Goal: Task Accomplishment & Management: Use online tool/utility

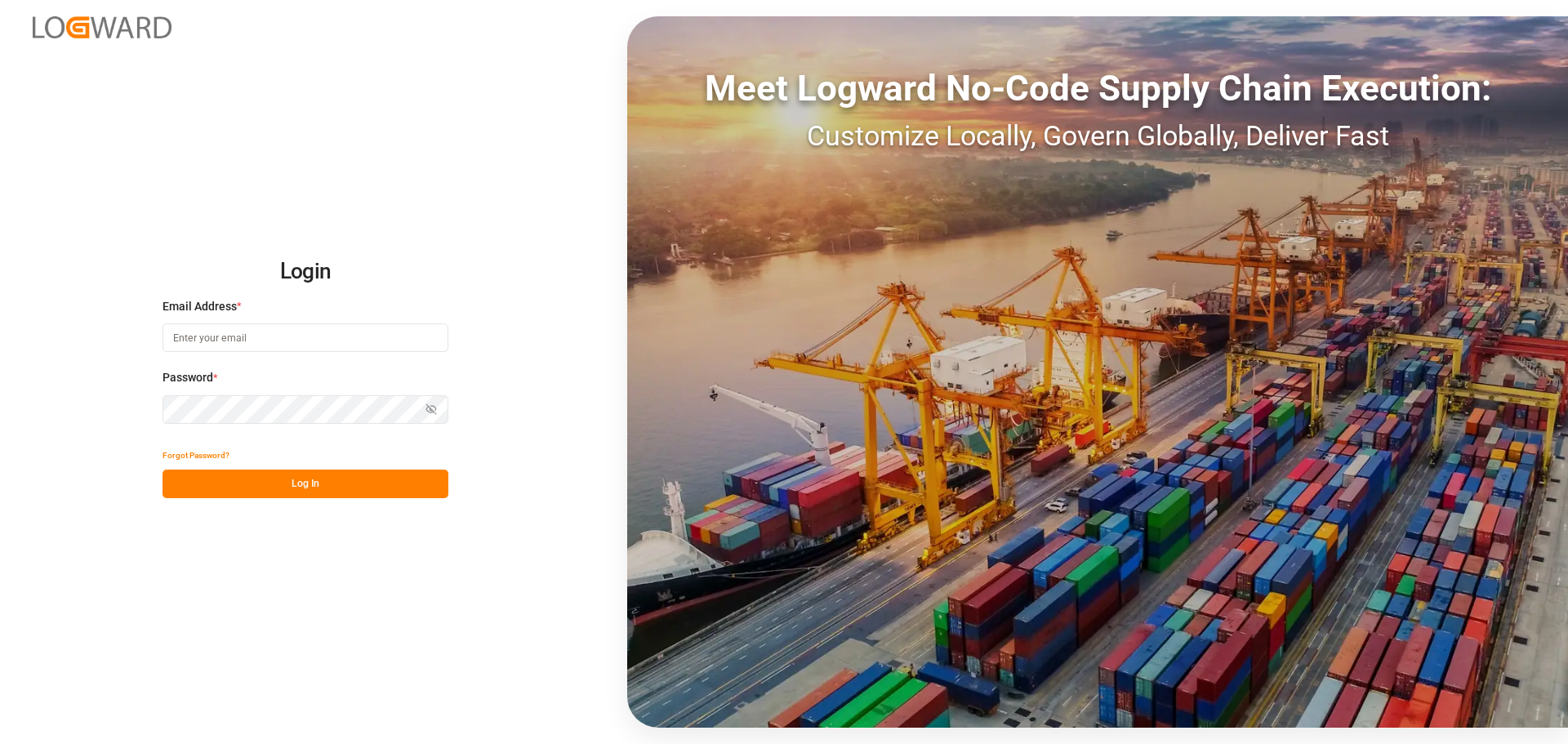
click at [269, 338] on input at bounding box center [305, 337] width 286 height 29
type input "[PERSON_NAME][EMAIL_ADDRESS][PERSON_NAME][DOMAIN_NAME]"
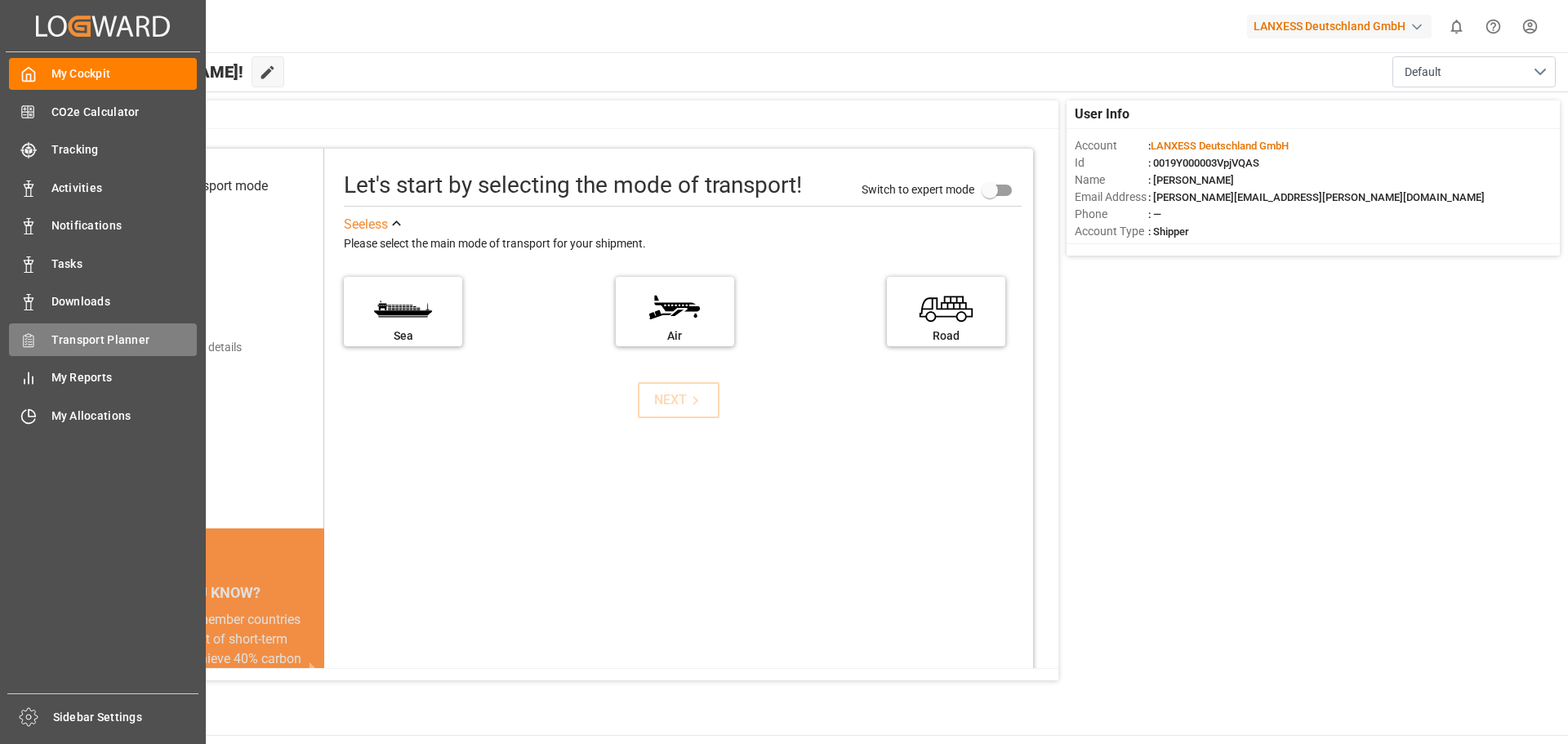
click at [44, 337] on div "Transport Planner Transport Planner" at bounding box center [103, 339] width 188 height 32
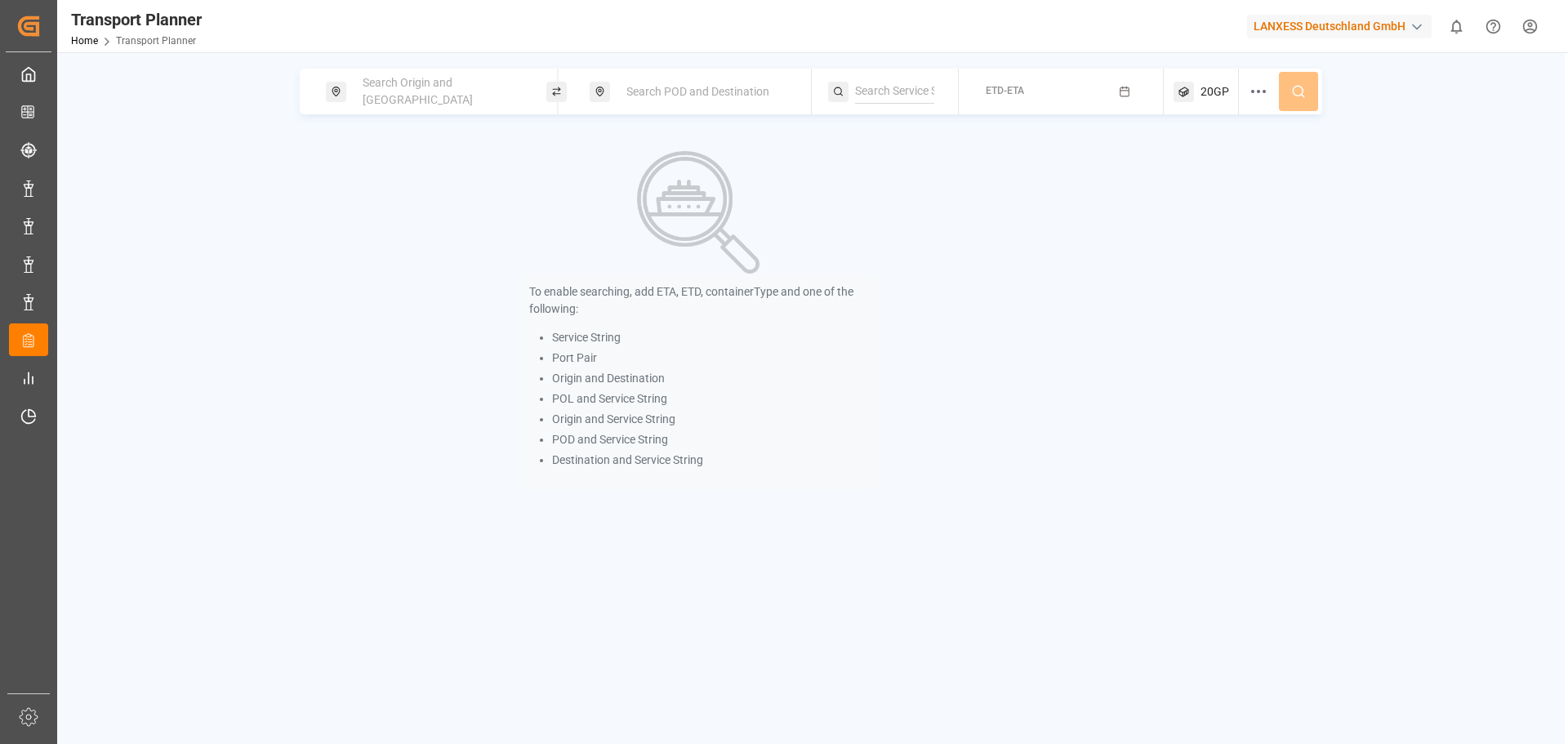
click at [393, 95] on span "Search Origin and [GEOGRAPHIC_DATA]" at bounding box center [418, 91] width 110 height 30
drag, startPoint x: 367, startPoint y: 221, endPoint x: 218, endPoint y: 178, distance: 155.1
click at [367, 220] on input at bounding box center [426, 222] width 164 height 24
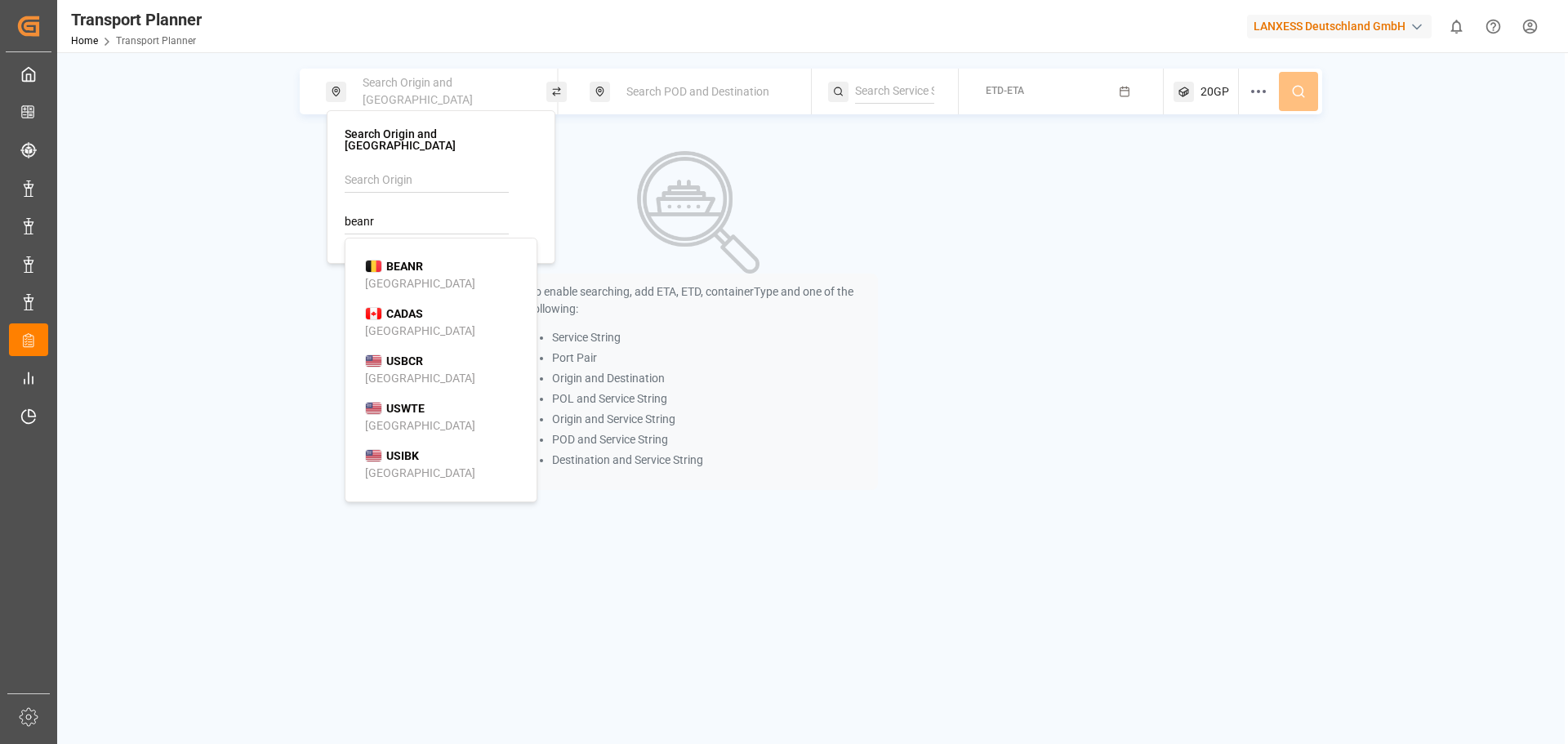
click at [444, 273] on div "BEANR [GEOGRAPHIC_DATA]" at bounding box center [444, 275] width 158 height 35
type input "BEANR"
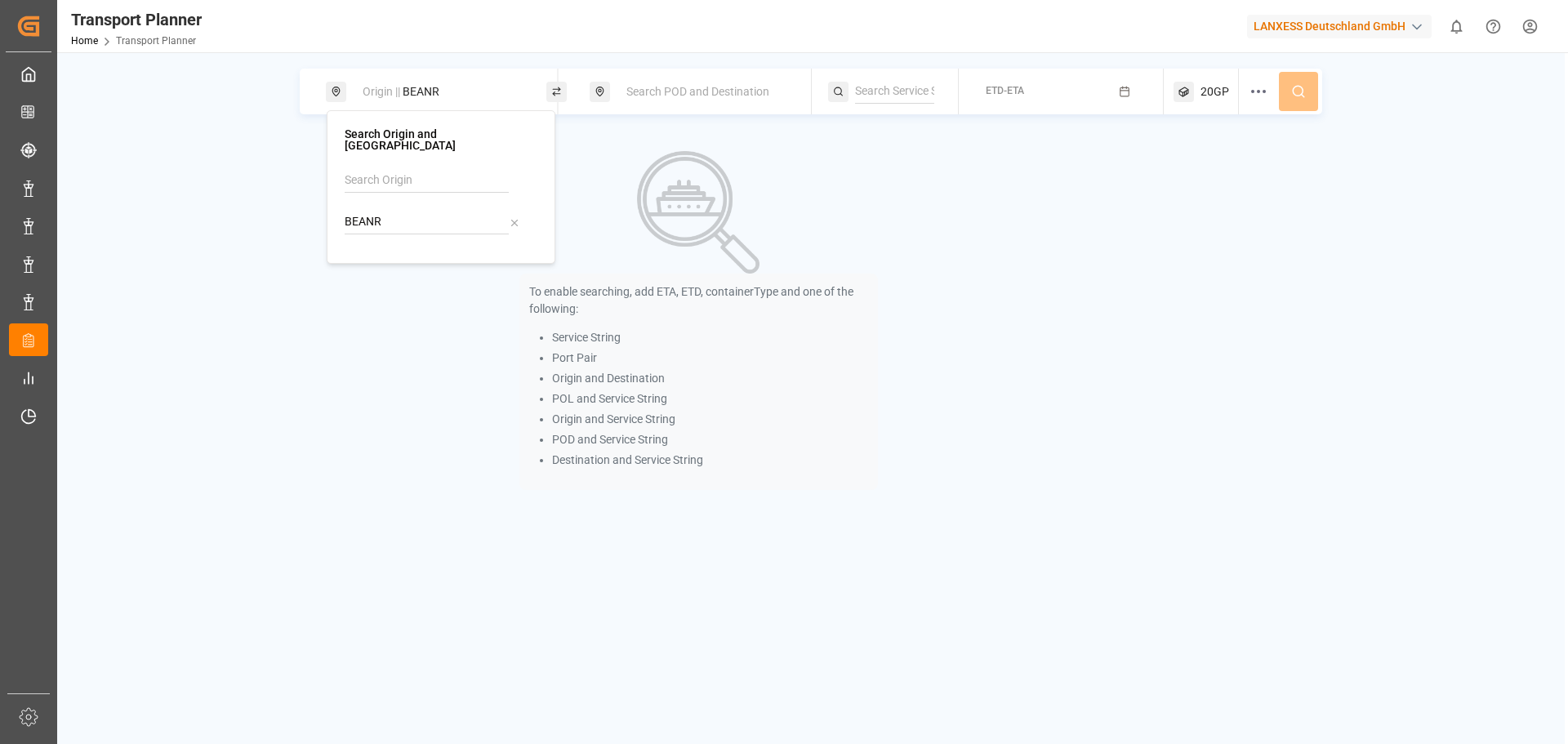
click at [641, 101] on div "Search POD and Destination" at bounding box center [705, 92] width 176 height 30
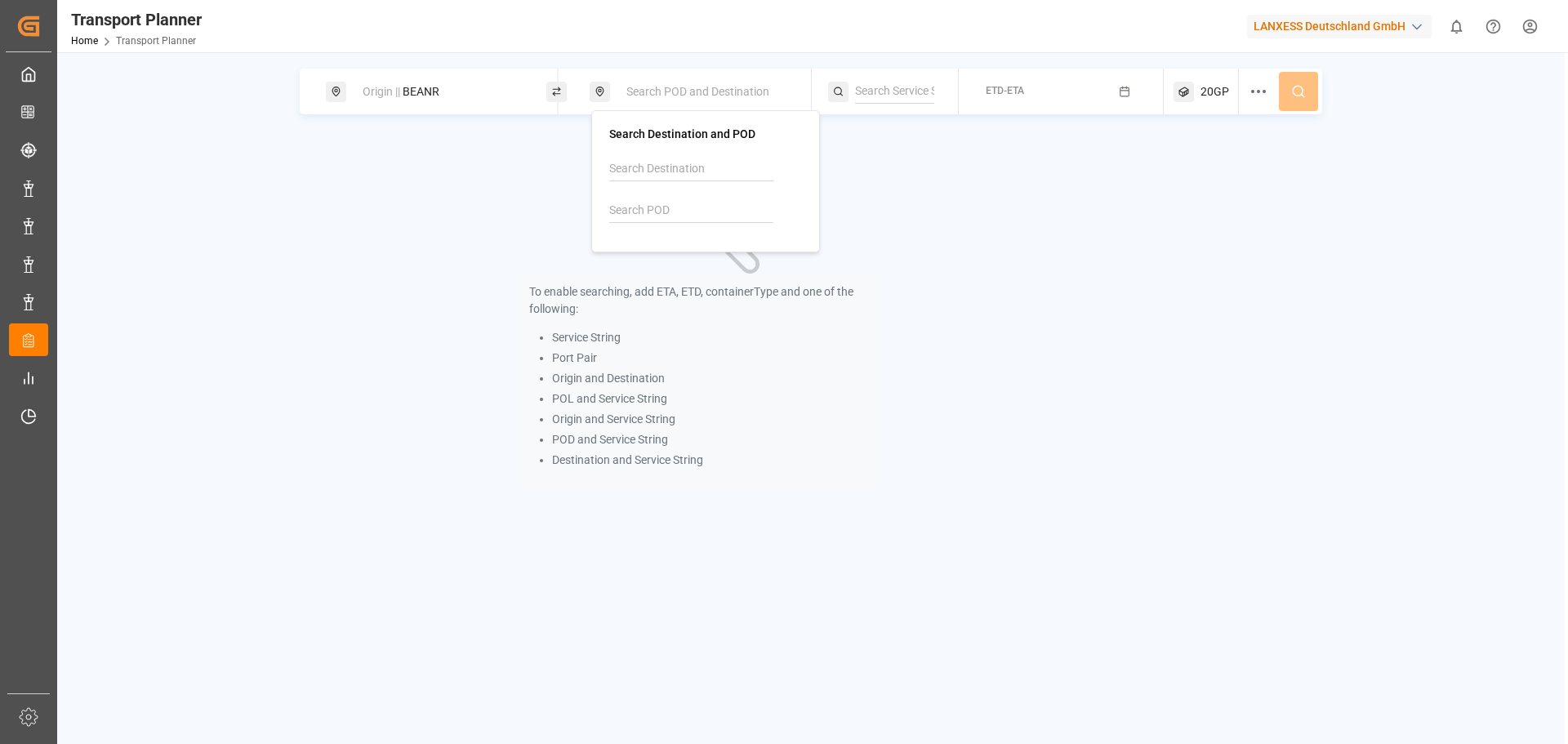
click at [644, 208] on input at bounding box center [691, 211] width 164 height 24
click at [710, 275] on div "INCOK Cochin" at bounding box center [708, 263] width 158 height 35
type input "INCOK"
click at [1023, 93] on span "ETD-ETA" at bounding box center [1004, 91] width 38 height 11
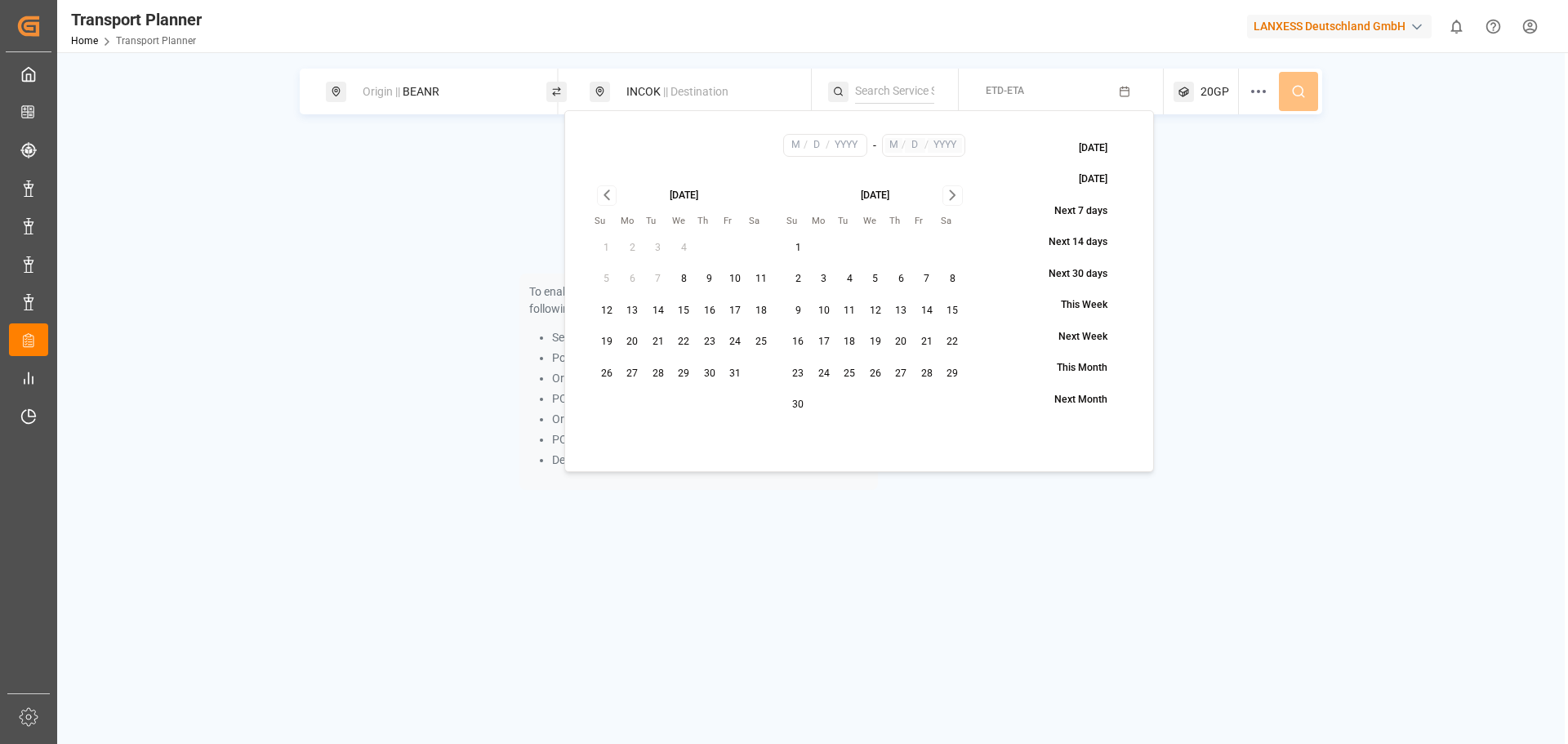
click at [851, 310] on button "11" at bounding box center [850, 311] width 26 height 26
type input "11"
type input "2025"
click at [963, 197] on div "[DATE]" at bounding box center [875, 194] width 181 height 17
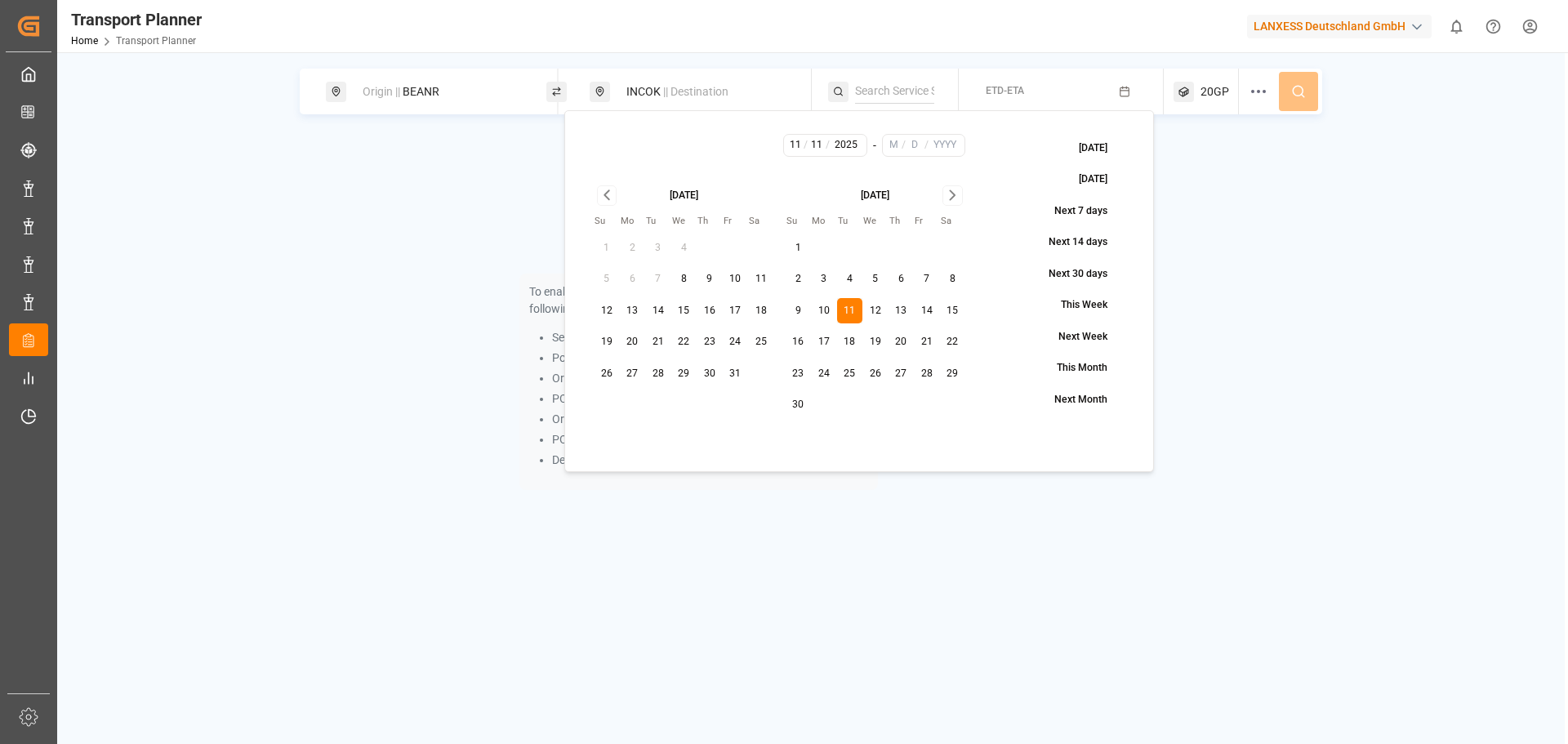
click at [951, 201] on icon "Go to next month" at bounding box center [952, 195] width 19 height 20
click at [926, 343] on button "26" at bounding box center [927, 343] width 26 height 26
type input "12"
type input "26"
type input "2025"
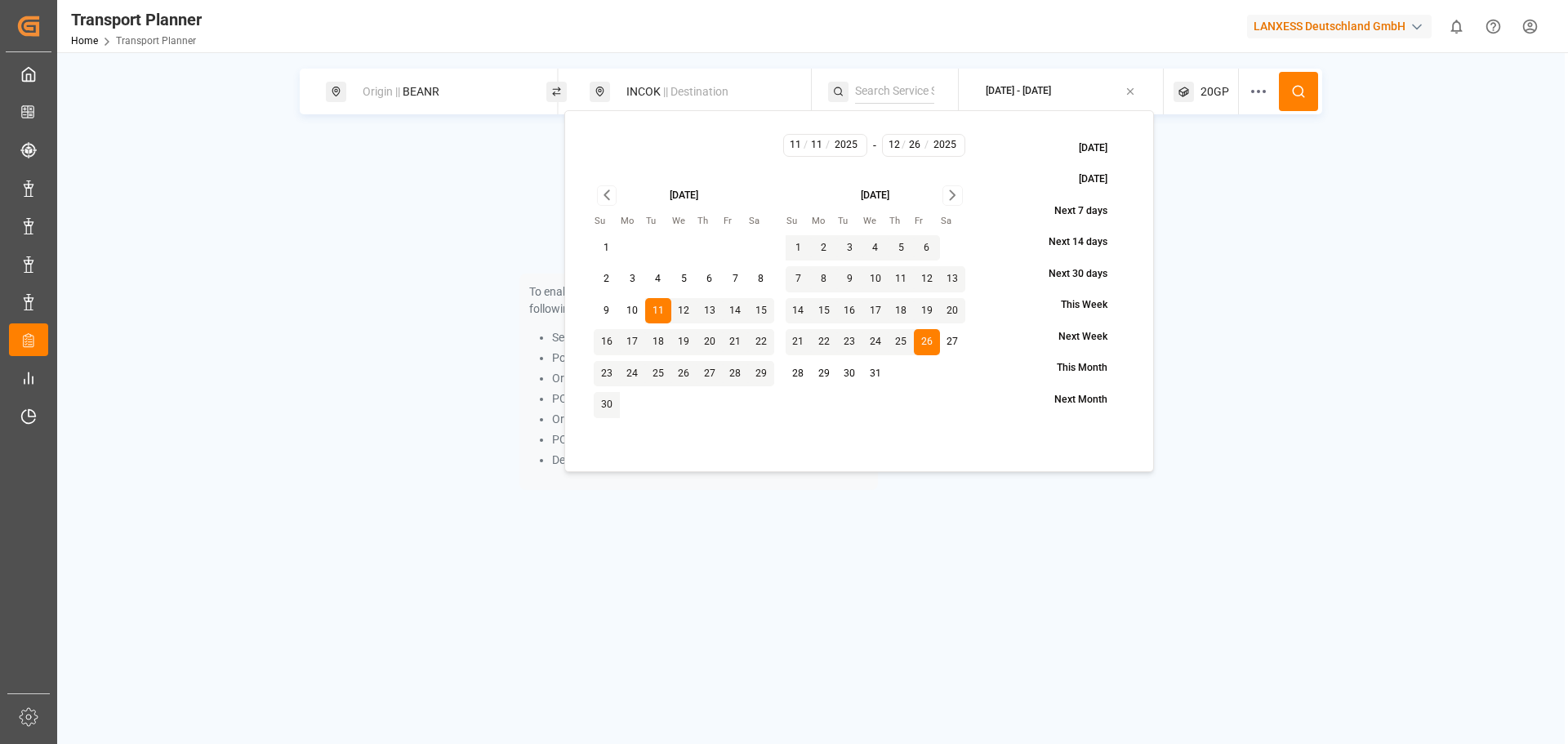
click at [1297, 99] on button at bounding box center [1298, 92] width 39 height 39
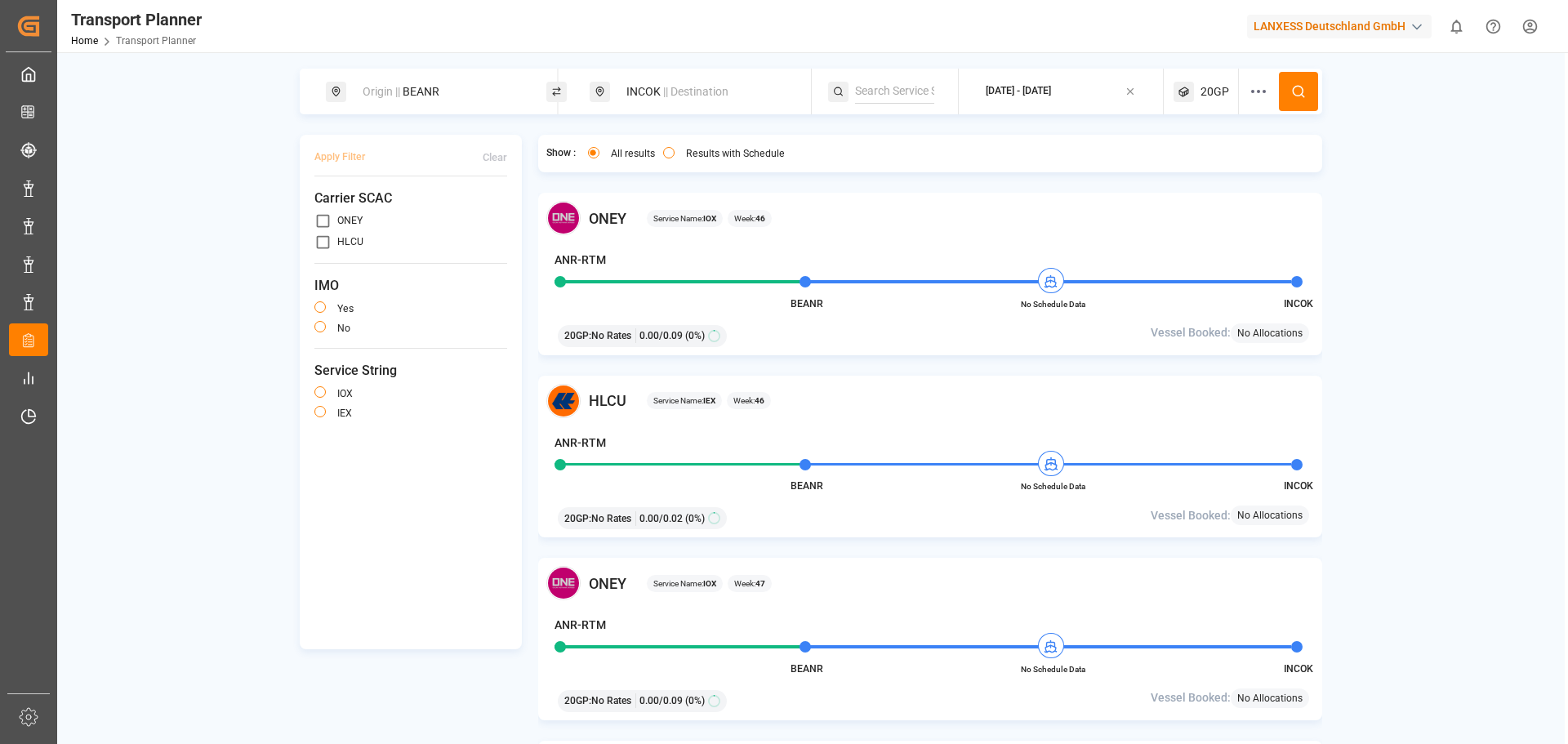
click at [1051, 86] on div "[DATE] - [DATE]" at bounding box center [1018, 92] width 66 height 15
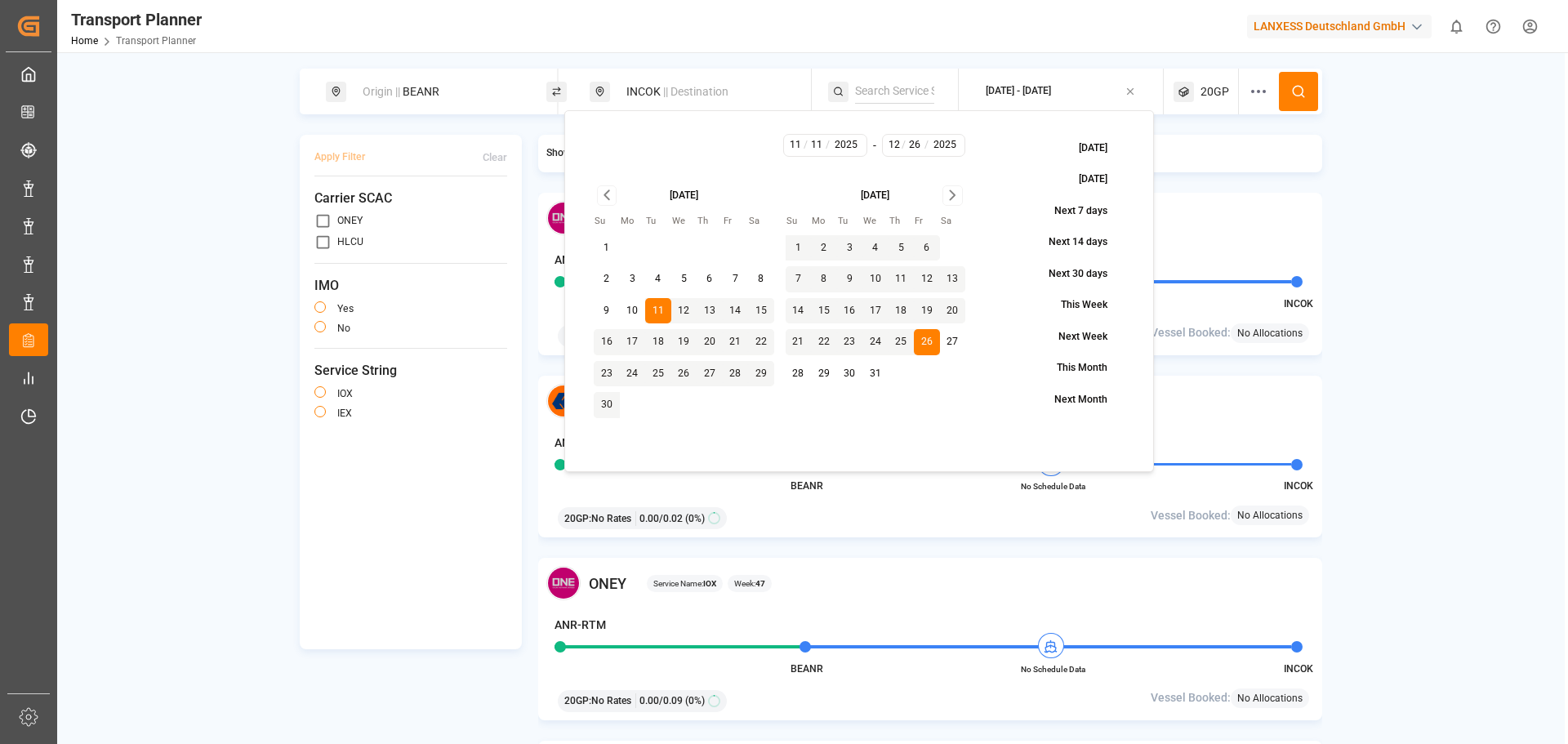
click at [949, 187] on icon "Go to next month" at bounding box center [952, 195] width 19 height 20
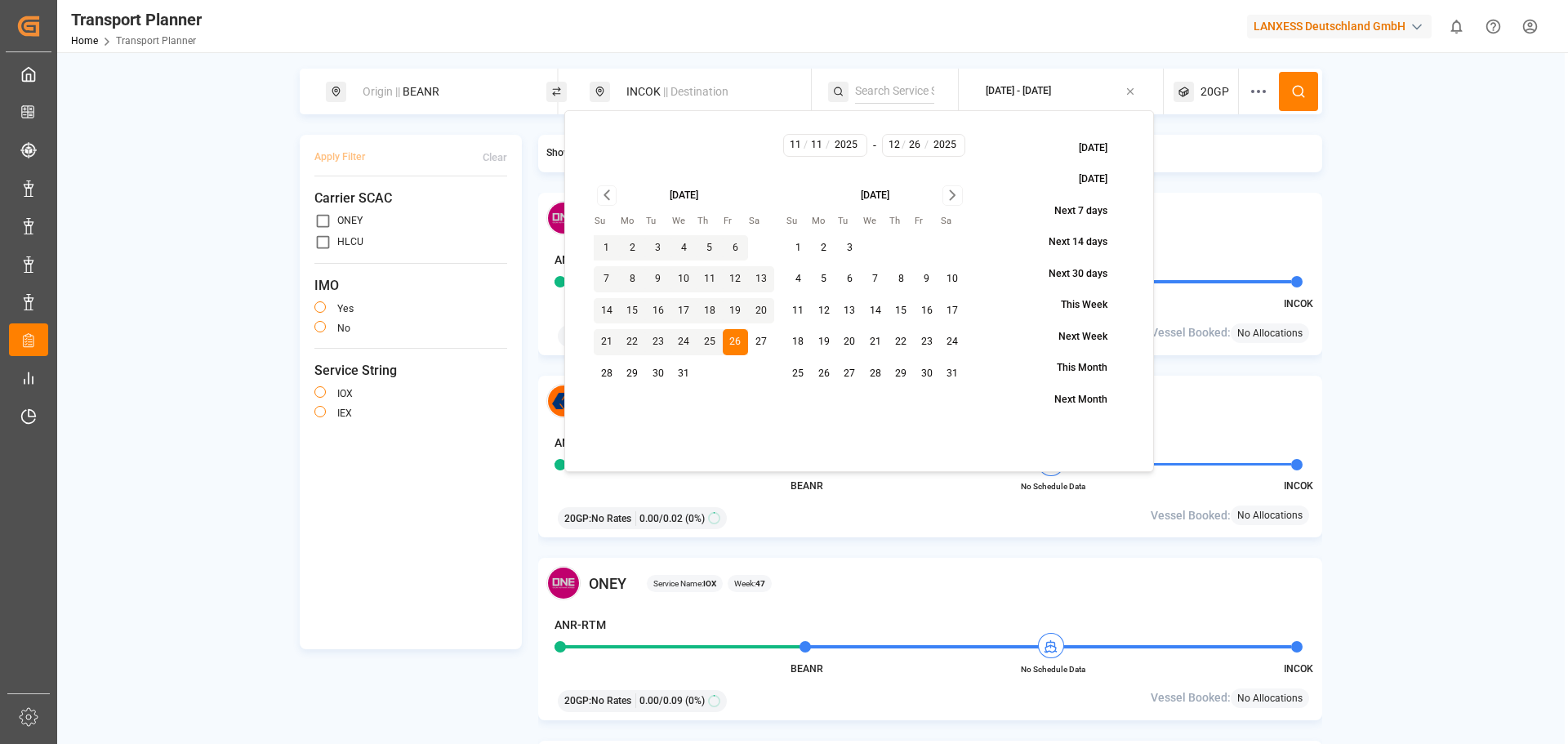
click at [923, 308] on button "16" at bounding box center [927, 311] width 26 height 26
type input "1"
type input "16"
type input "2026"
drag, startPoint x: 1304, startPoint y: 94, endPoint x: 1288, endPoint y: 94, distance: 16.0
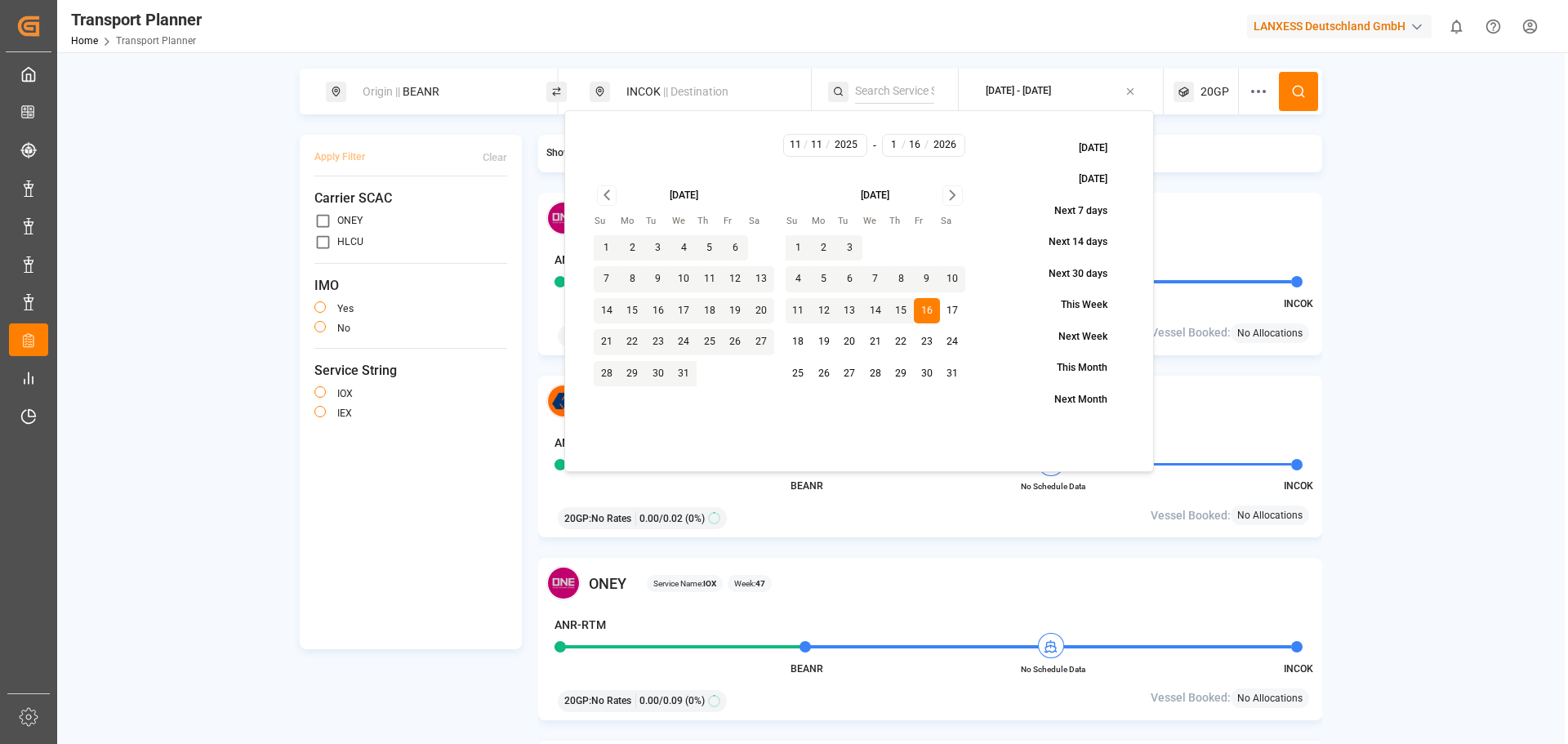
click at [1304, 93] on icon at bounding box center [1298, 92] width 15 height 15
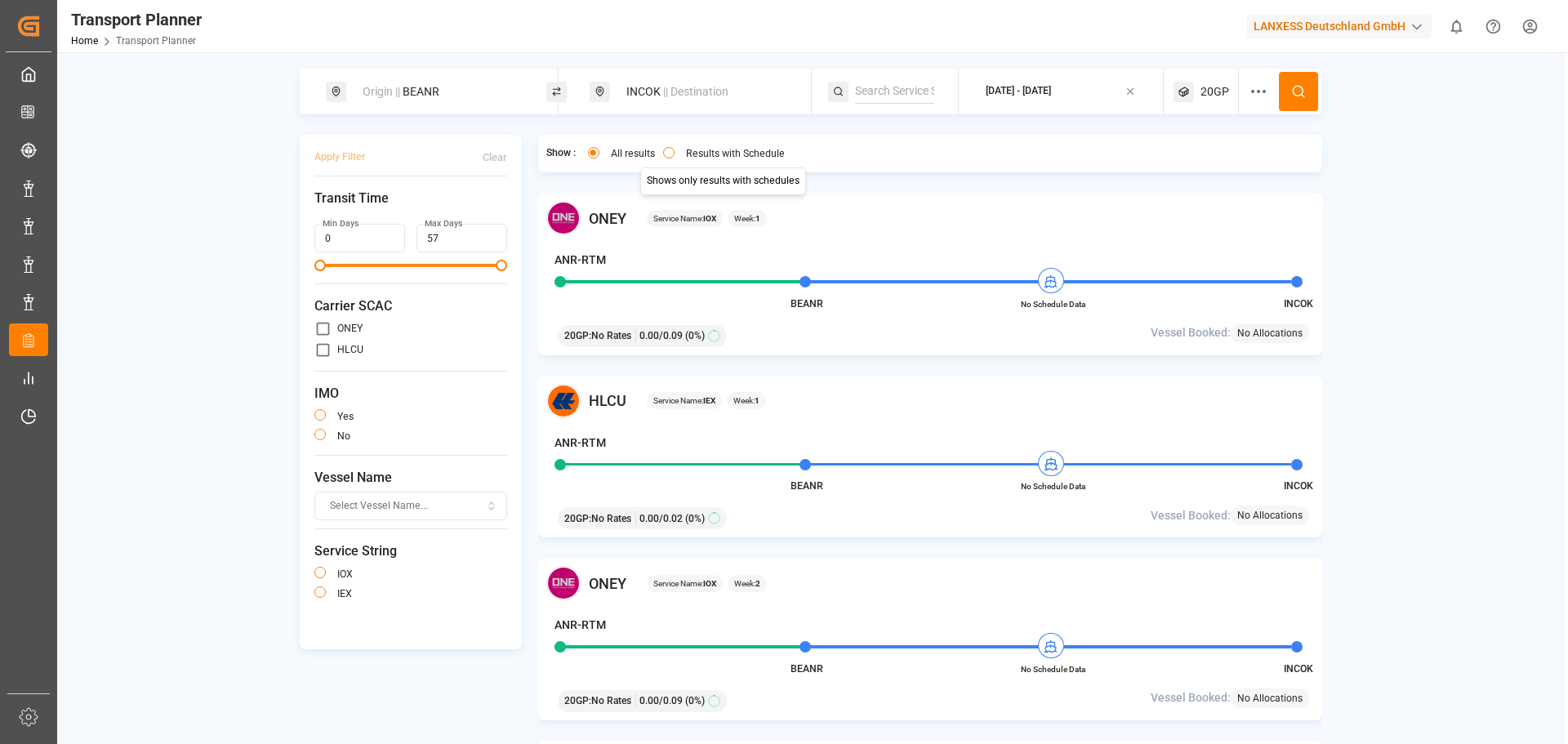
click at [673, 155] on button "Results with Schedule" at bounding box center [668, 153] width 11 height 11
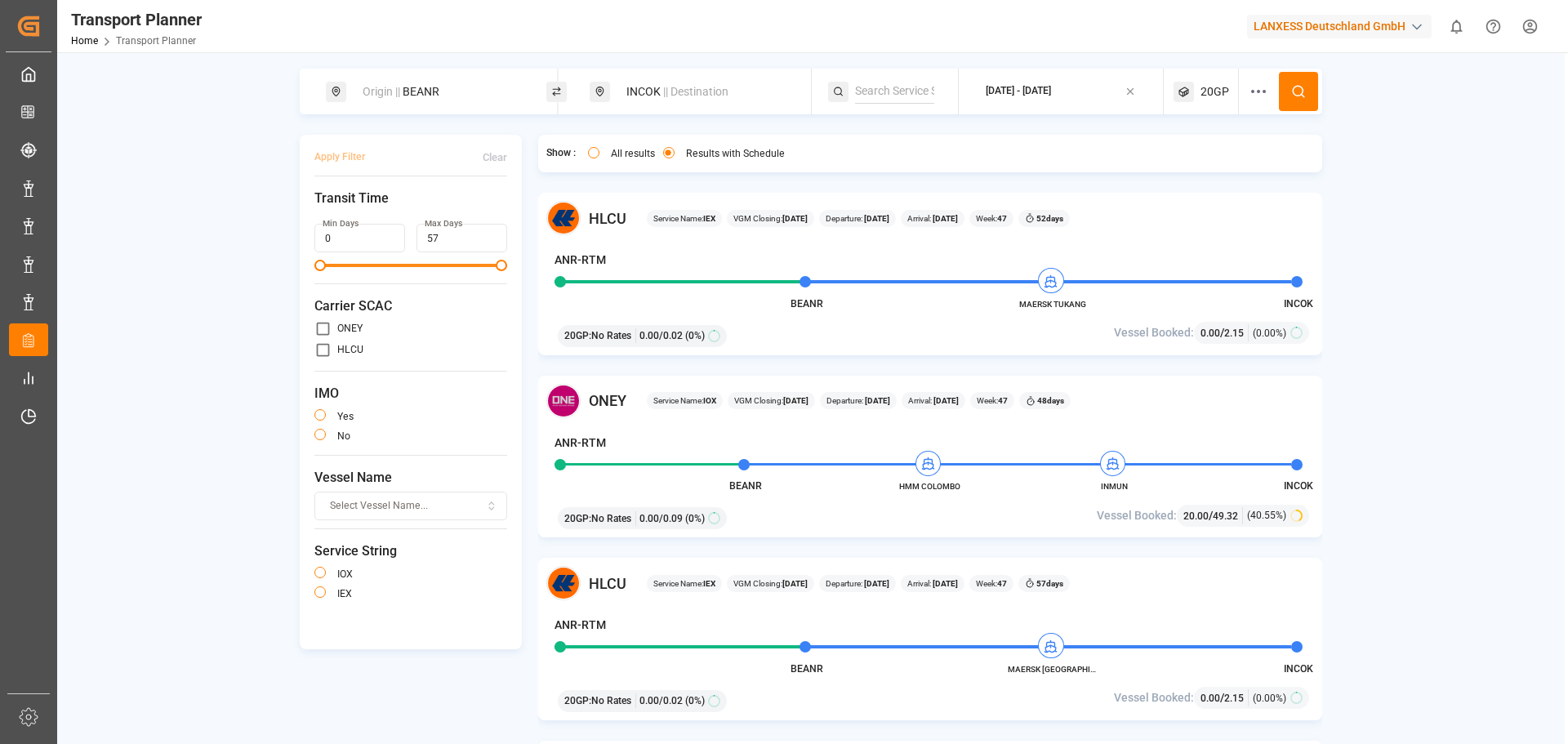
click at [688, 99] on div "INCOK || Destination" at bounding box center [705, 92] width 176 height 30
drag, startPoint x: 684, startPoint y: 211, endPoint x: 609, endPoint y: 211, distance: 75.0
click at [609, 211] on input "INCOK" at bounding box center [691, 211] width 164 height 24
click at [450, 93] on div "Origin || BEANR" at bounding box center [441, 92] width 176 height 30
drag, startPoint x: 431, startPoint y: 208, endPoint x: 342, endPoint y: 208, distance: 89.0
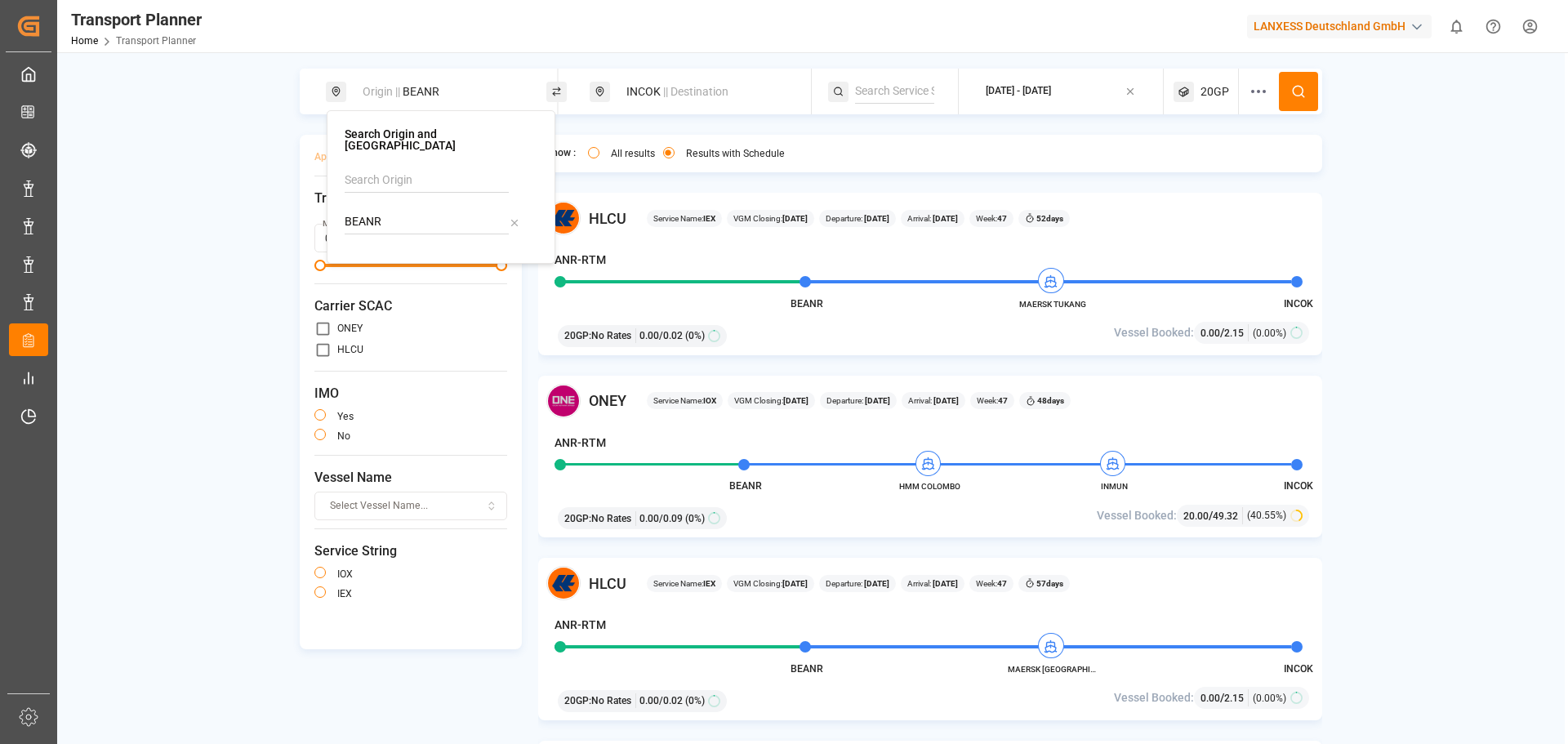
click at [342, 208] on div "Search Origin and POL BEANR" at bounding box center [441, 187] width 228 height 153
drag, startPoint x: 395, startPoint y: 251, endPoint x: 412, endPoint y: 250, distance: 17.0
click at [396, 259] on b "DEHAM" at bounding box center [406, 266] width 39 height 13
type input "DEHAM"
click at [632, 94] on div "INCOK || Destination" at bounding box center [705, 92] width 176 height 30
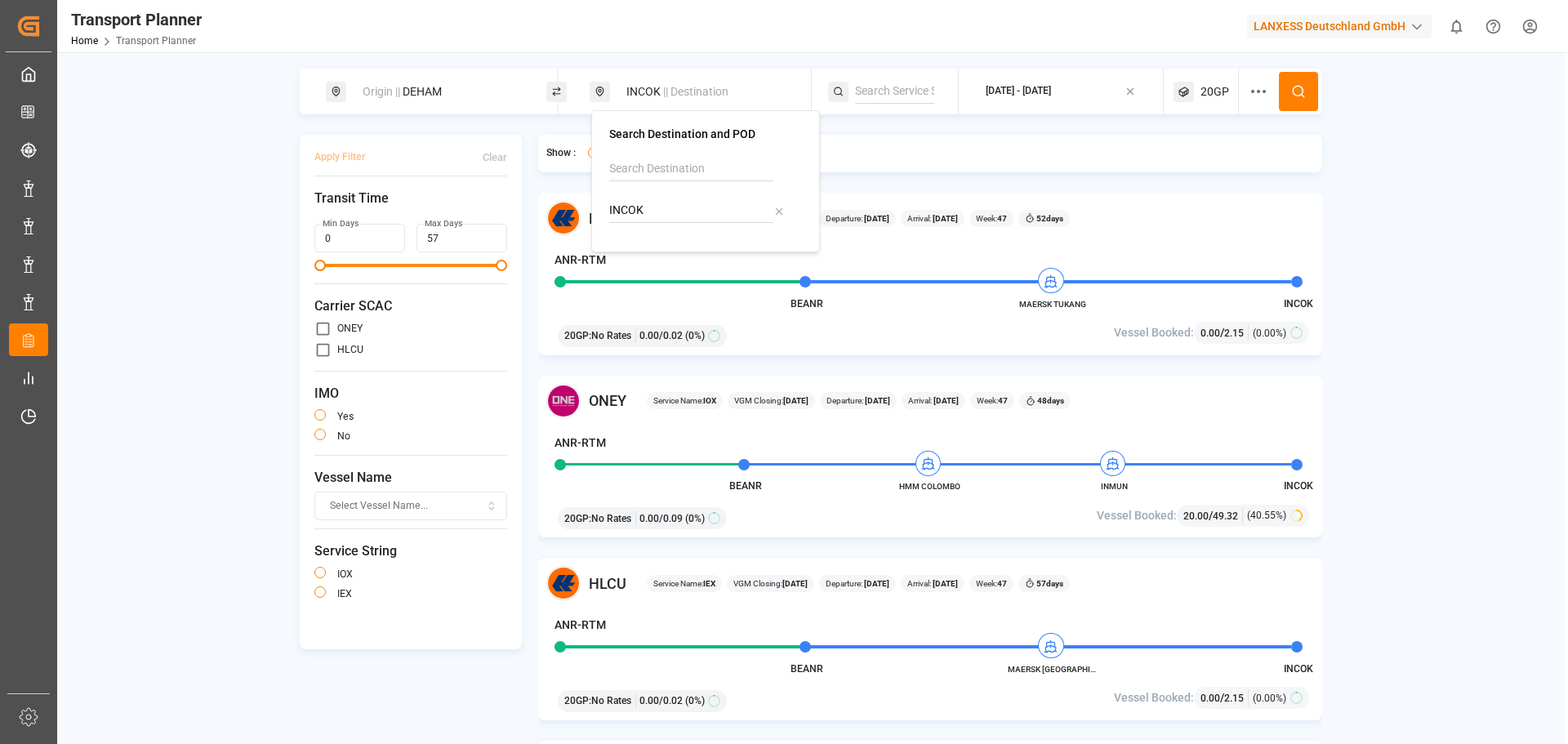
drag, startPoint x: 665, startPoint y: 207, endPoint x: 605, endPoint y: 207, distance: 60.0
click at [605, 207] on div "Search Destination and POD INCOK" at bounding box center [705, 182] width 228 height 142
click at [682, 259] on div "IDJKT [GEOGRAPHIC_DATA], [GEOGRAPHIC_DATA]" at bounding box center [708, 271] width 158 height 51
type input "IDJKT"
drag, startPoint x: 1194, startPoint y: 95, endPoint x: 1202, endPoint y: 110, distance: 17.0
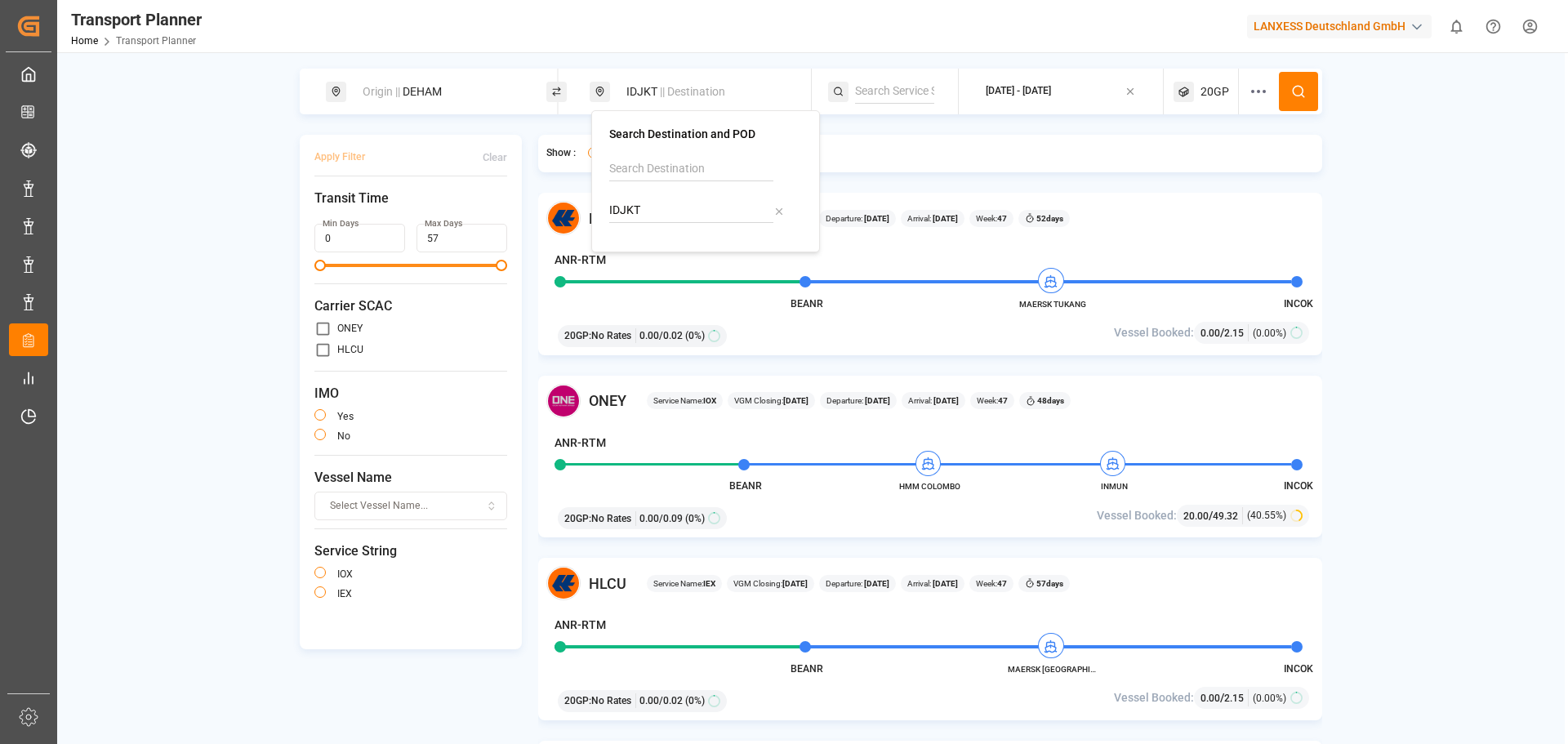
click at [1195, 95] on div "20GP" at bounding box center [1206, 91] width 66 height 46
click at [1176, 247] on div "HLCU Service Name: IEX VGM Closing: [DATE] Departure: [DATE] Arrival: [DATE] We…" at bounding box center [931, 274] width 784 height 163
click at [1051, 86] on div "[DATE] - [DATE]" at bounding box center [1018, 92] width 66 height 15
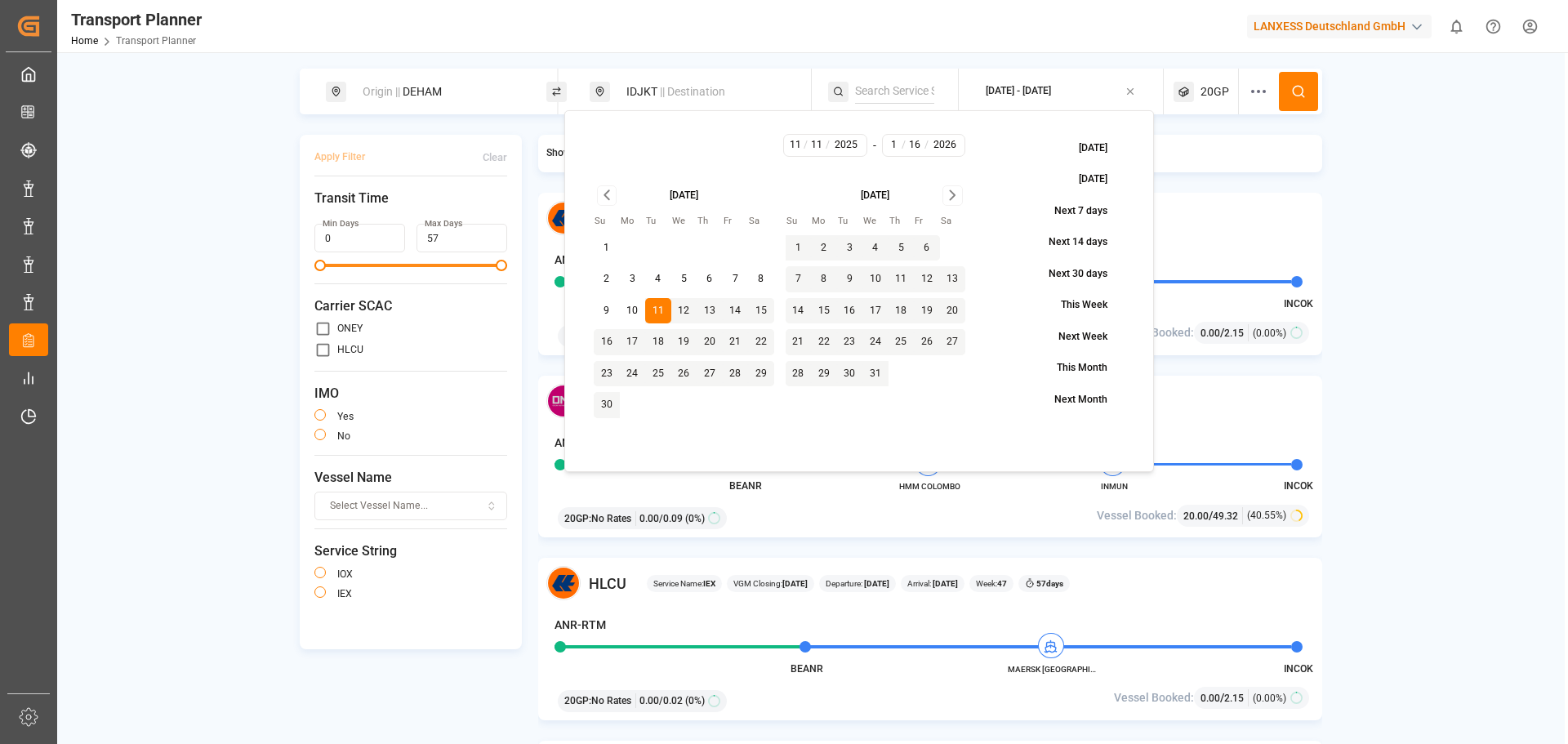
click at [661, 282] on button "4" at bounding box center [658, 279] width 26 height 26
type input "4"
click at [1282, 93] on button at bounding box center [1298, 92] width 39 height 39
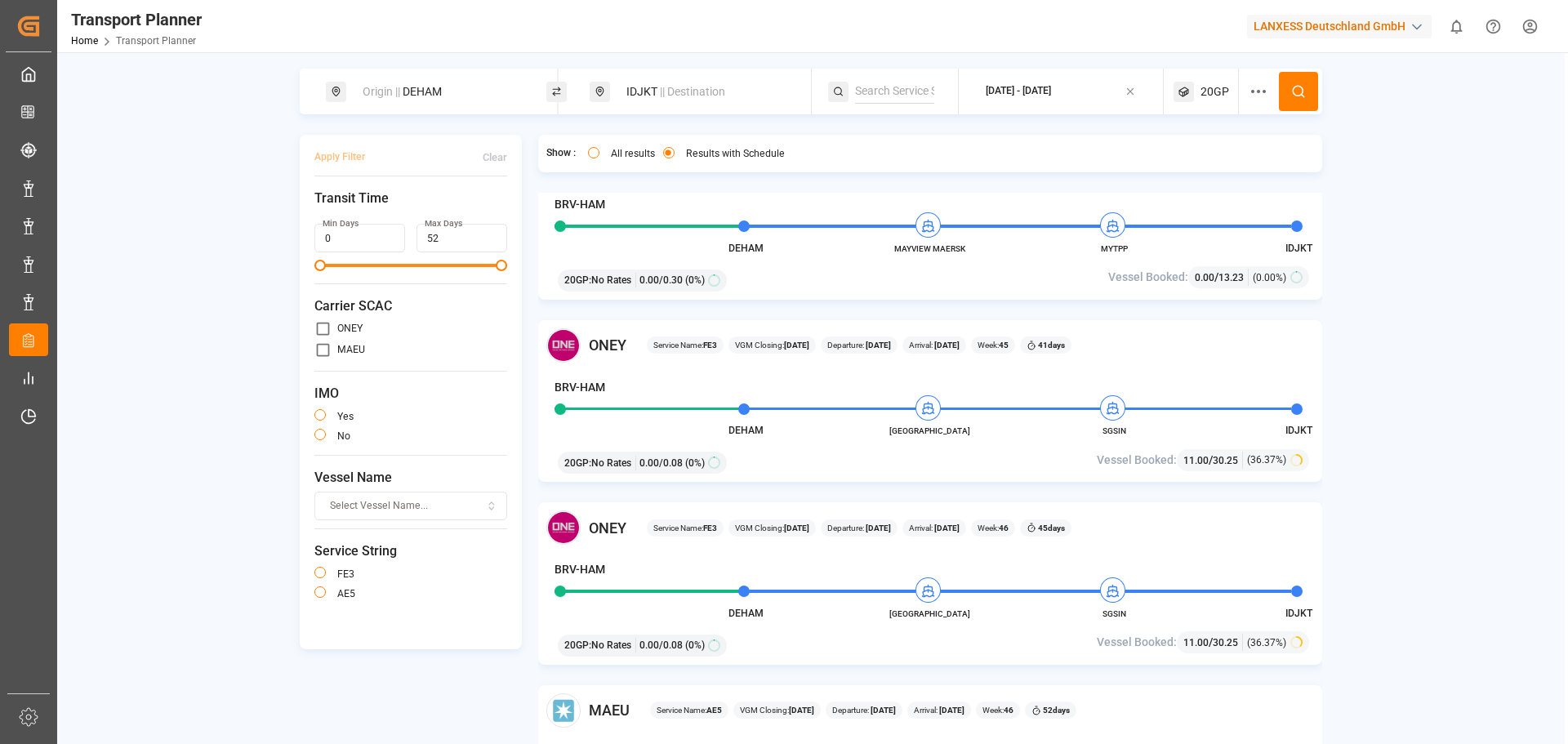
scroll to position [81, 0]
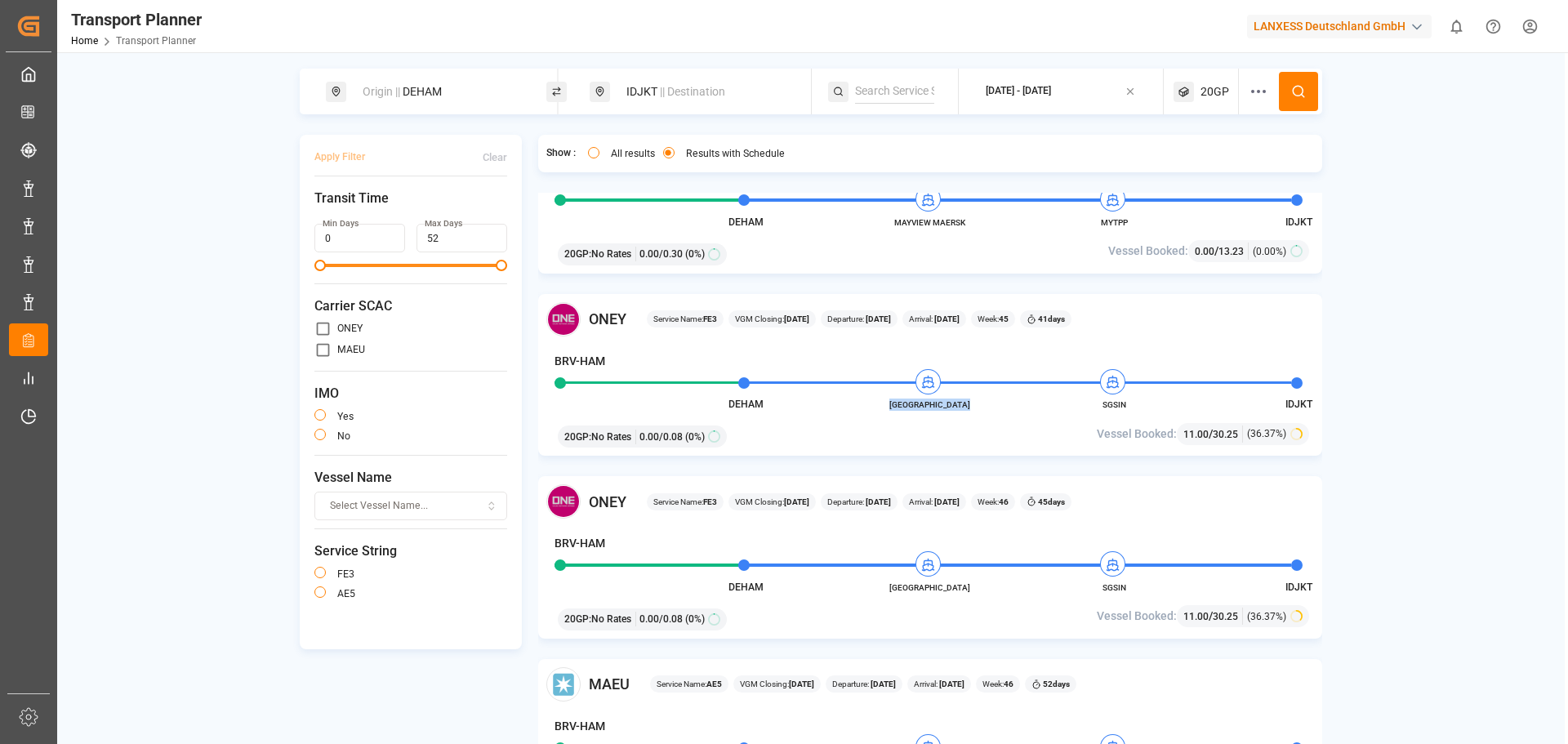
drag, startPoint x: 887, startPoint y: 406, endPoint x: 973, endPoint y: 411, distance: 86.1
click at [973, 411] on span "[GEOGRAPHIC_DATA]" at bounding box center [931, 404] width 90 height 12
copy span "[GEOGRAPHIC_DATA]"
click at [461, 102] on div "Origin || DEHAM" at bounding box center [441, 92] width 176 height 30
drag, startPoint x: 464, startPoint y: 211, endPoint x: 315, endPoint y: 209, distance: 149.0
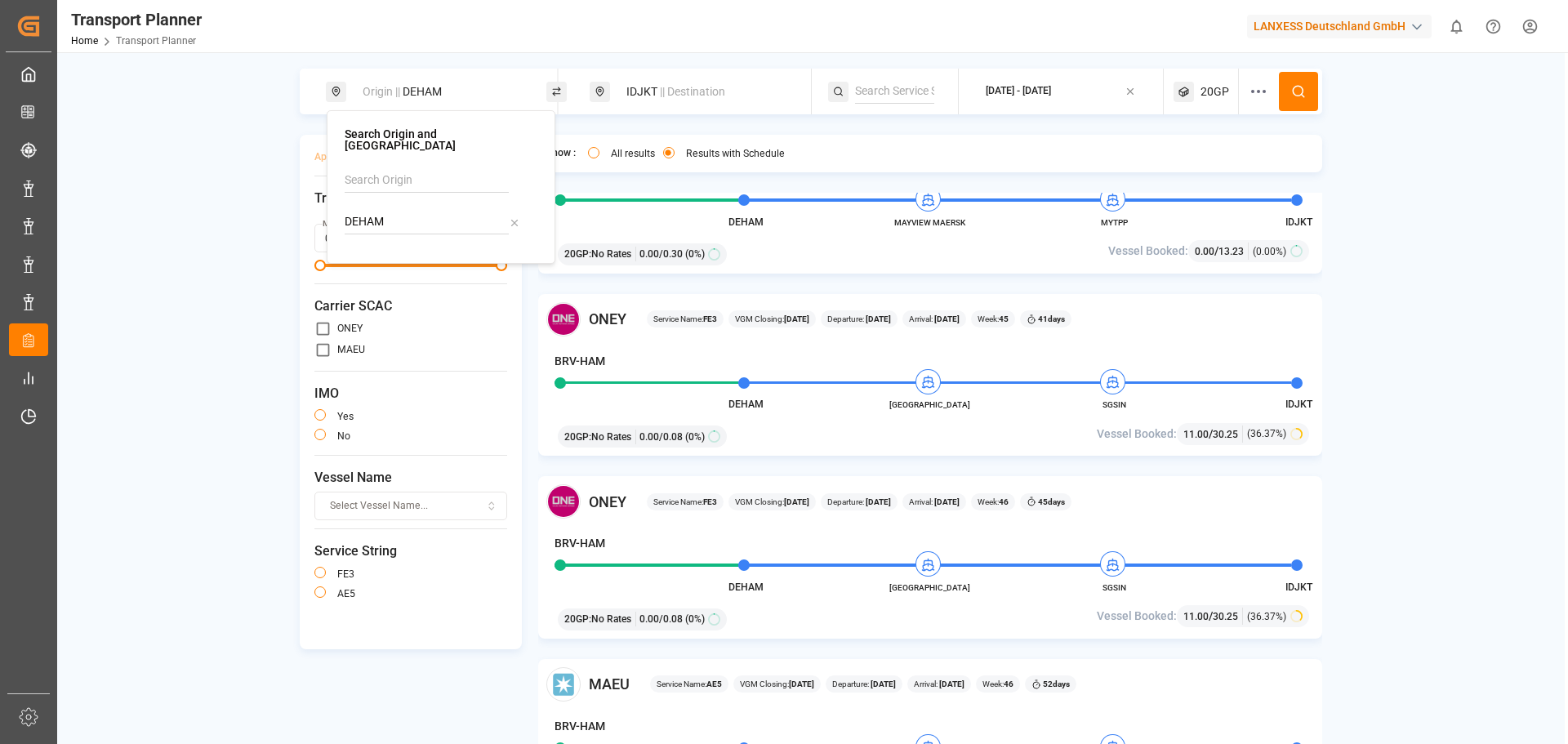
click at [315, 209] on body "Created by potrace 1.15, written by [PERSON_NAME] [DATE]-[DATE] Created by potr…" at bounding box center [784, 372] width 1568 height 744
click at [315, 209] on div "Transit Time Min Days 0 Max Days 52" at bounding box center [411, 236] width 193 height 95
drag, startPoint x: 429, startPoint y: 83, endPoint x: 432, endPoint y: 99, distance: 16.3
click at [430, 85] on div "Origin || DEHAM" at bounding box center [441, 92] width 176 height 30
drag, startPoint x: 395, startPoint y: 217, endPoint x: 330, endPoint y: 208, distance: 65.6
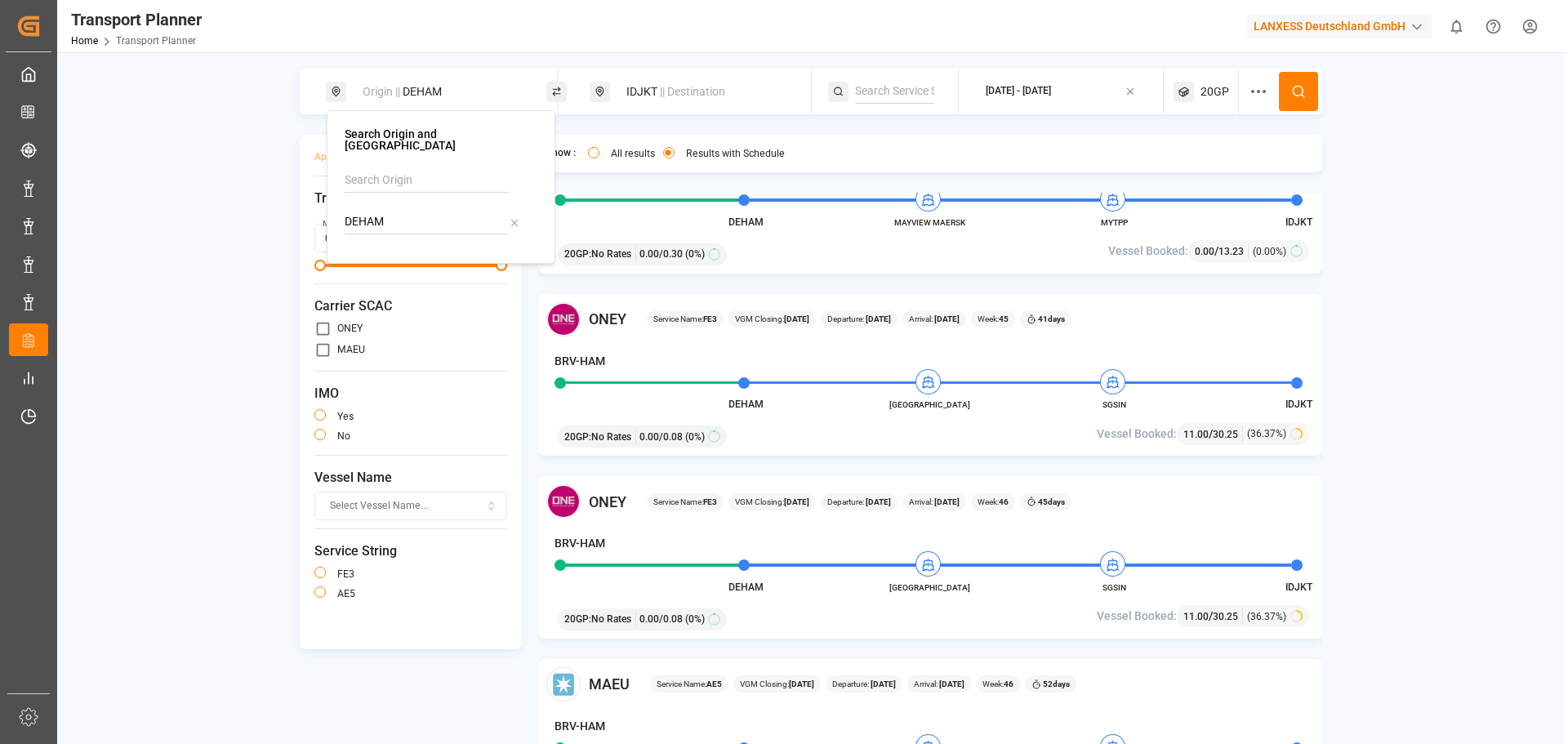
click at [330, 208] on div "Search Origin and POL DEHAM" at bounding box center [441, 187] width 228 height 153
drag, startPoint x: 402, startPoint y: 250, endPoint x: 502, endPoint y: 200, distance: 111.8
click at [403, 259] on b "NLRTM" at bounding box center [406, 266] width 39 height 13
type input "NLRTM"
drag, startPoint x: 661, startPoint y: 74, endPoint x: 678, endPoint y: 124, distance: 52.8
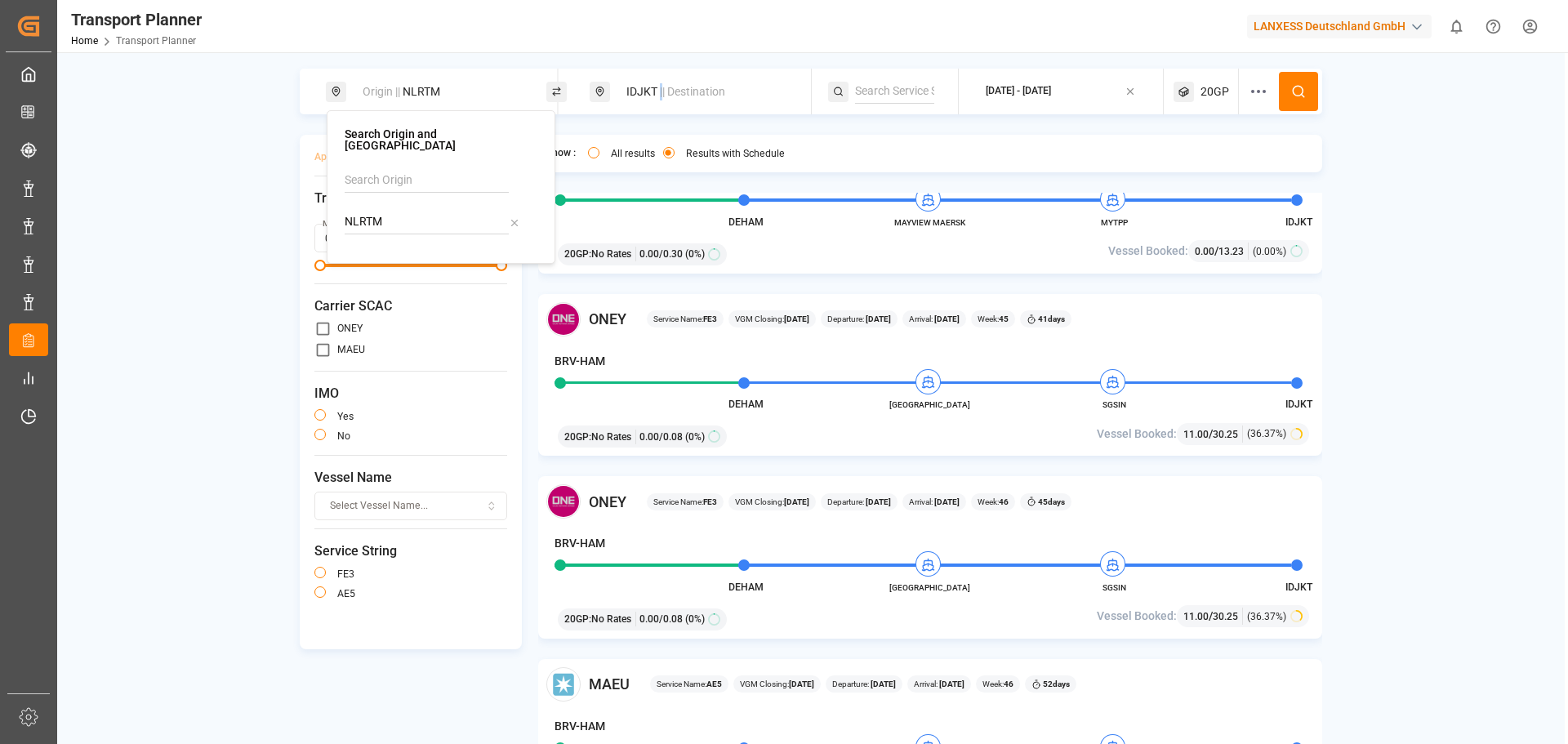
click at [665, 77] on div "IDJKT || Destination" at bounding box center [700, 91] width 221 height 46
click at [681, 94] on span "|| Destination" at bounding box center [693, 92] width 66 height 13
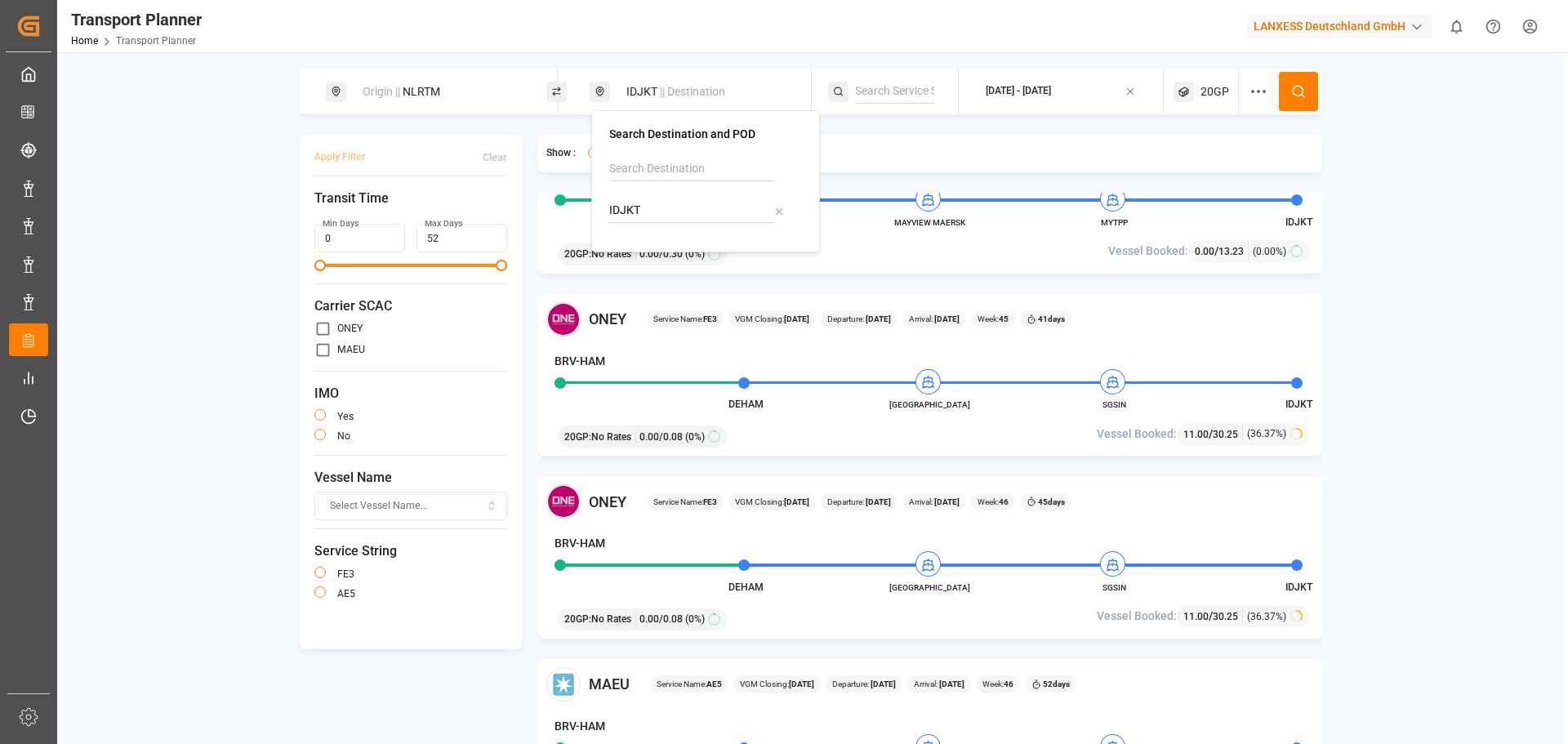
drag, startPoint x: 646, startPoint y: 214, endPoint x: 598, endPoint y: 209, distance: 48.3
click at [598, 209] on div "Search Destination and POD IDJKT" at bounding box center [705, 182] width 228 height 142
click at [681, 259] on b "PKKHI" at bounding box center [667, 255] width 34 height 13
type input "PKKHI"
click at [1051, 88] on div "[DATE] - [DATE]" at bounding box center [1018, 92] width 66 height 15
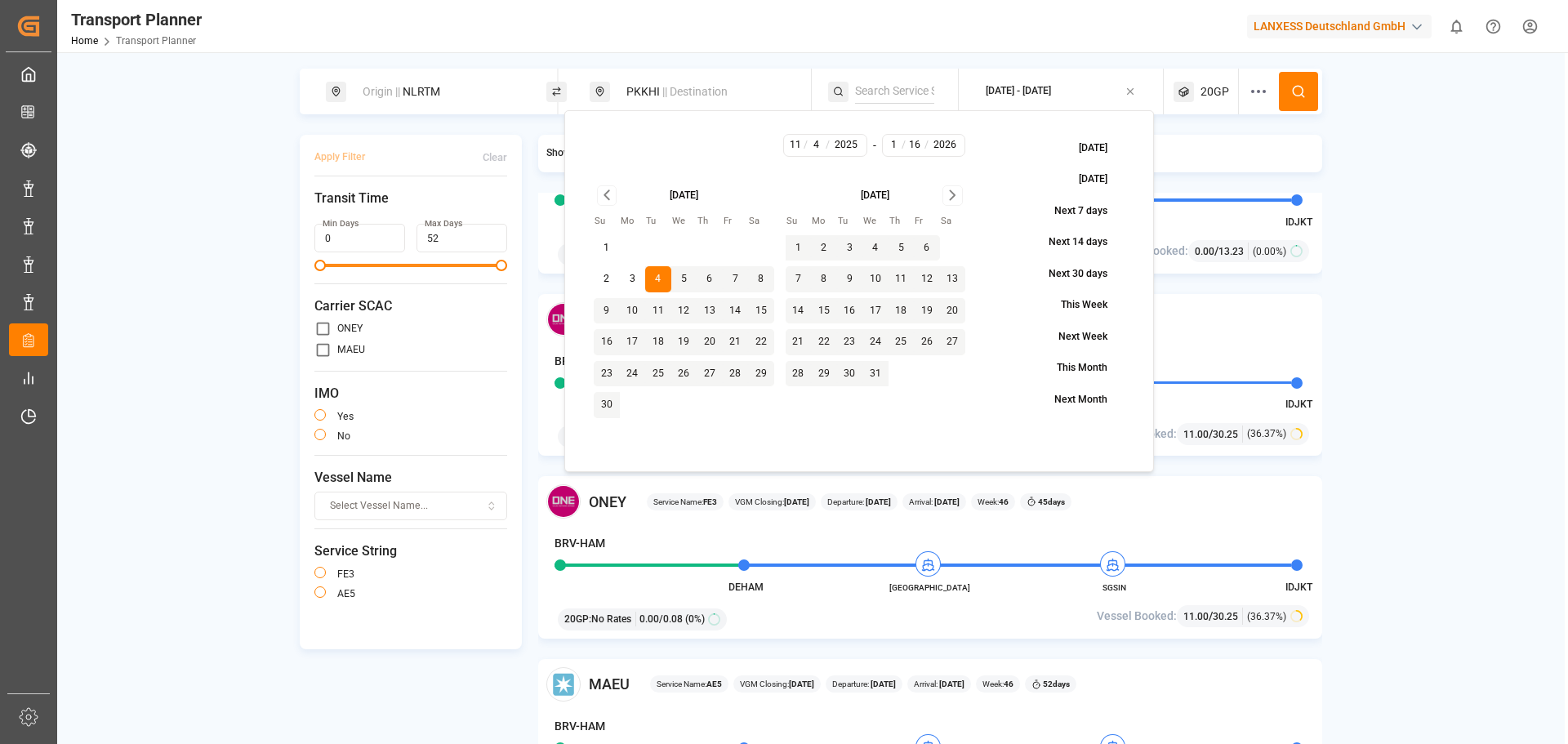
click at [1212, 95] on span "20GP" at bounding box center [1214, 92] width 29 height 17
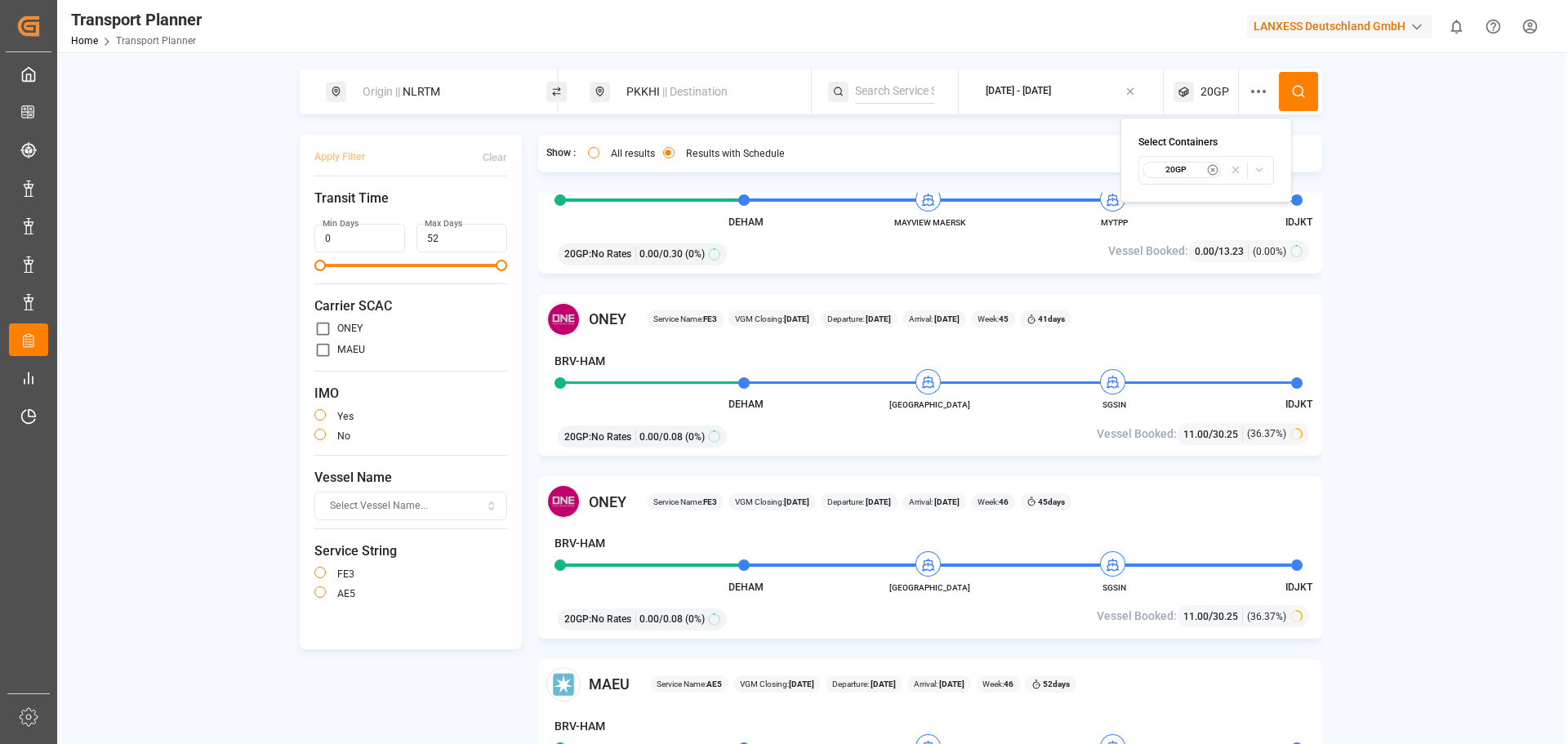
click at [1194, 169] on small "20GP" at bounding box center [1175, 169] width 57 height 11
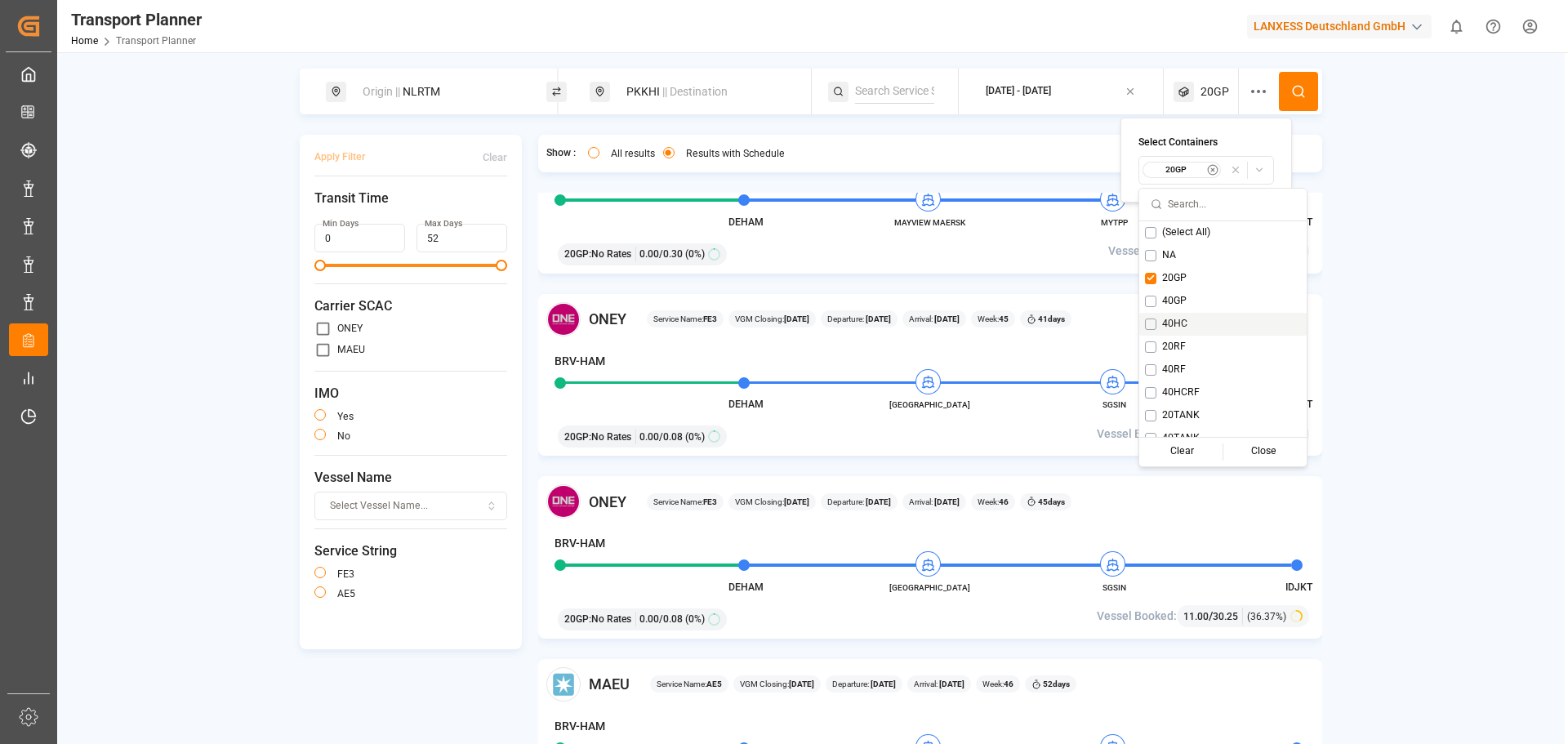
click at [1150, 324] on button "Suggestions" at bounding box center [1150, 324] width 11 height 11
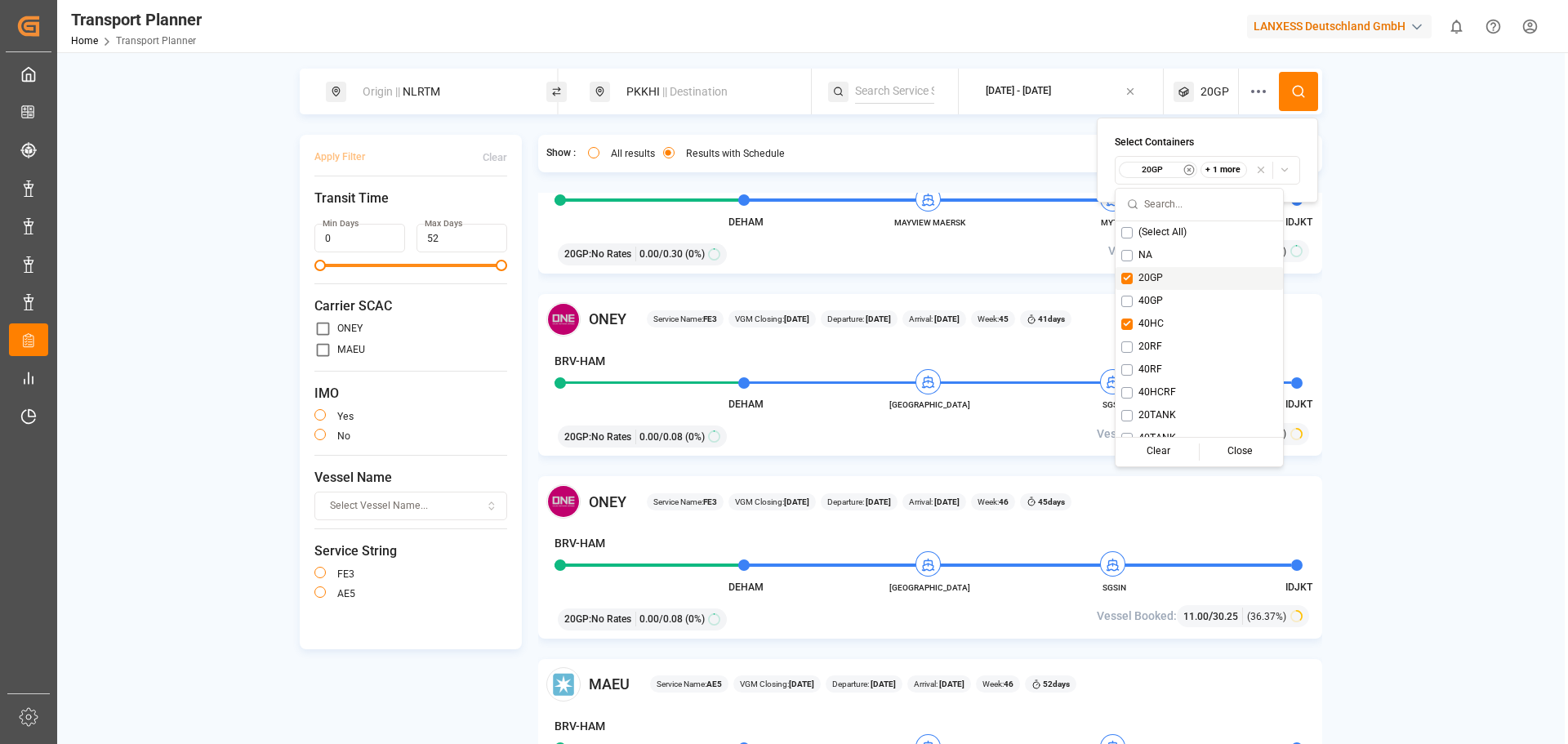
click at [1130, 276] on button "Suggestions" at bounding box center [1127, 278] width 11 height 11
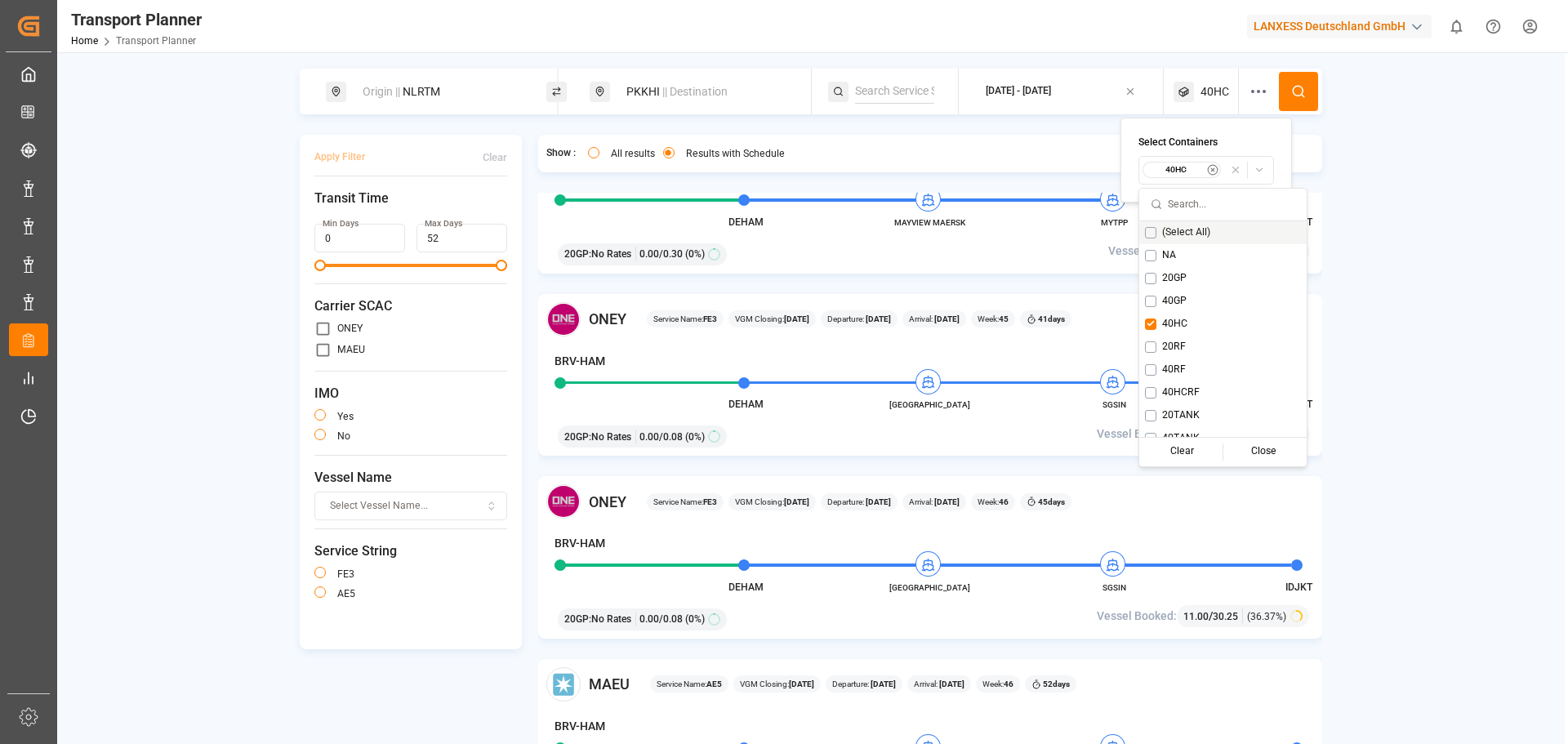
click at [1290, 87] on button at bounding box center [1298, 92] width 39 height 39
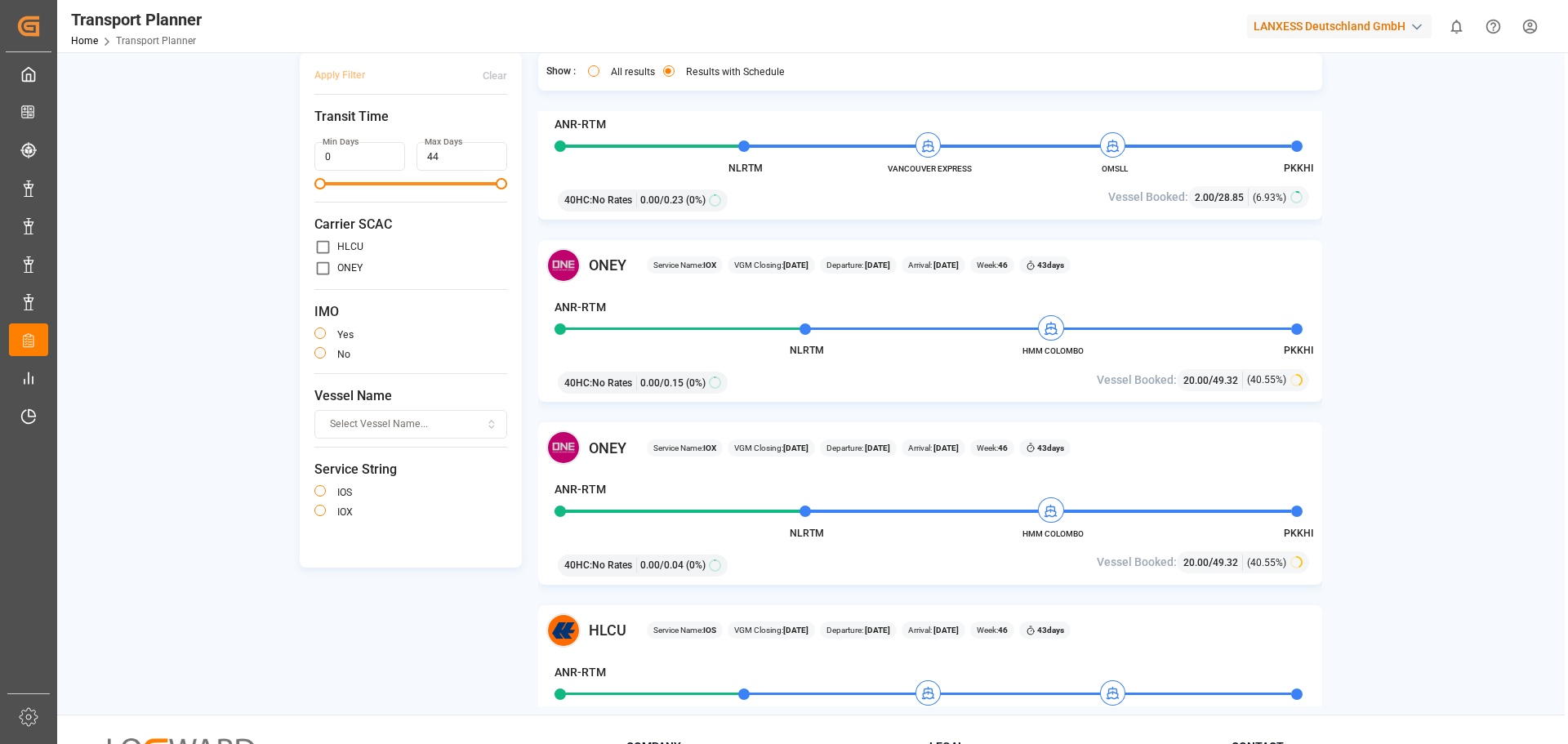
scroll to position [81, 0]
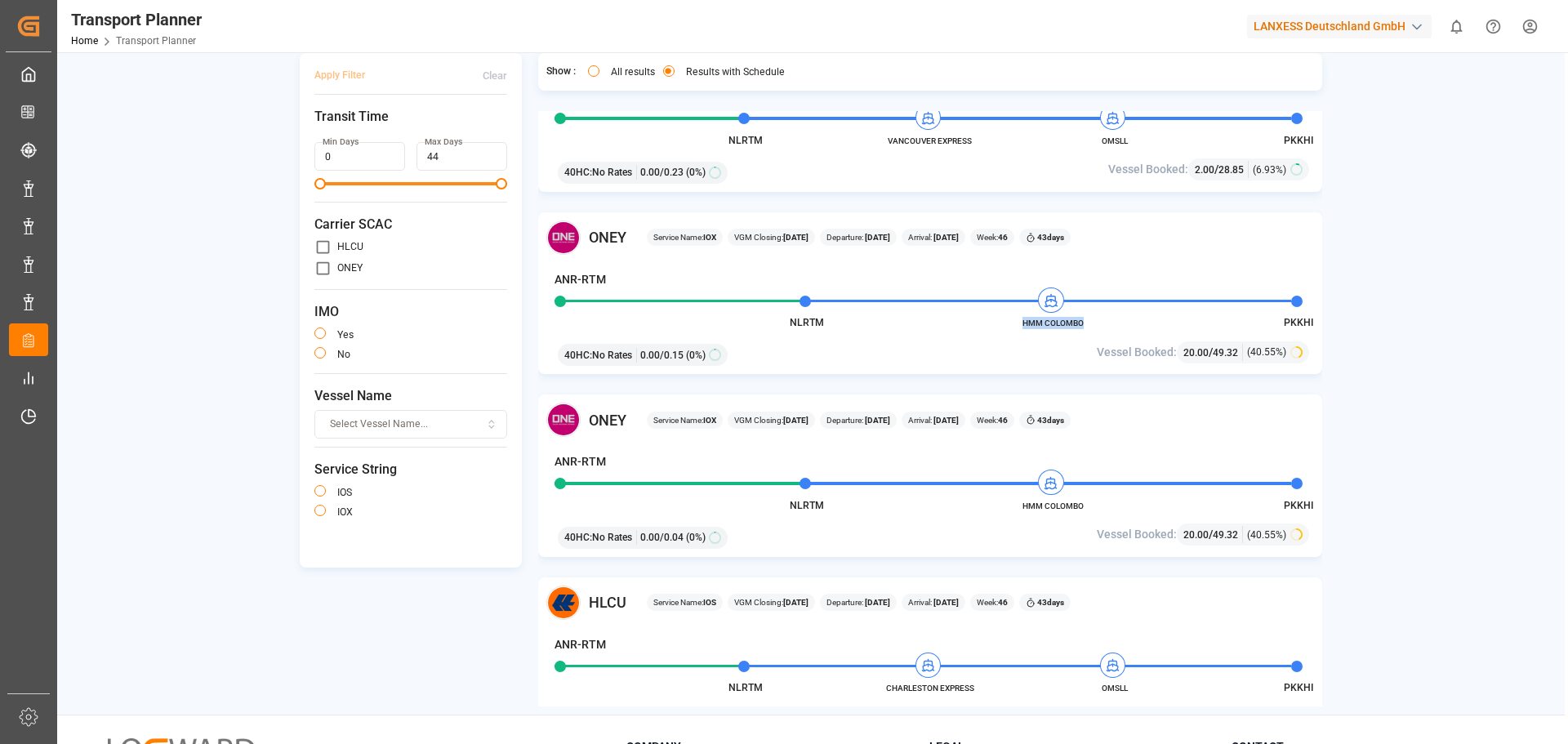
drag, startPoint x: 1041, startPoint y: 327, endPoint x: 1087, endPoint y: 326, distance: 46.0
click at [1087, 326] on span "HMM COLOMBO" at bounding box center [1052, 322] width 90 height 12
copy span "HMM COLOMBO"
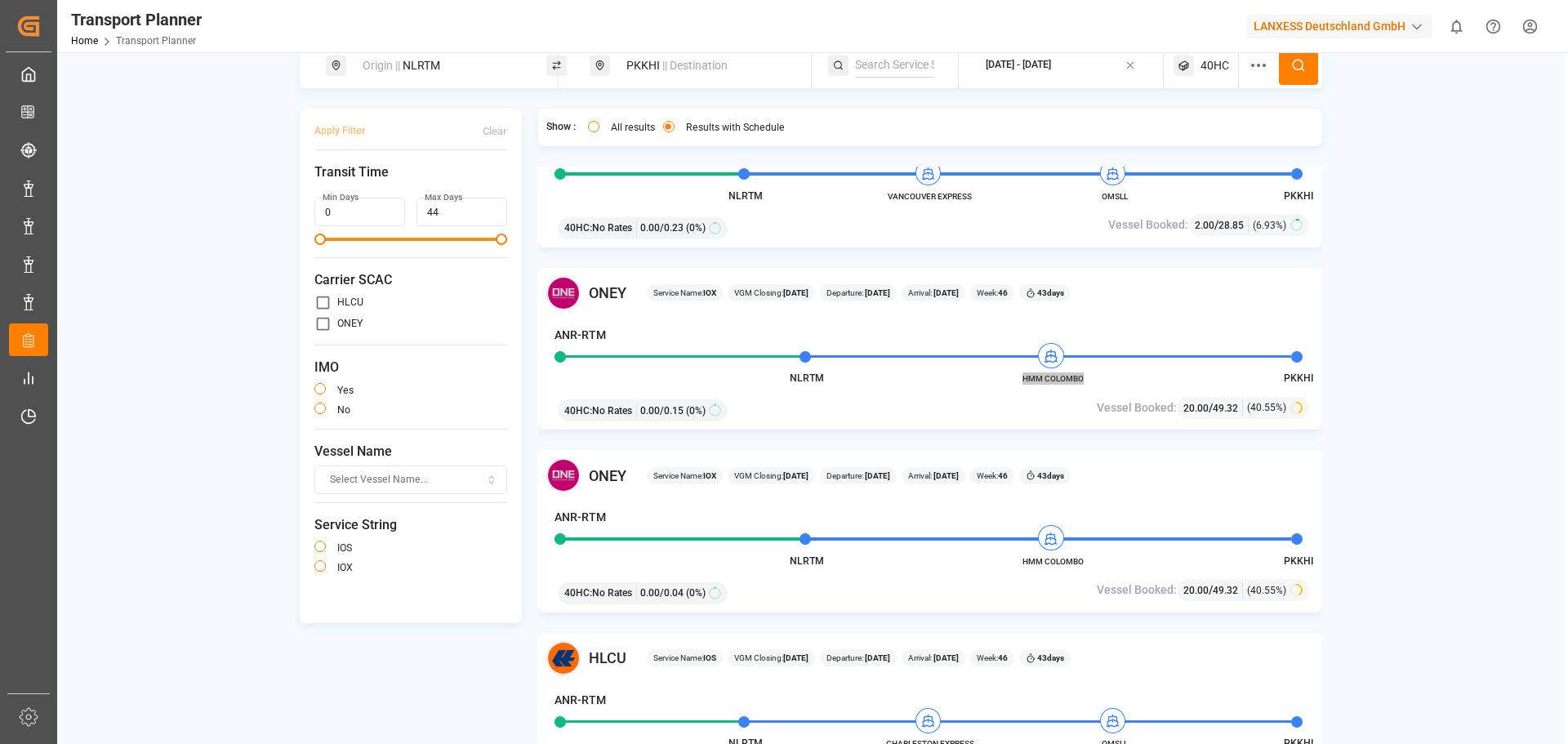
scroll to position [0, 0]
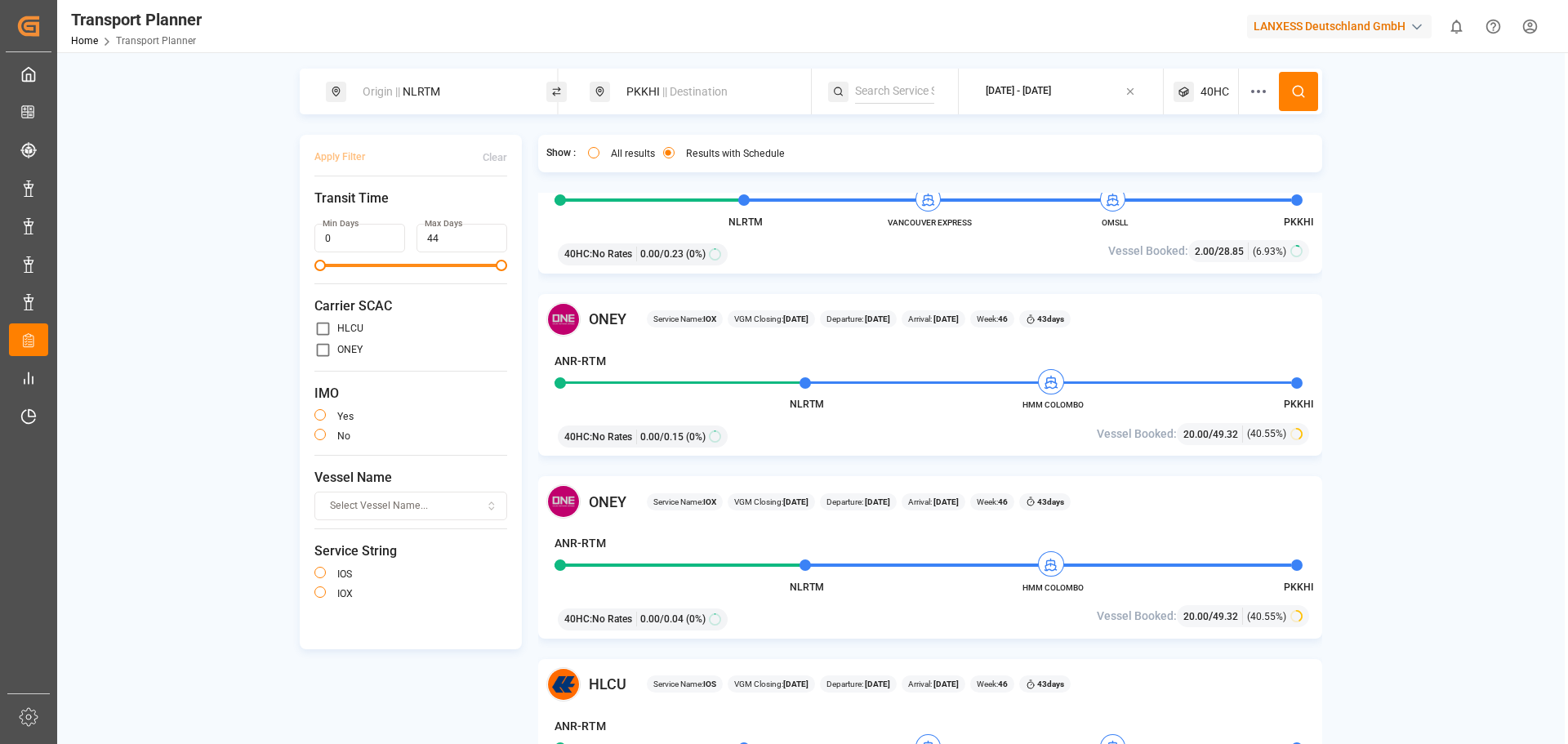
click at [664, 97] on span "|| Destination" at bounding box center [695, 92] width 66 height 13
drag, startPoint x: 652, startPoint y: 213, endPoint x: 605, endPoint y: 201, distance: 48.5
click at [605, 205] on div "Search Destination and POD PKKHI" at bounding box center [705, 182] width 228 height 142
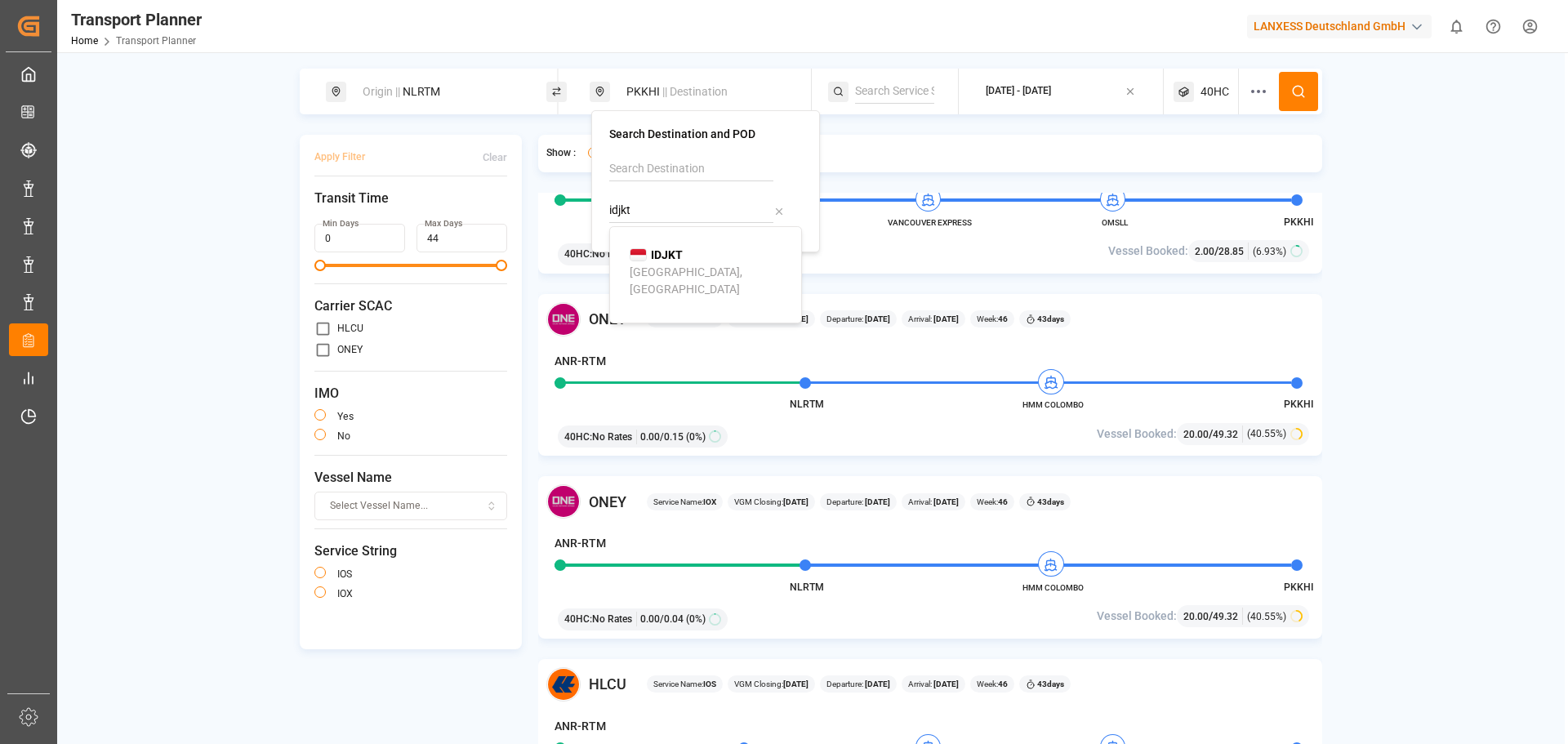
click at [667, 245] on li "IDJKT [GEOGRAPHIC_DATA], [GEOGRAPHIC_DATA]" at bounding box center [709, 271] width 184 height 65
click at [644, 255] on img at bounding box center [637, 255] width 17 height 13
type input "IDJKT"
click at [1022, 95] on div "[DATE] - [DATE]" at bounding box center [1018, 92] width 66 height 15
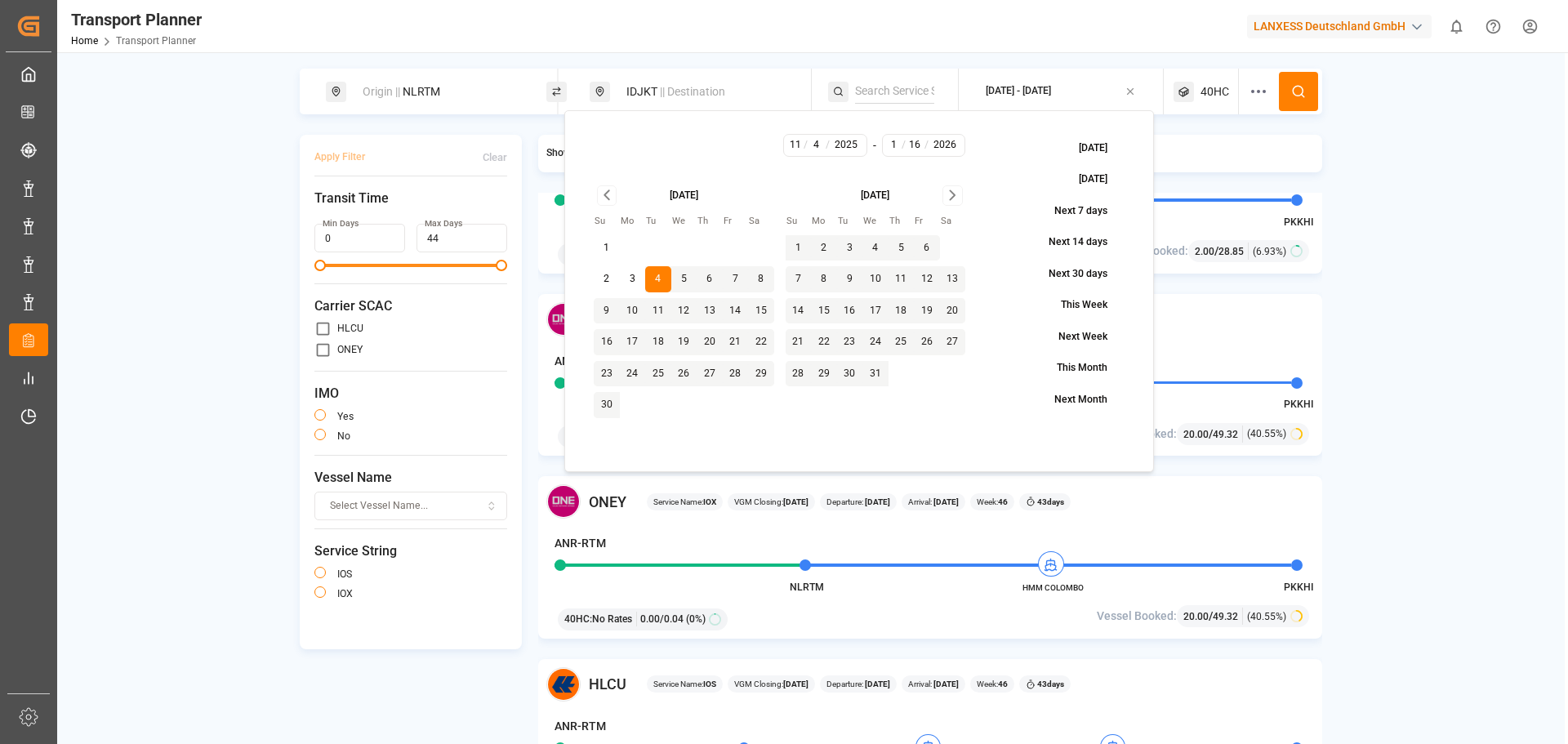
click at [603, 275] on button "2" at bounding box center [607, 279] width 26 height 26
type input "2"
click at [1193, 84] on icon at bounding box center [1183, 92] width 21 height 21
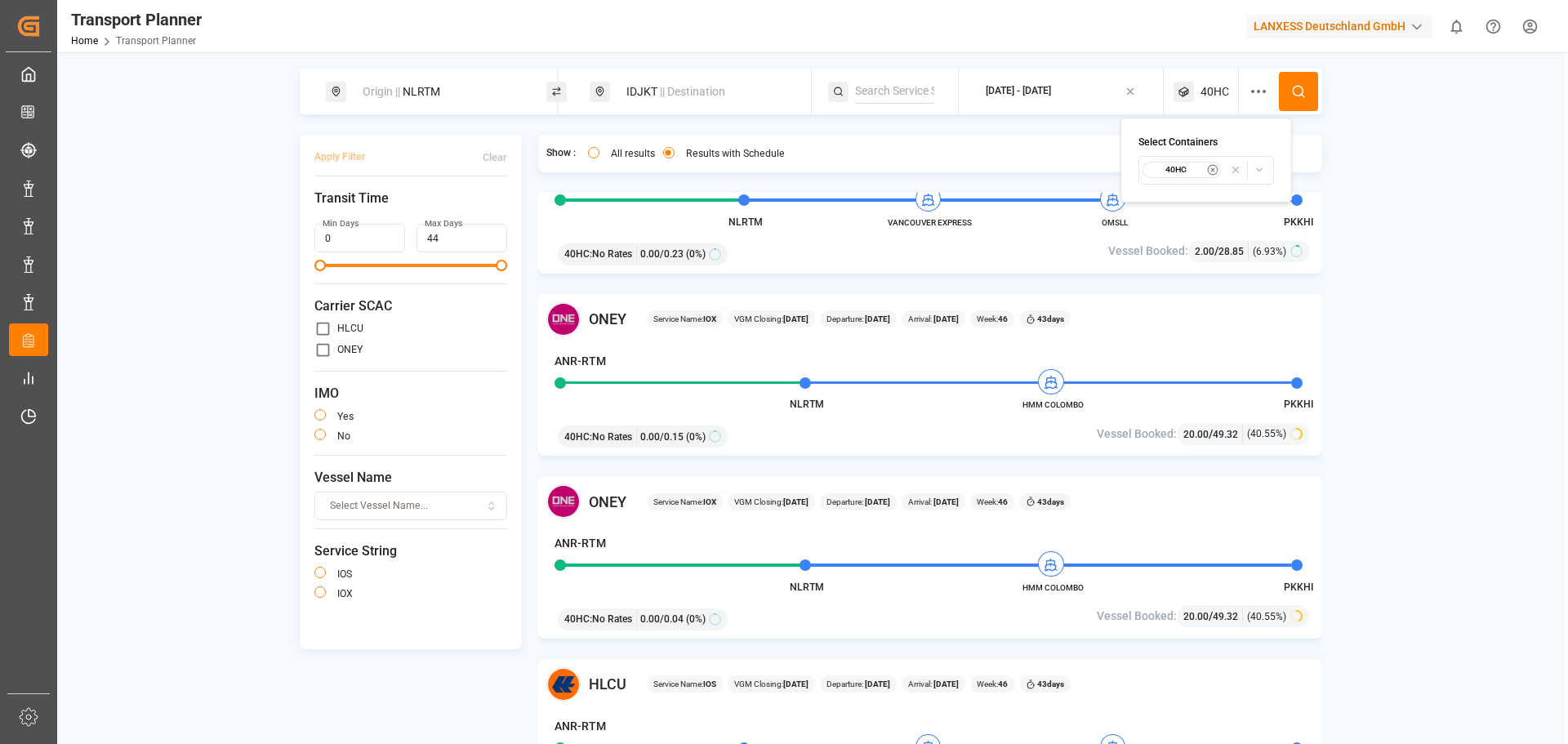
click at [1219, 169] on div "40HC" at bounding box center [1181, 169] width 80 height 16
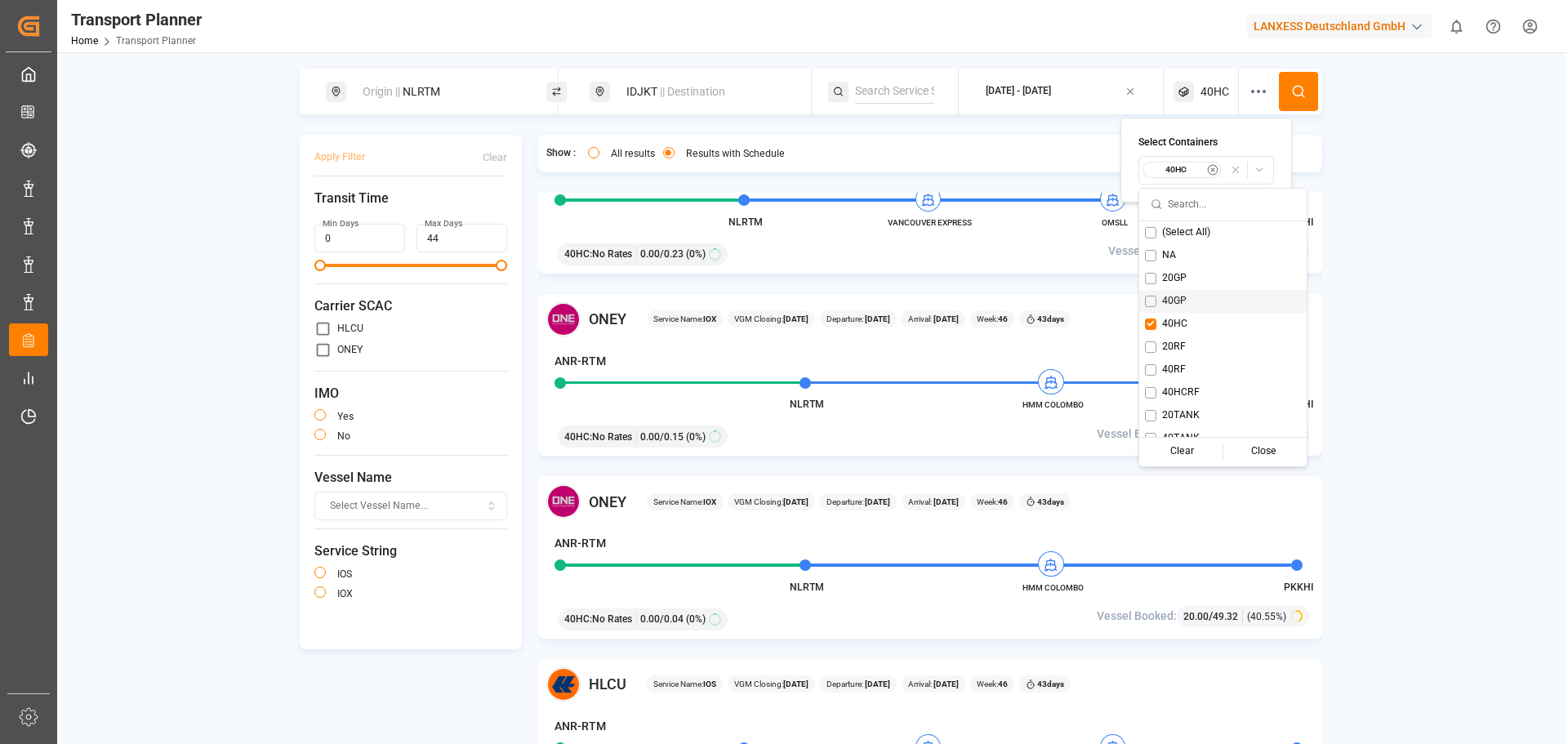
click at [1160, 278] on div "20GP" at bounding box center [1223, 278] width 168 height 22
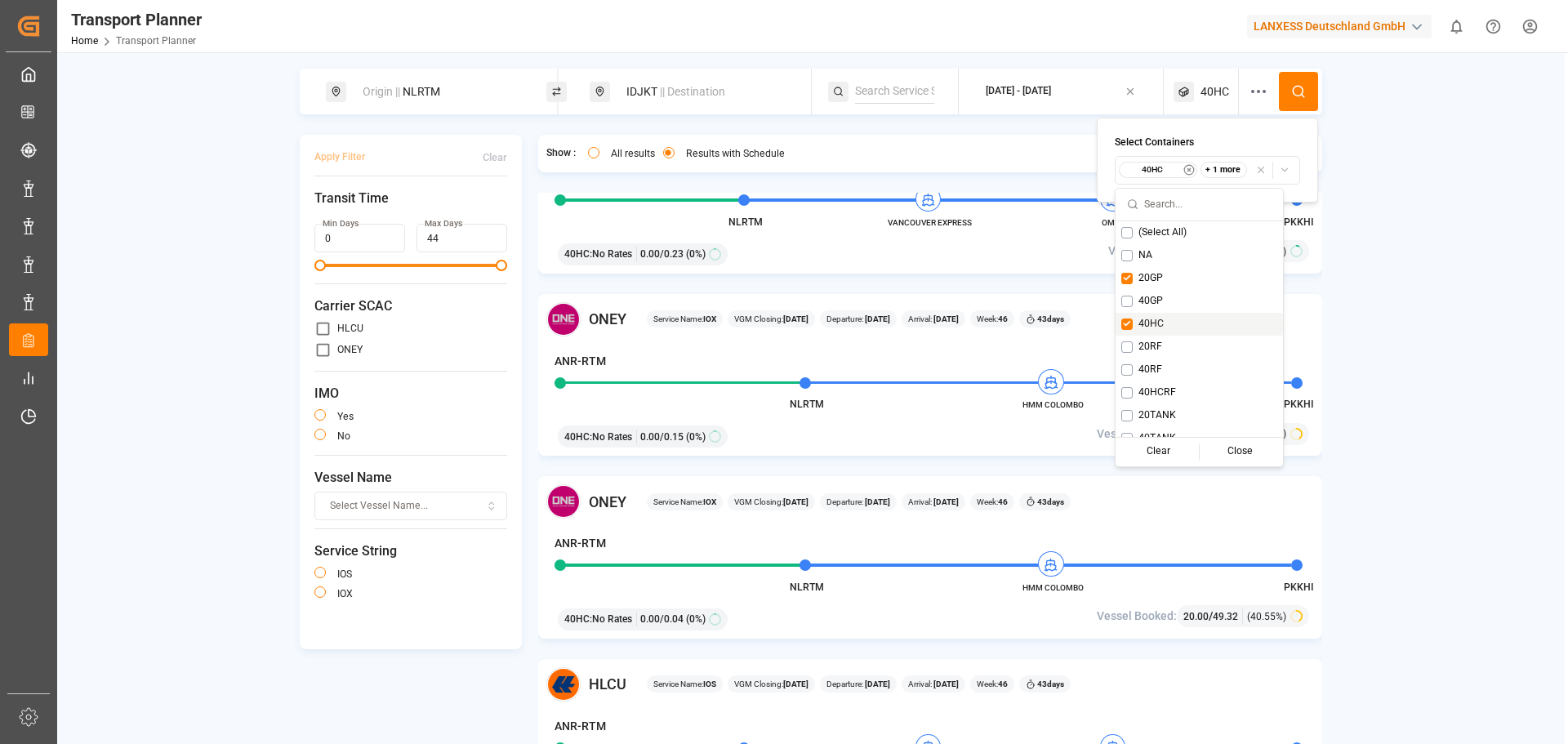
click at [1139, 317] on span "40HC" at bounding box center [1150, 324] width 25 height 15
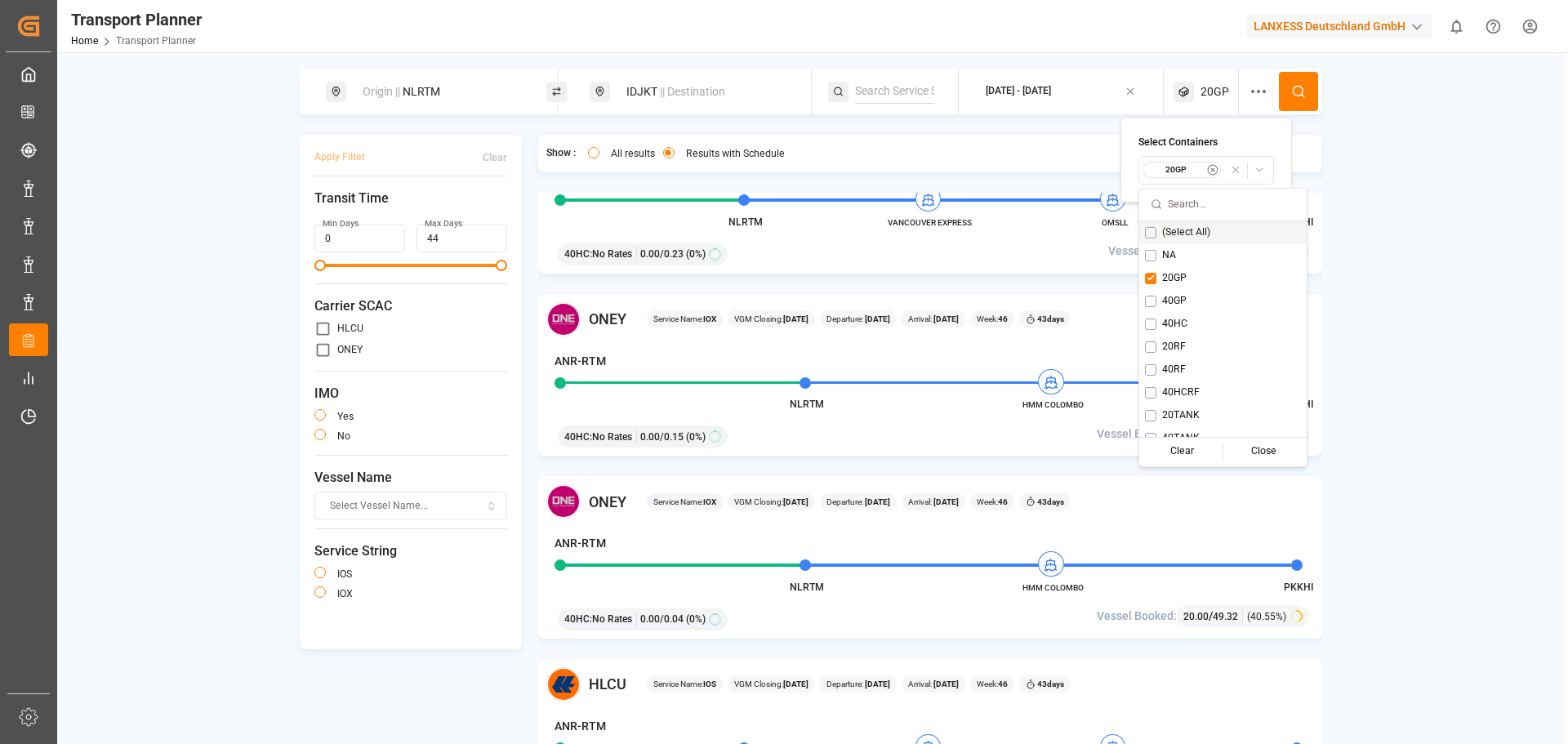
click at [1291, 98] on icon at bounding box center [1298, 92] width 15 height 15
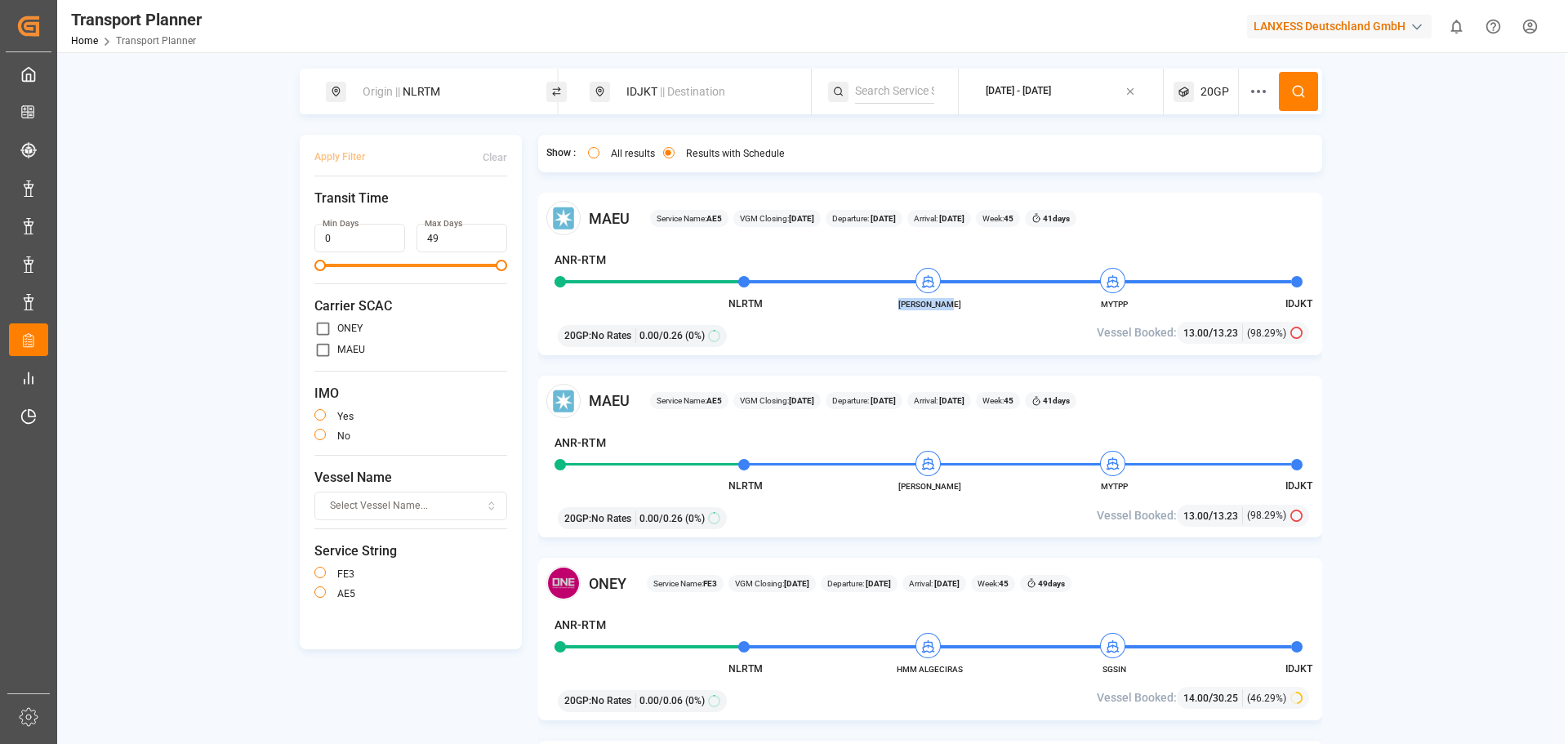
drag, startPoint x: 971, startPoint y: 306, endPoint x: 901, endPoint y: 303, distance: 70.1
click at [901, 303] on span "[PERSON_NAME]" at bounding box center [931, 303] width 90 height 12
copy span "[PERSON_NAME]"
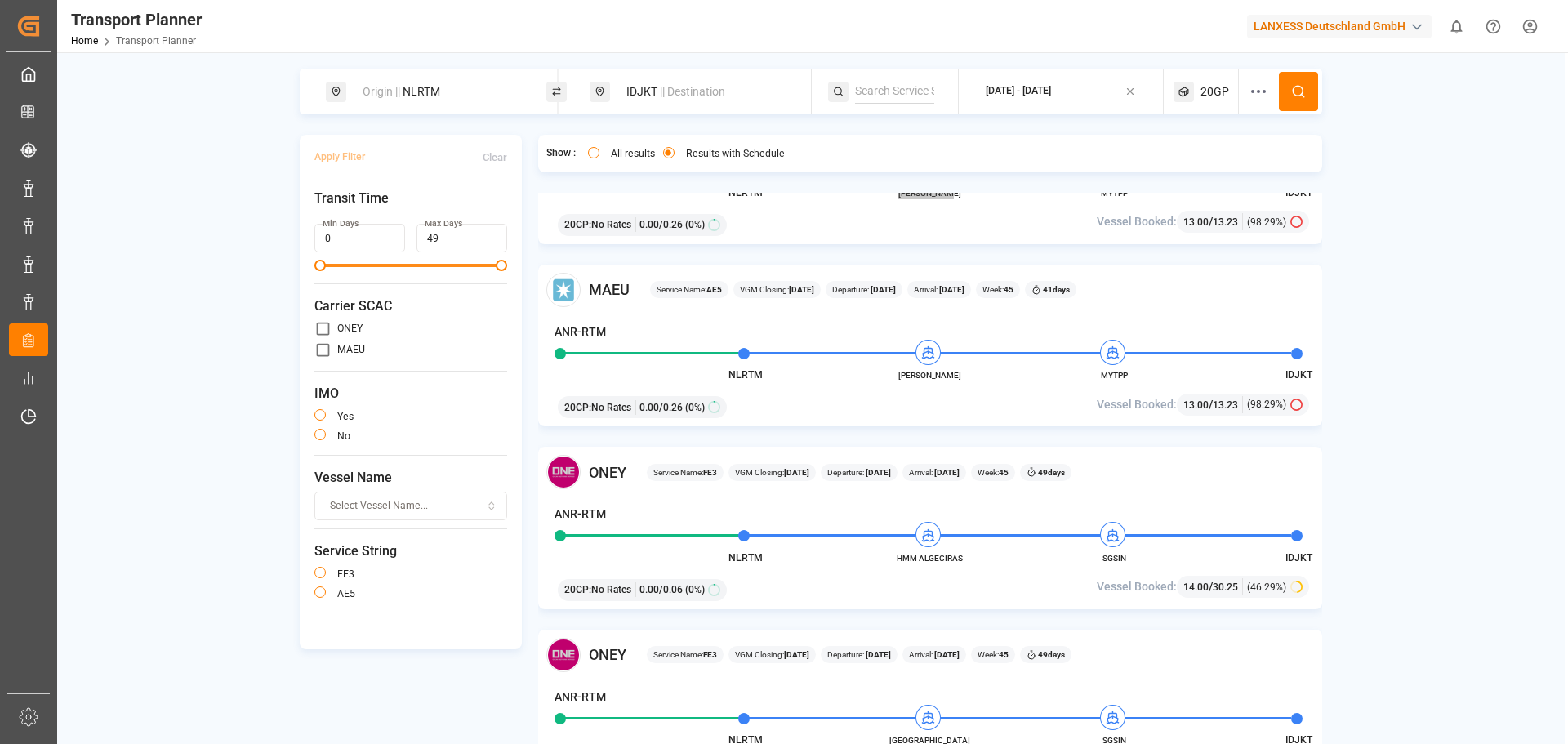
scroll to position [163, 0]
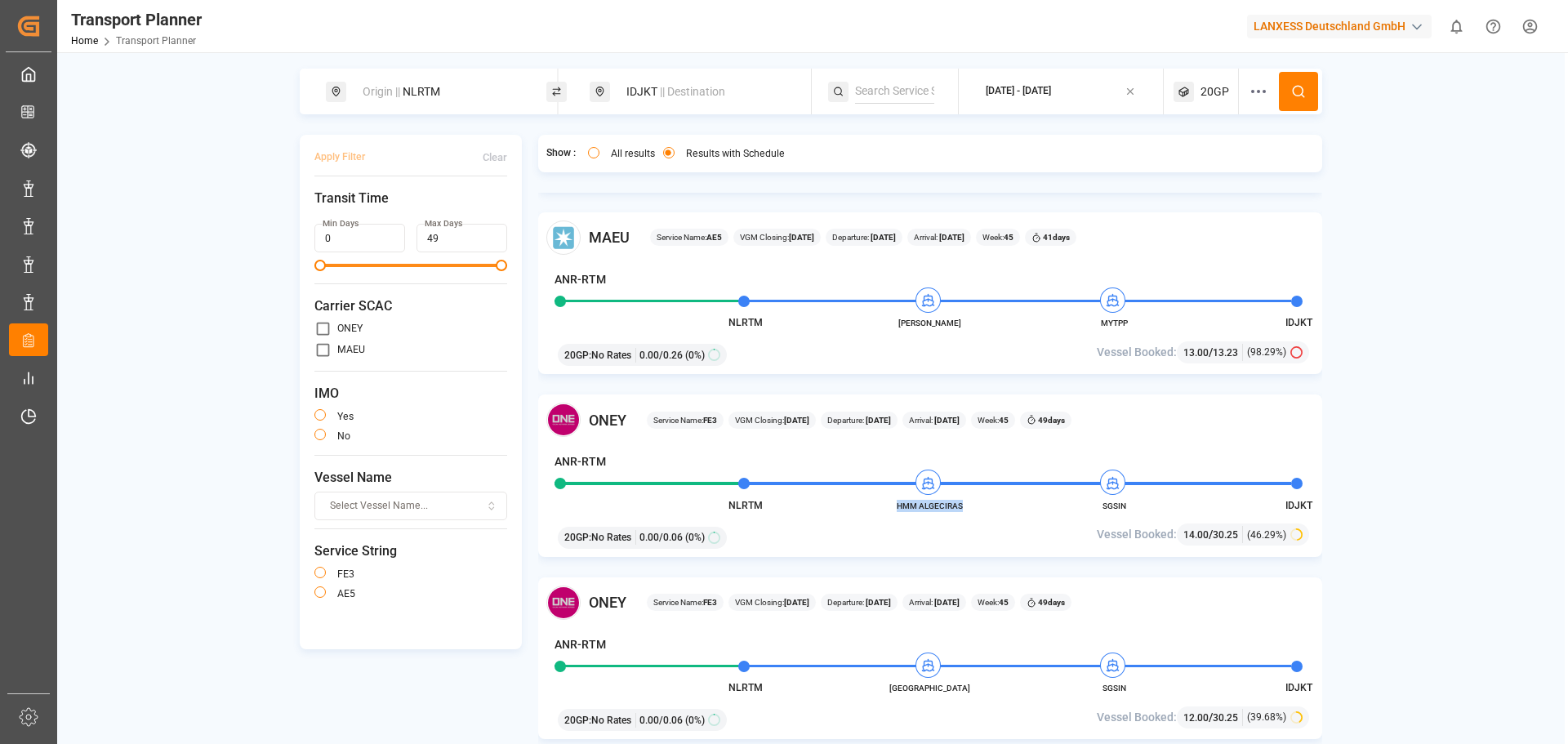
drag, startPoint x: 964, startPoint y: 507, endPoint x: 898, endPoint y: 508, distance: 66.0
click at [898, 508] on span "HMM ALGECIRAS" at bounding box center [931, 505] width 90 height 12
copy span "HMM ALGECIRAS"
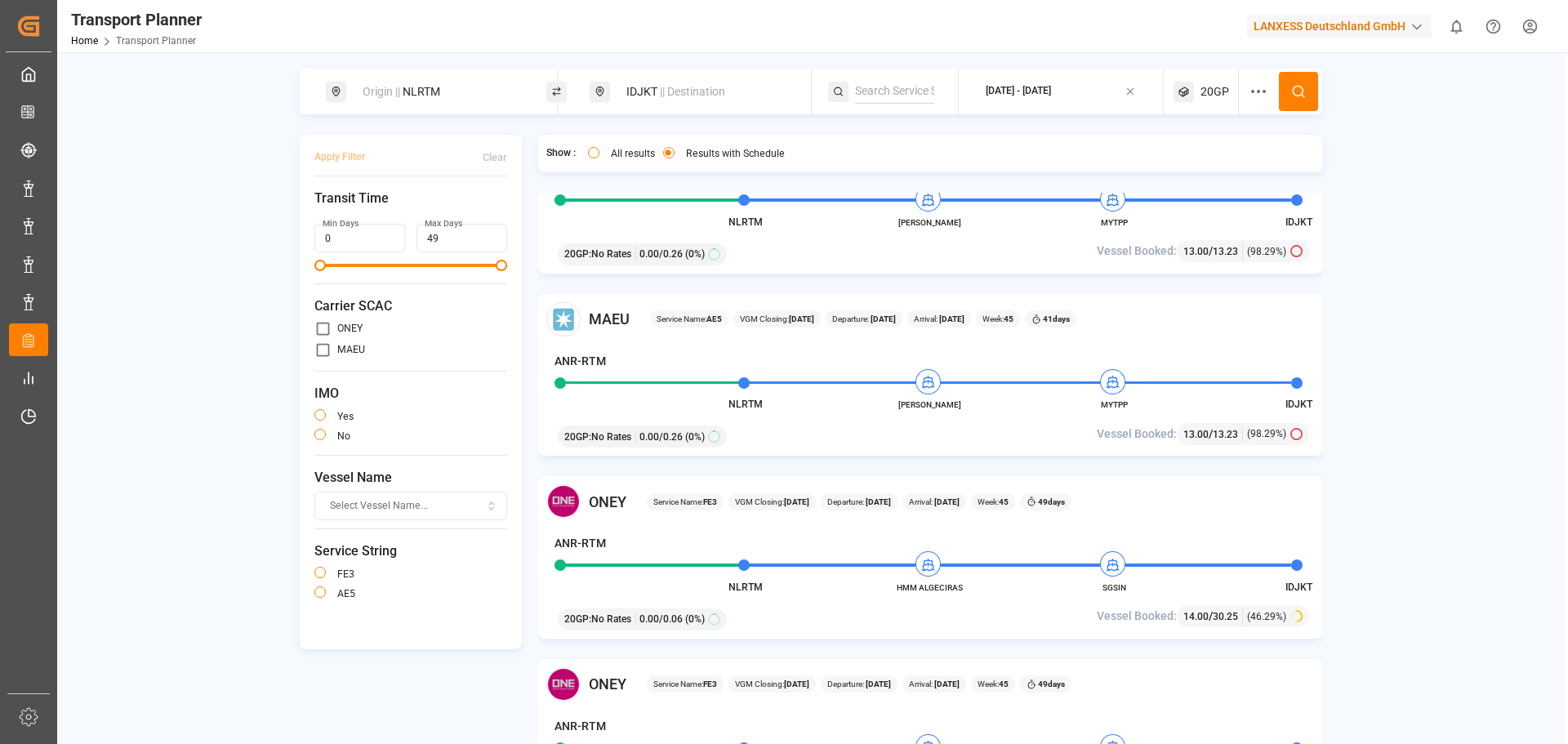
click at [666, 104] on div "IDJKT || Destination" at bounding box center [705, 92] width 176 height 30
drag, startPoint x: 609, startPoint y: 217, endPoint x: 642, endPoint y: 208, distance: 34.2
click at [642, 208] on input "IDJKT" at bounding box center [691, 211] width 164 height 24
click at [641, 209] on input "IDJKT" at bounding box center [691, 211] width 164 height 24
type input "I"
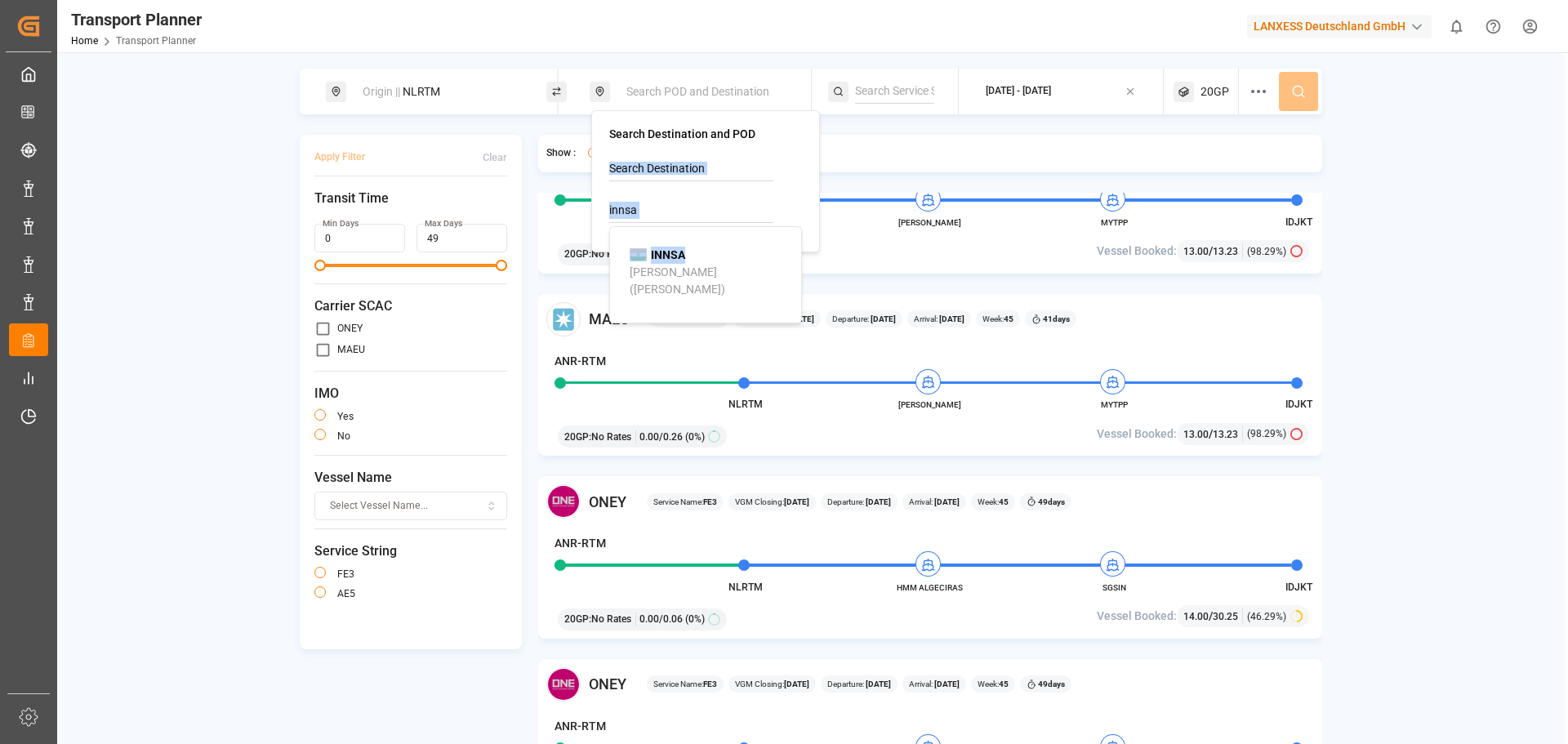
click at [666, 245] on li "INNSA [PERSON_NAME] ([PERSON_NAME])" at bounding box center [709, 271] width 184 height 65
click at [669, 257] on b "INNSA" at bounding box center [667, 255] width 35 height 13
type input "INNSA"
click at [1294, 93] on circle at bounding box center [1297, 91] width 9 height 9
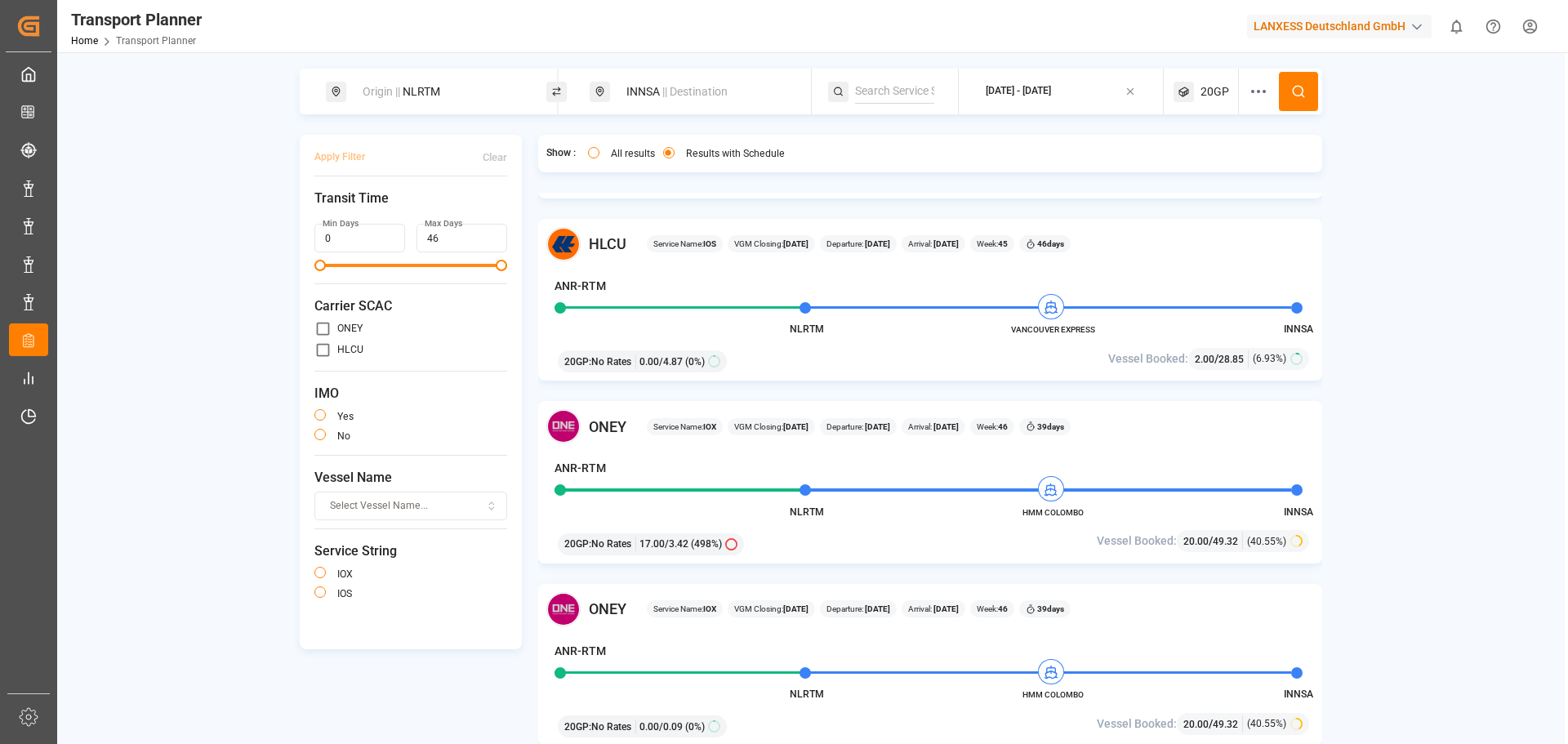
scroll to position [163, 0]
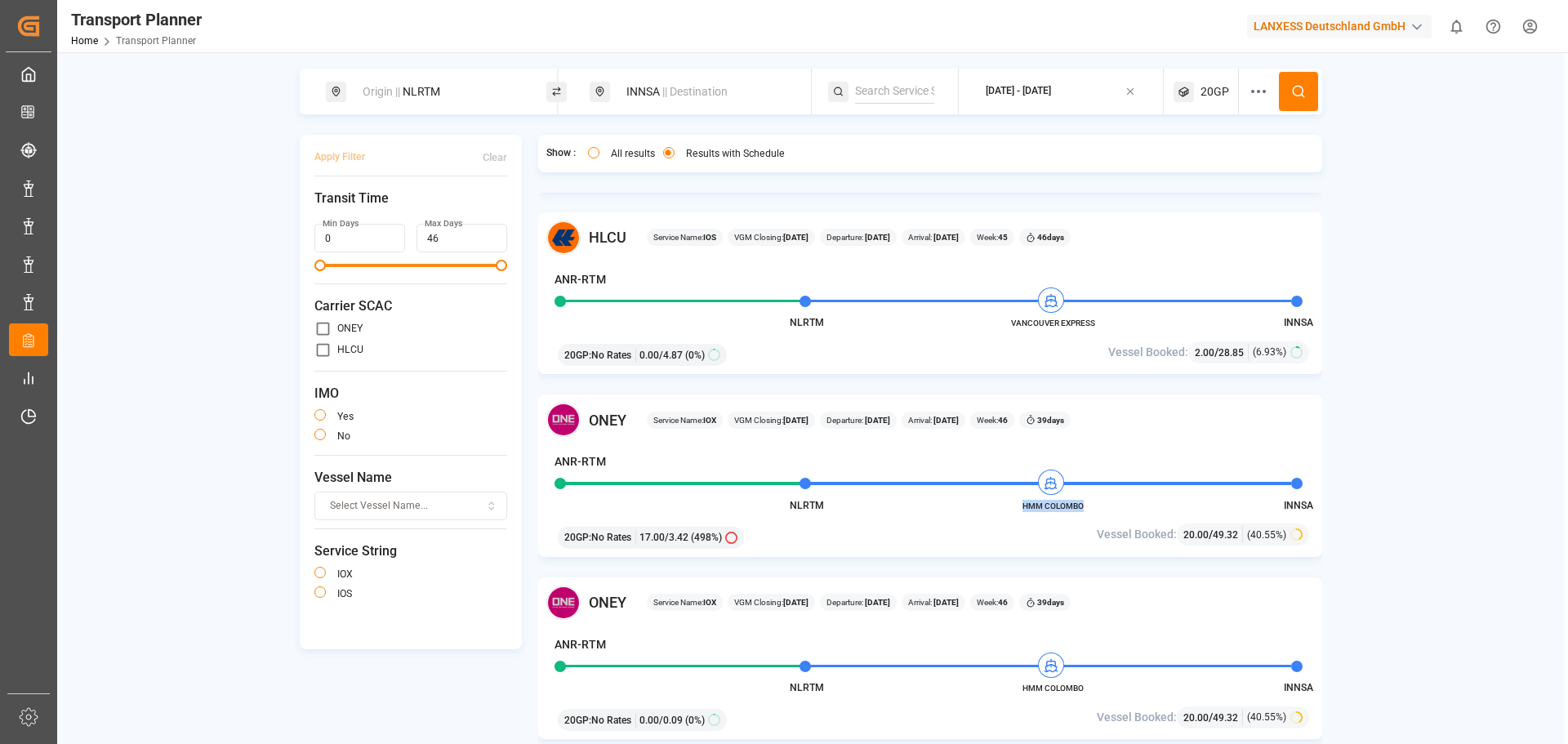
drag, startPoint x: 1087, startPoint y: 509, endPoint x: 1023, endPoint y: 507, distance: 64.0
click at [1023, 507] on span "HMM COLOMBO" at bounding box center [1052, 505] width 90 height 12
copy span "HMM COLOMBO"
click at [636, 82] on div "INNSA || Destination" at bounding box center [705, 92] width 176 height 30
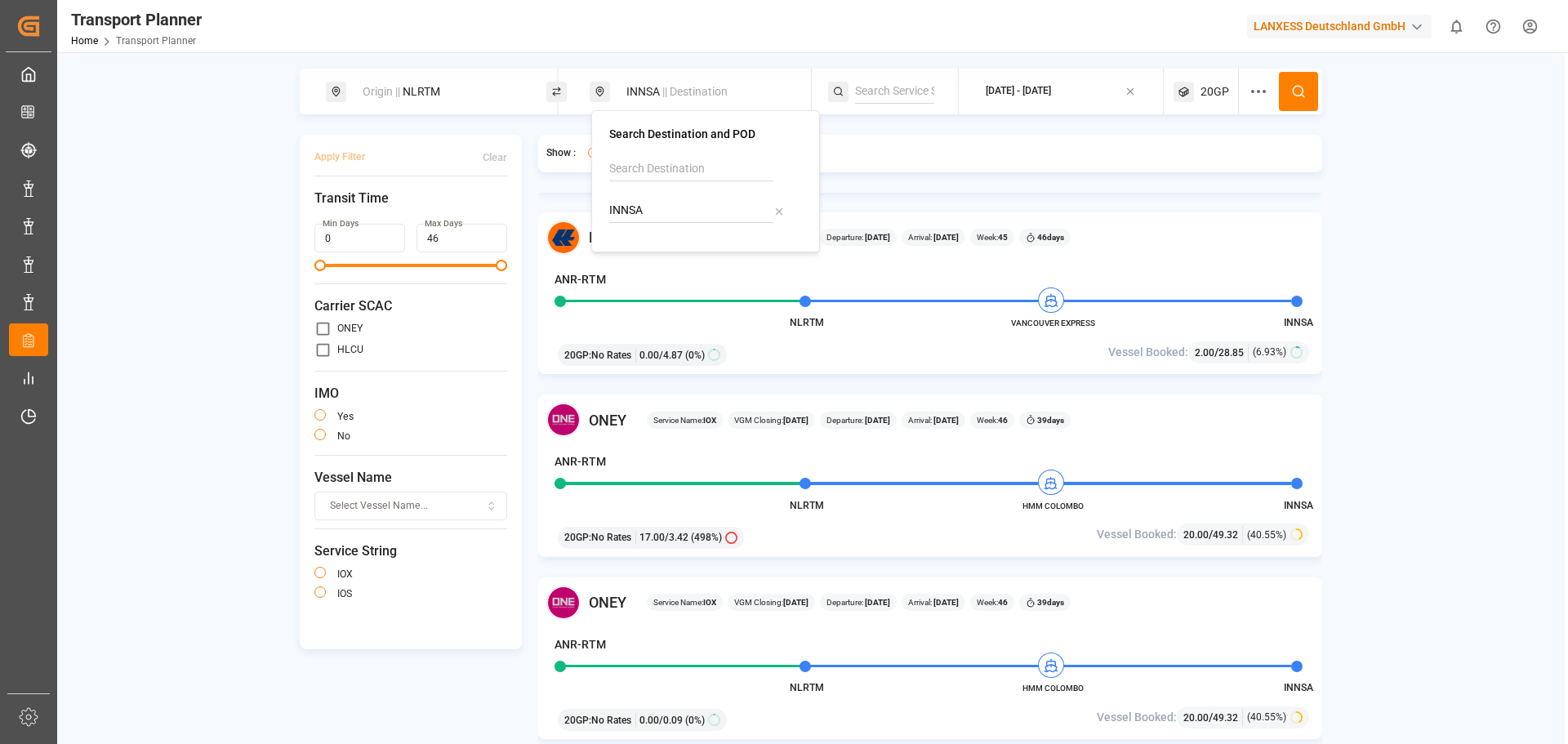
drag, startPoint x: 623, startPoint y: 201, endPoint x: 595, endPoint y: 201, distance: 28.0
click at [595, 201] on div "Search Destination and POD INNSA" at bounding box center [705, 182] width 228 height 142
click at [667, 266] on div "PHMNL [GEOGRAPHIC_DATA]" at bounding box center [708, 263] width 158 height 35
type input "PHMNL"
click at [1196, 95] on div "20GP" at bounding box center [1206, 91] width 66 height 46
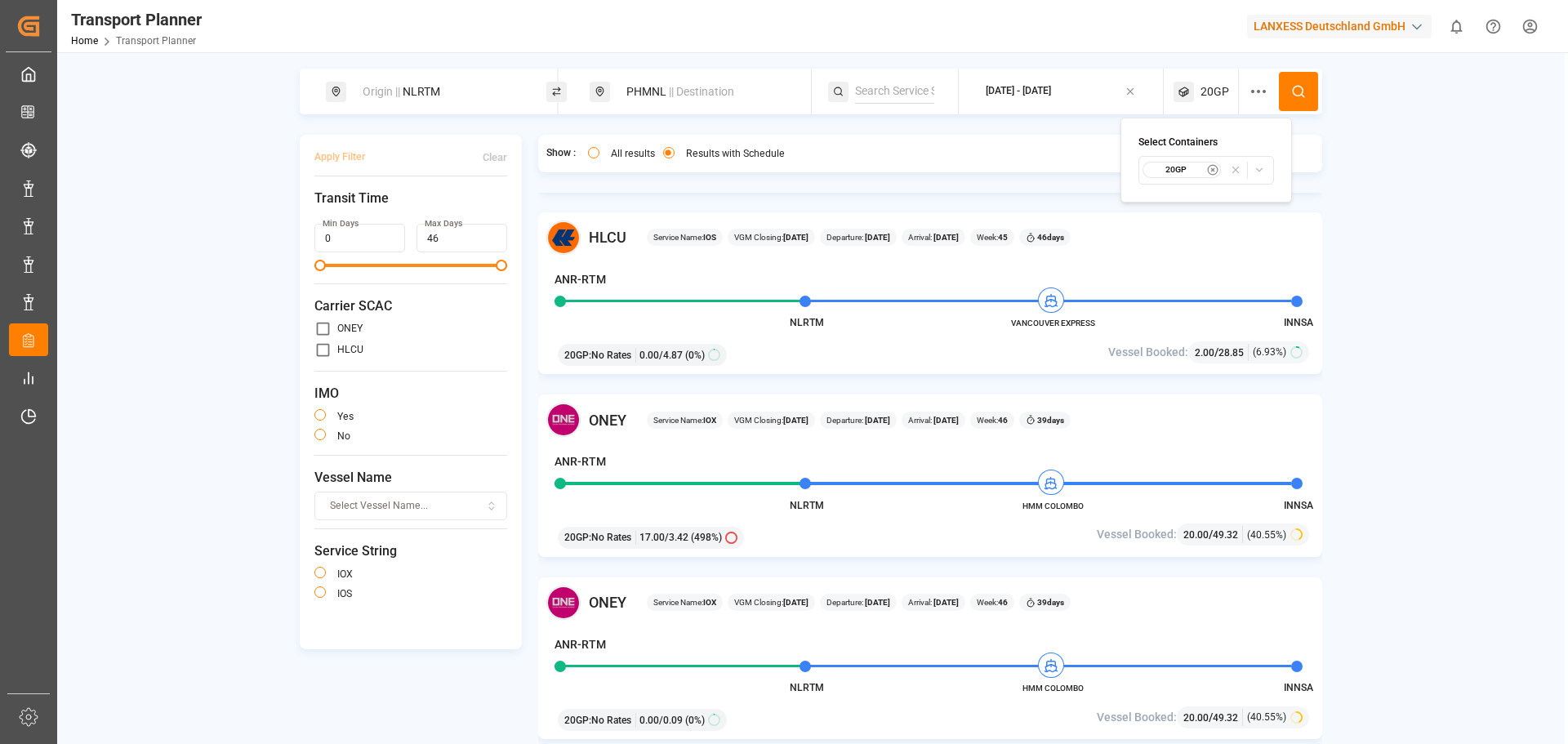
click at [1202, 173] on small "20GP" at bounding box center [1175, 169] width 57 height 11
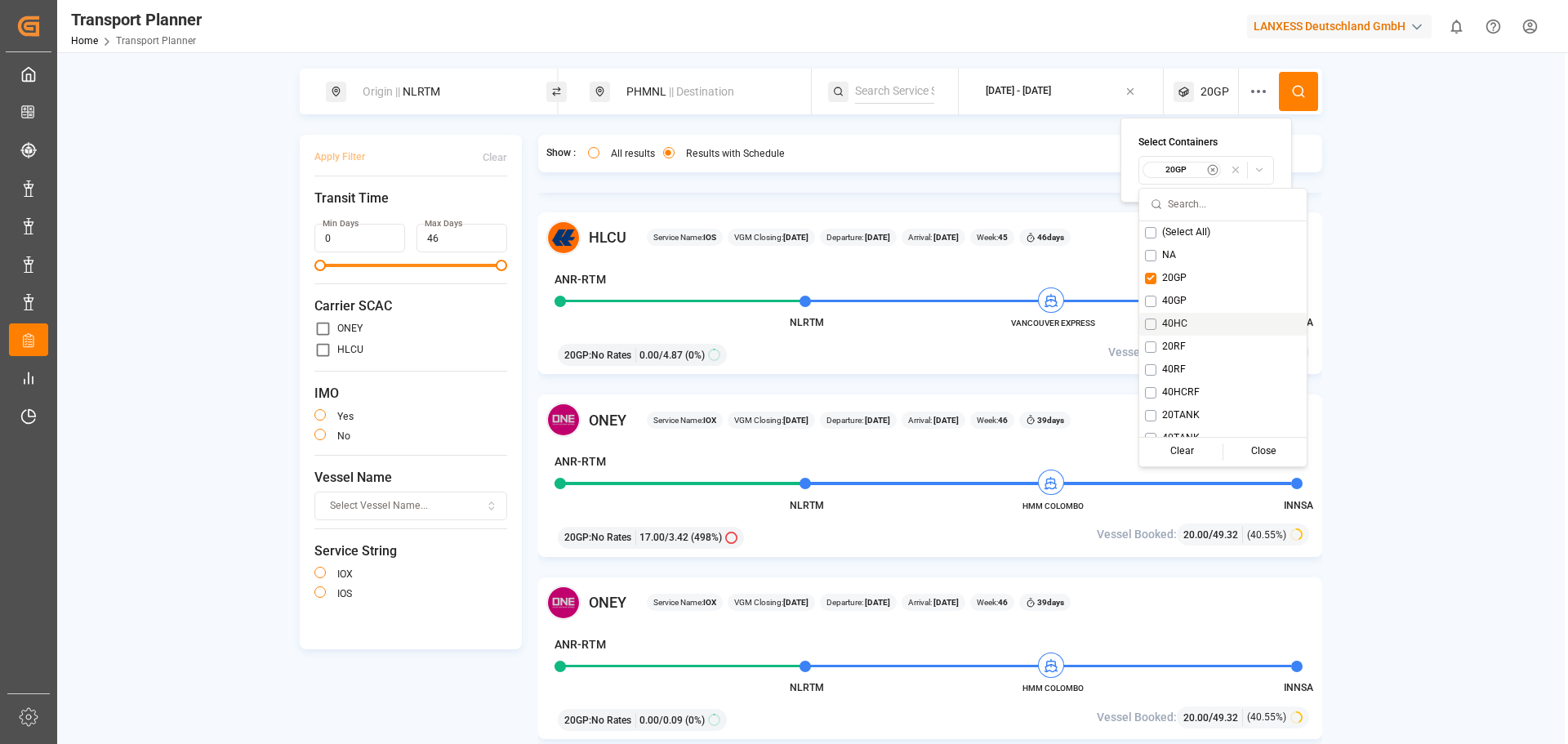
click at [1151, 324] on button "Suggestions" at bounding box center [1150, 324] width 11 height 11
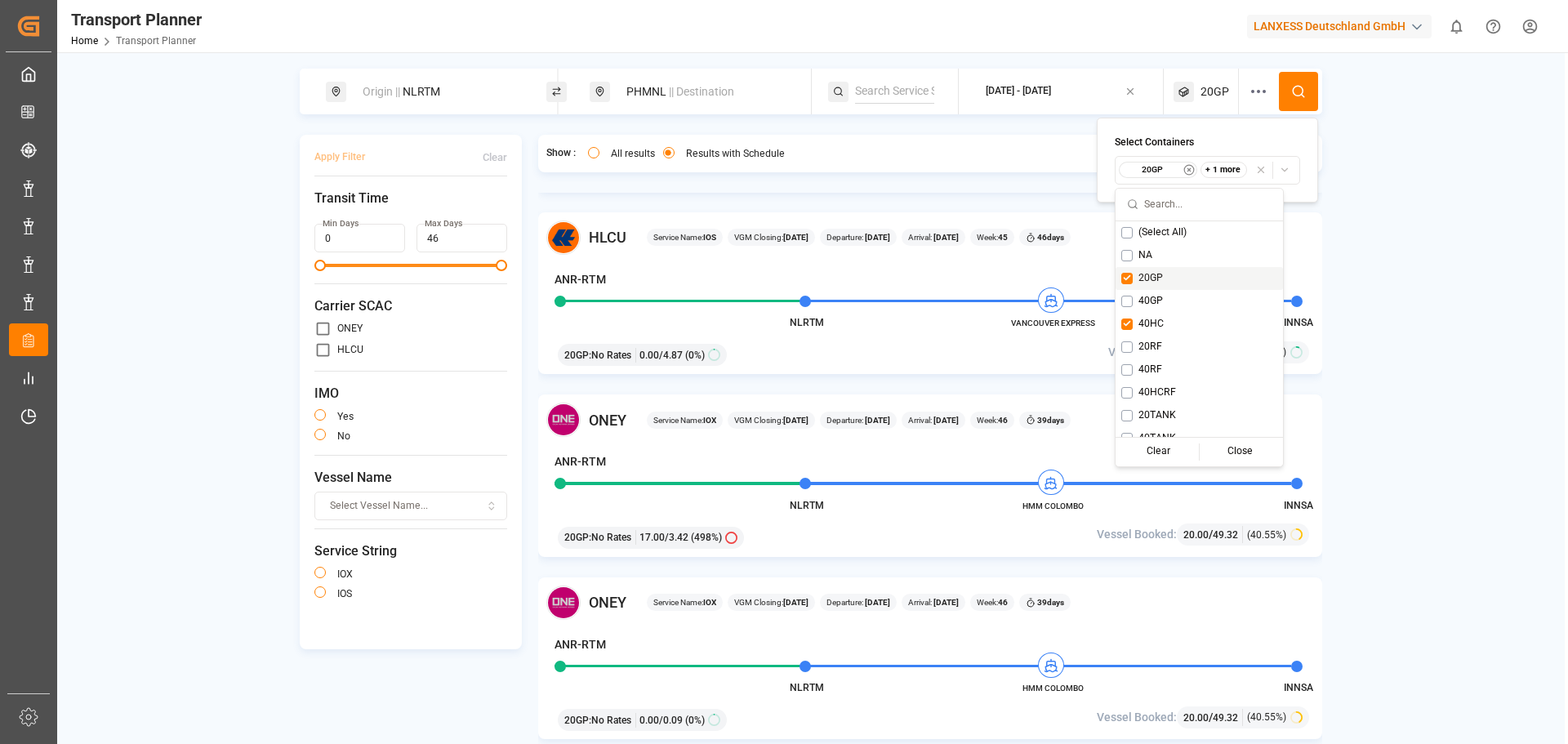
click at [1128, 275] on button "Suggestions" at bounding box center [1127, 278] width 11 height 11
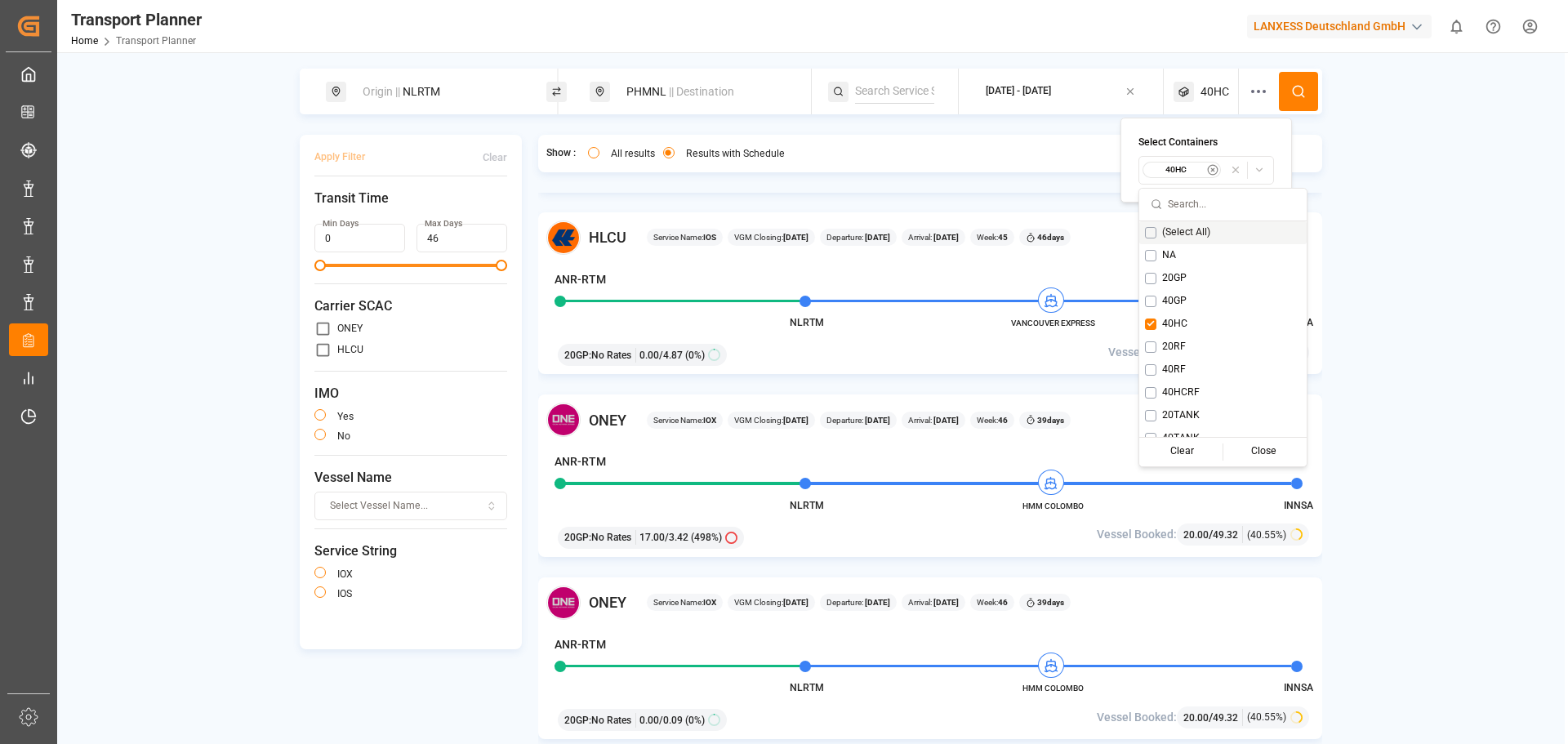
click at [1304, 85] on icon at bounding box center [1298, 92] width 15 height 15
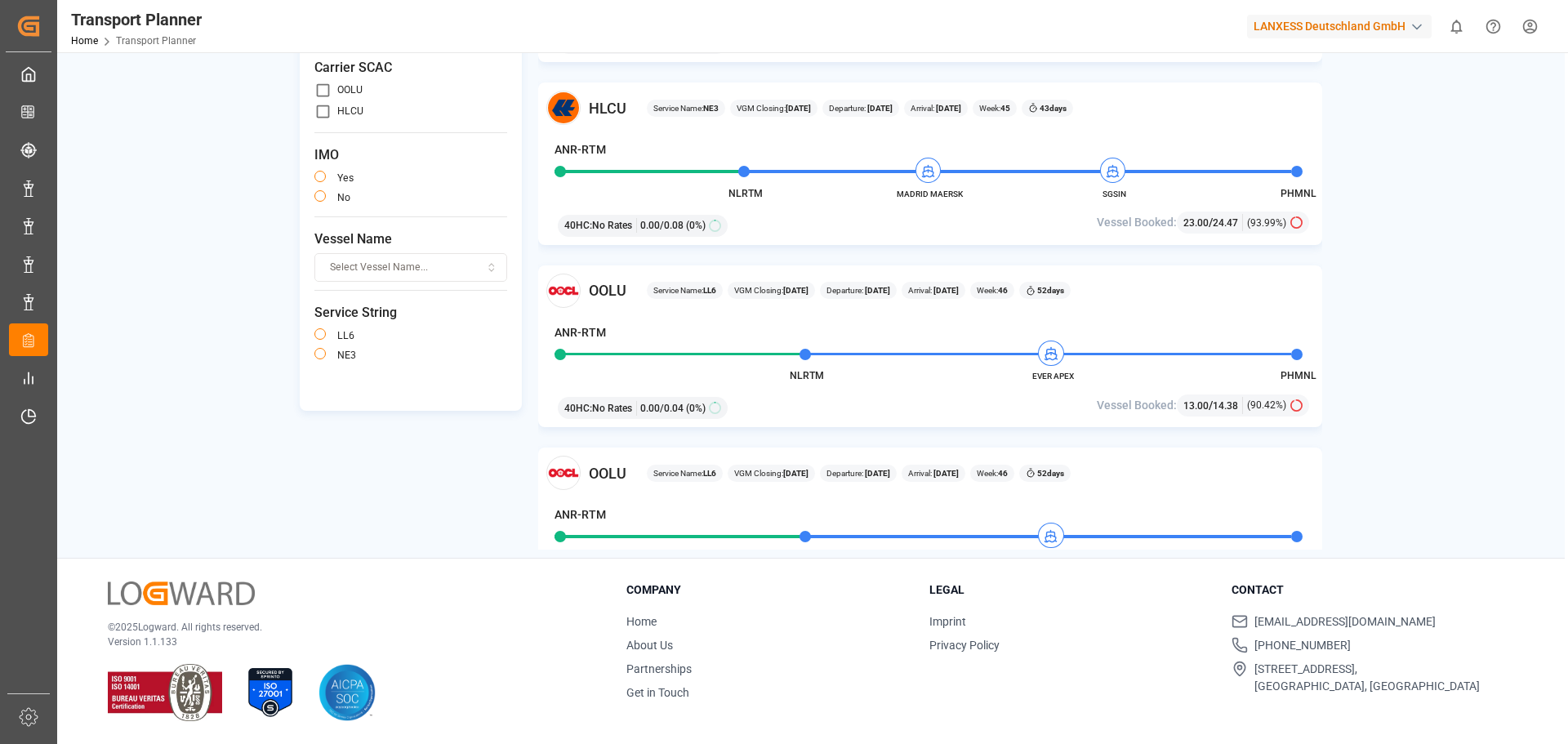
scroll to position [1306, 0]
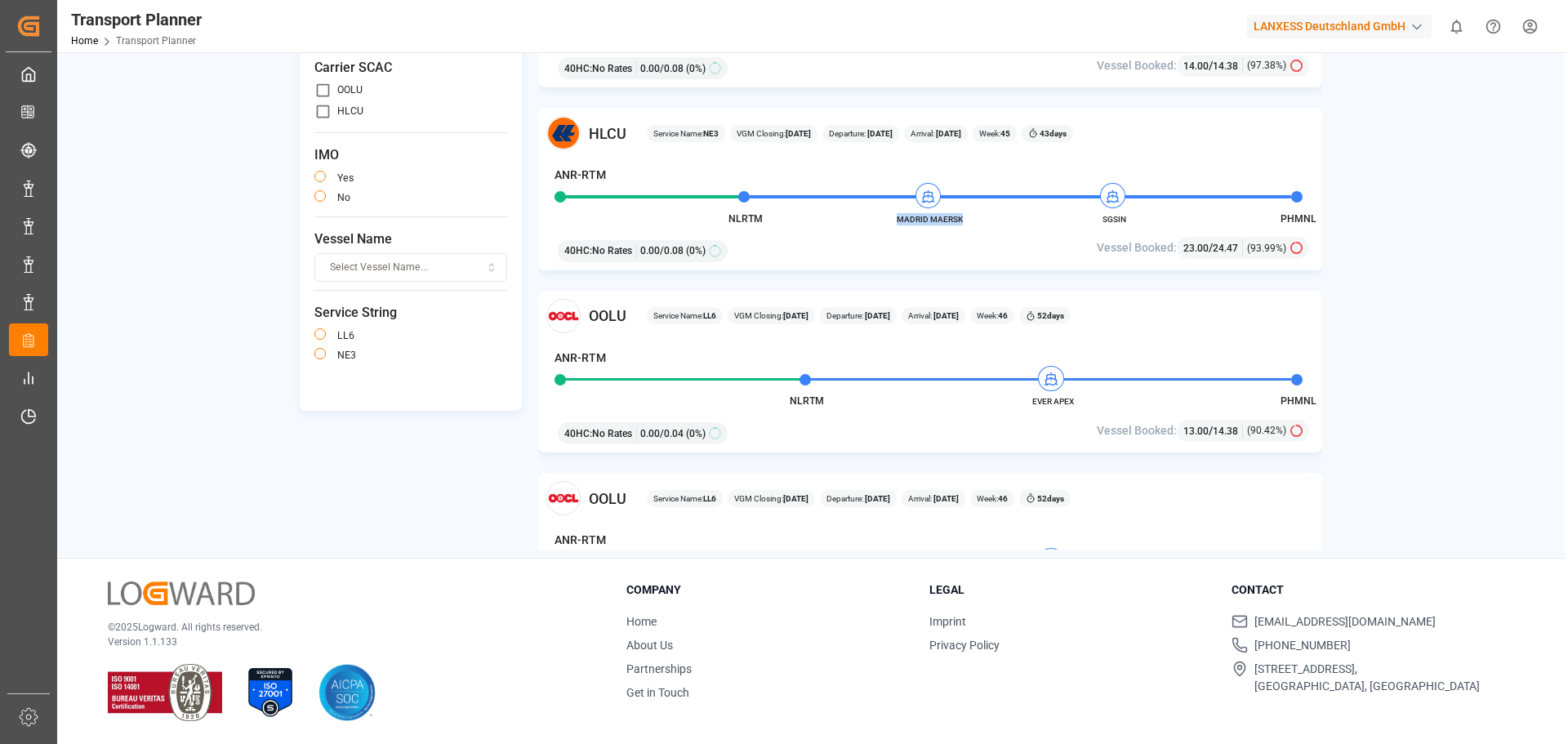
drag, startPoint x: 899, startPoint y: 220, endPoint x: 960, endPoint y: 221, distance: 61.0
click at [960, 221] on span "MADRID MAERSK" at bounding box center [931, 219] width 90 height 12
copy span "MADRID MAERSK"
click at [324, 197] on button "button" at bounding box center [320, 196] width 11 height 11
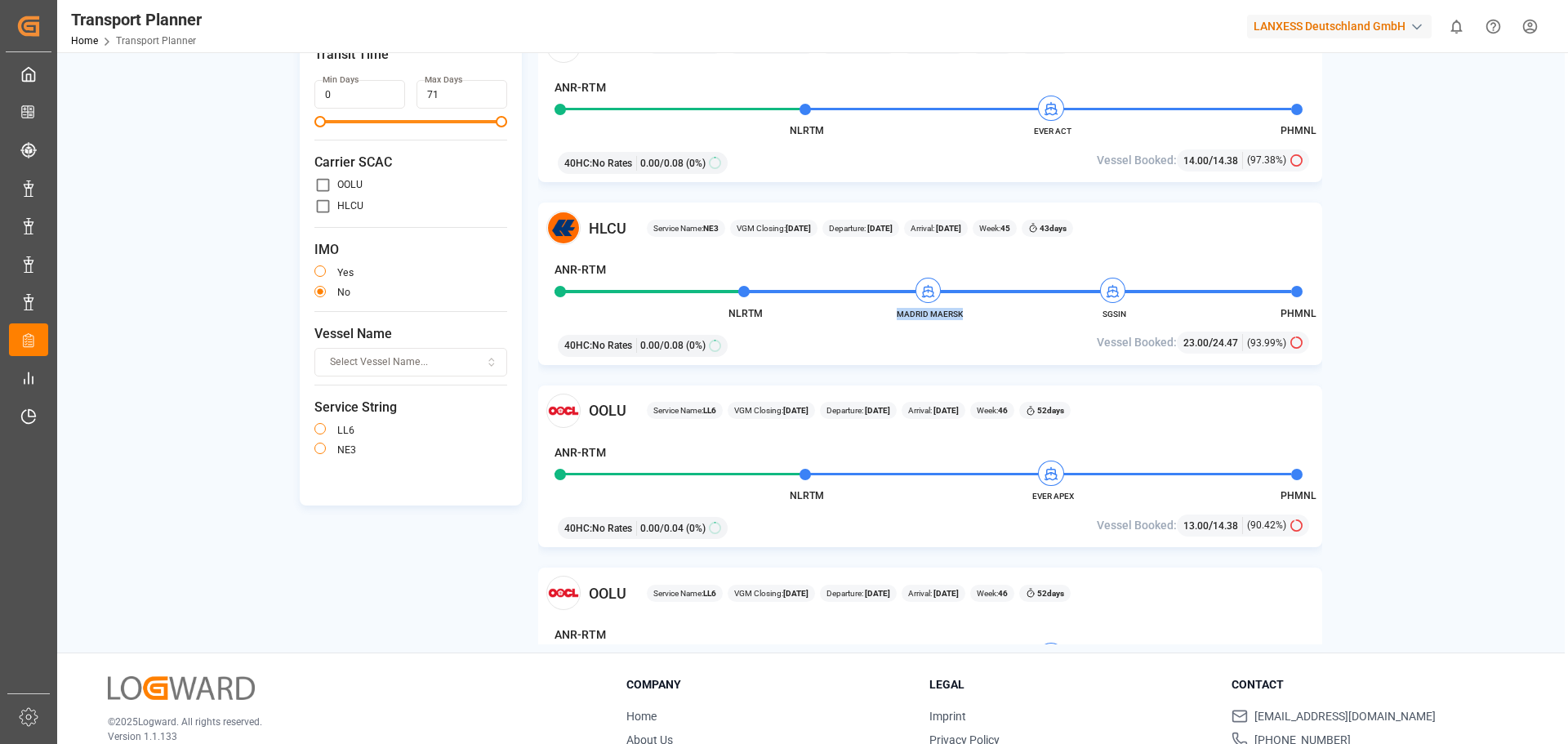
scroll to position [0, 0]
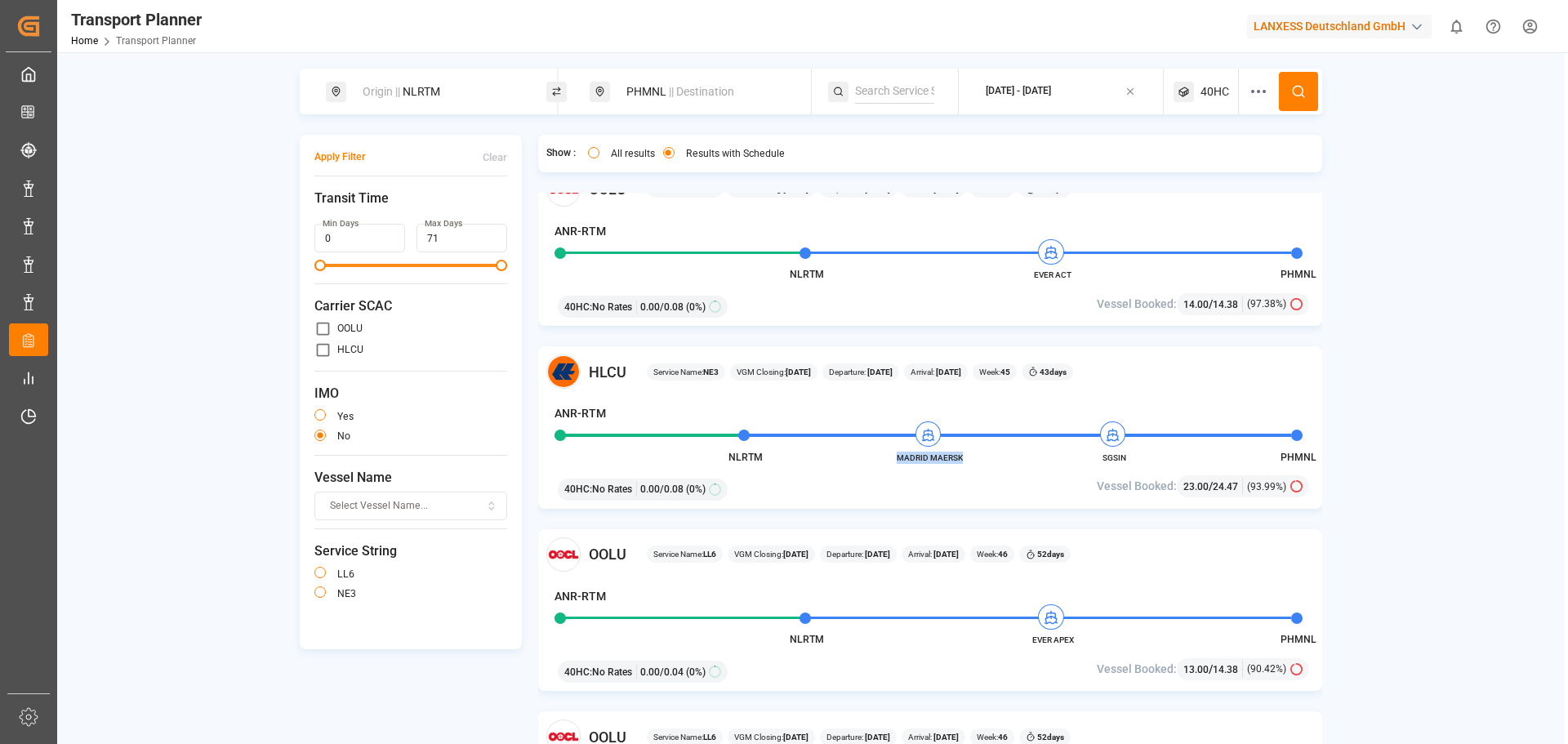
click at [1283, 105] on button at bounding box center [1298, 92] width 39 height 39
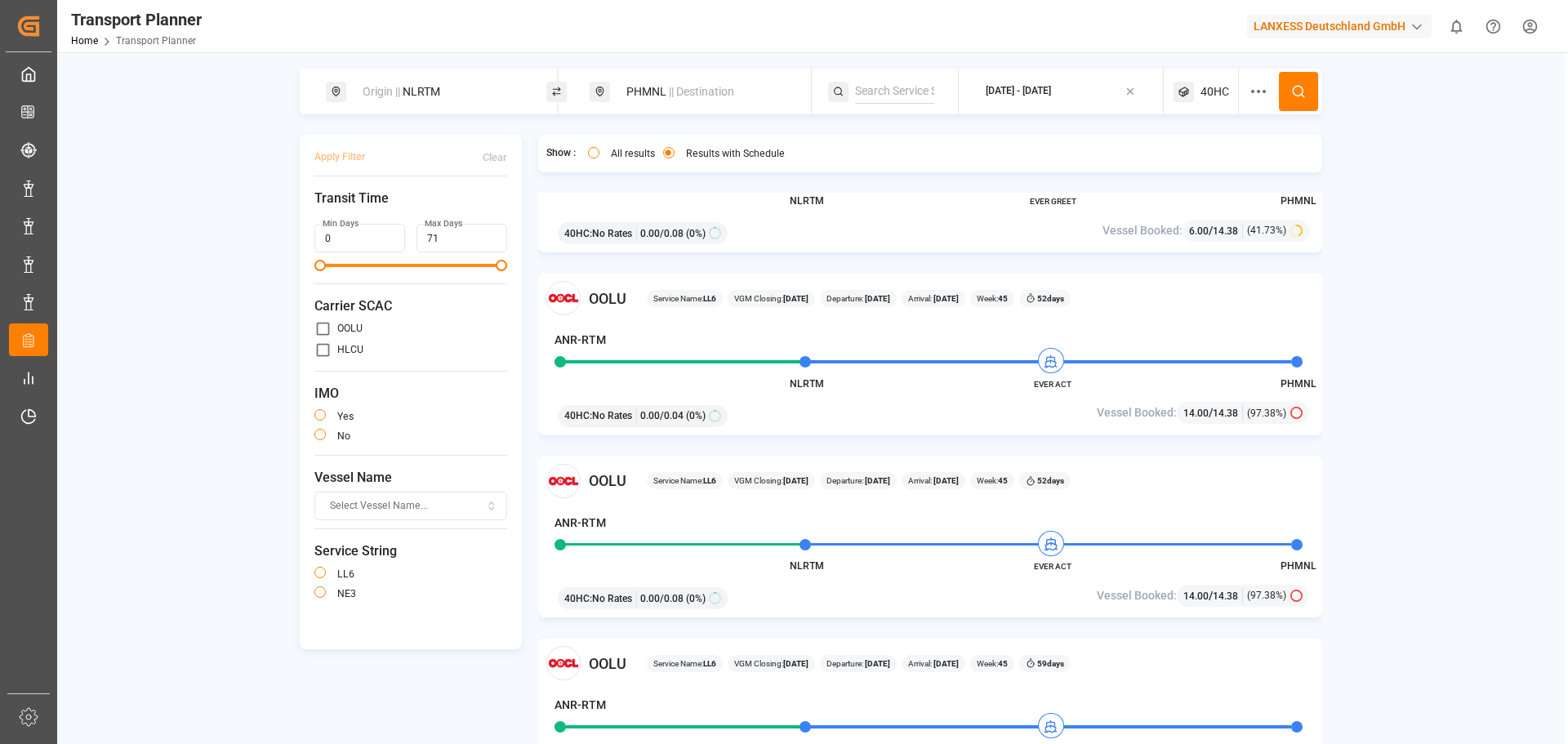
scroll to position [653, 0]
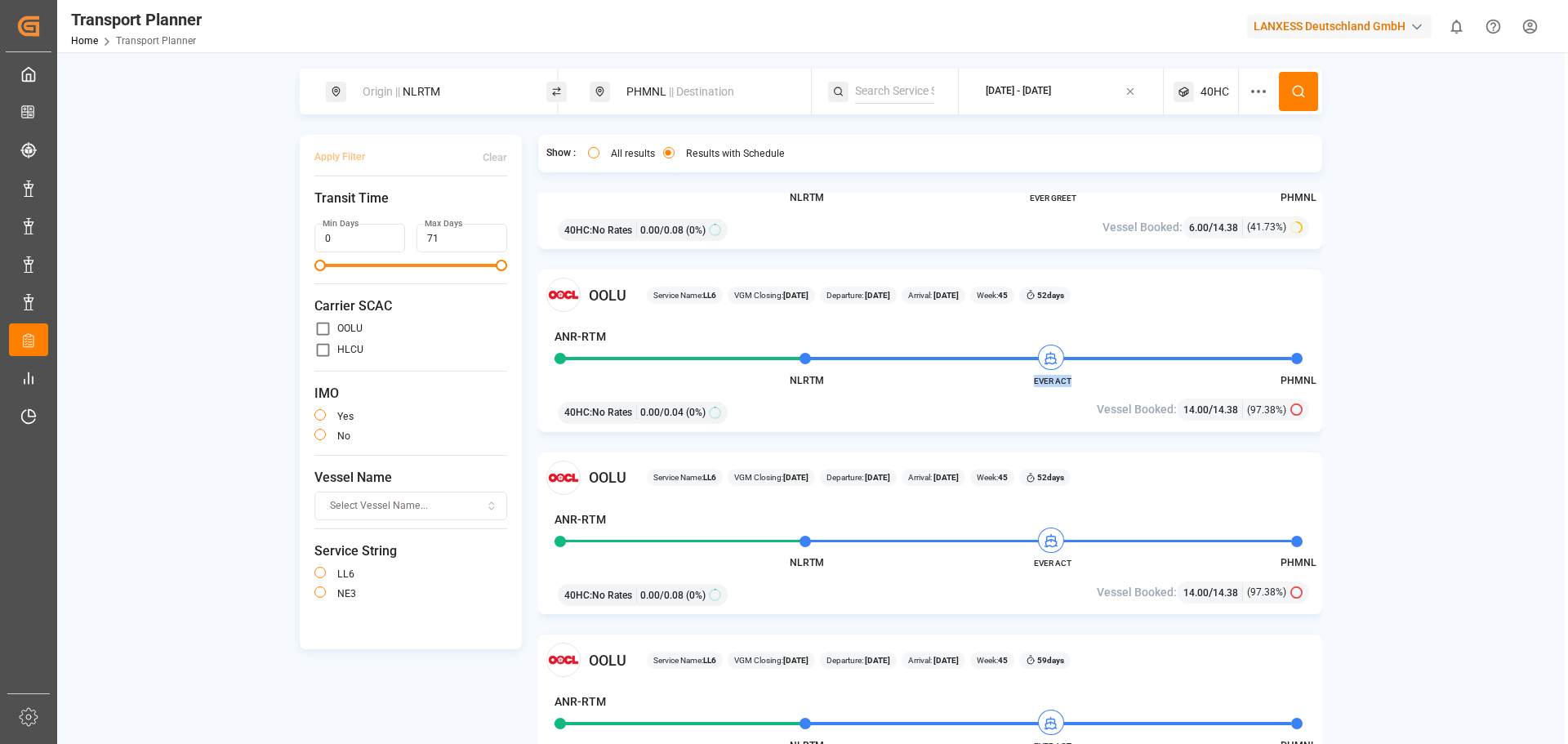
drag, startPoint x: 1036, startPoint y: 380, endPoint x: 1070, endPoint y: 381, distance: 34.0
click at [1070, 381] on span "EVER ACT" at bounding box center [1052, 380] width 90 height 12
copy span "EVER ACT"
click at [683, 101] on div "PHMNL || Destination" at bounding box center [705, 92] width 176 height 30
drag, startPoint x: 640, startPoint y: 212, endPoint x: 598, endPoint y: 210, distance: 42.0
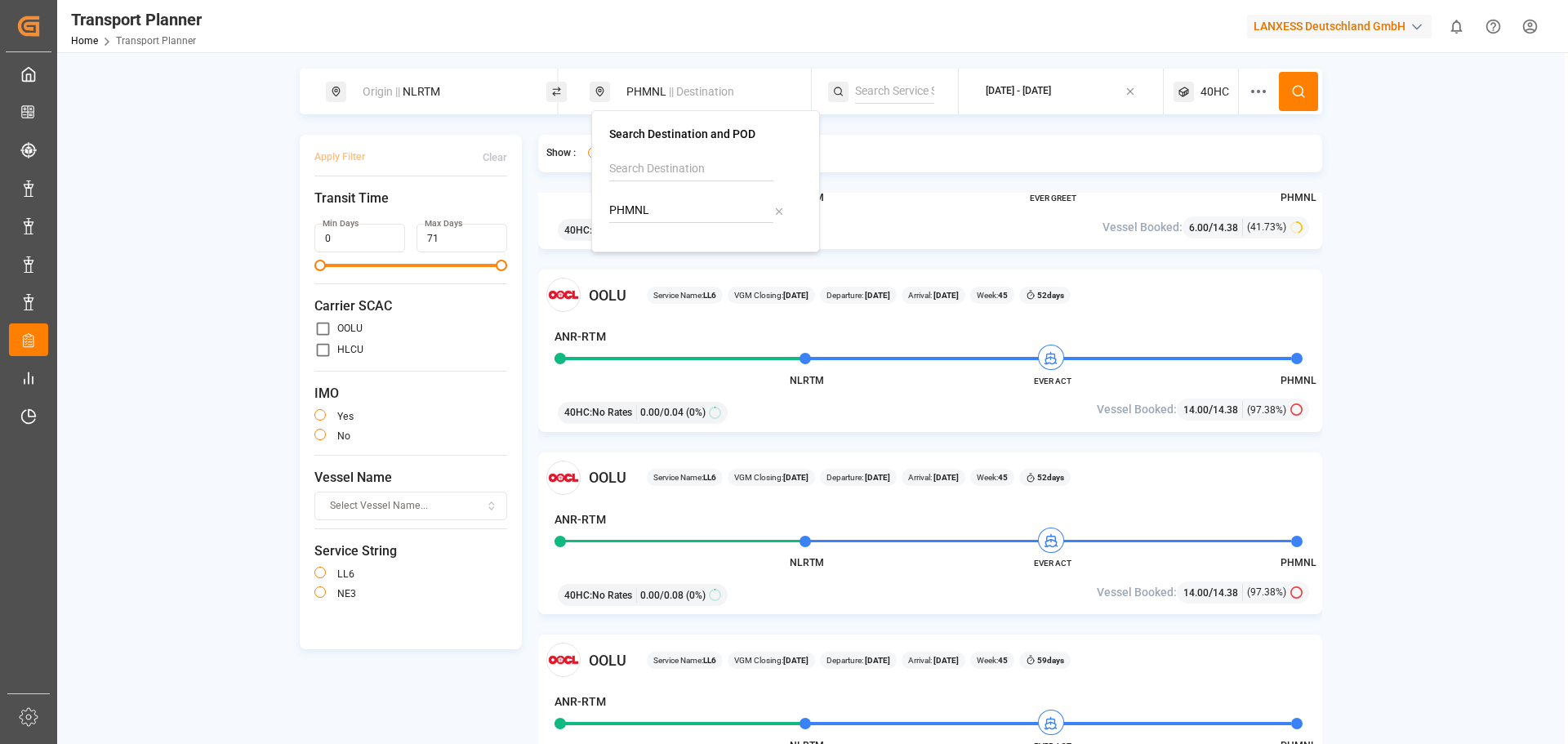
click at [598, 210] on div "Search Destination and POD PHMNL" at bounding box center [705, 182] width 228 height 142
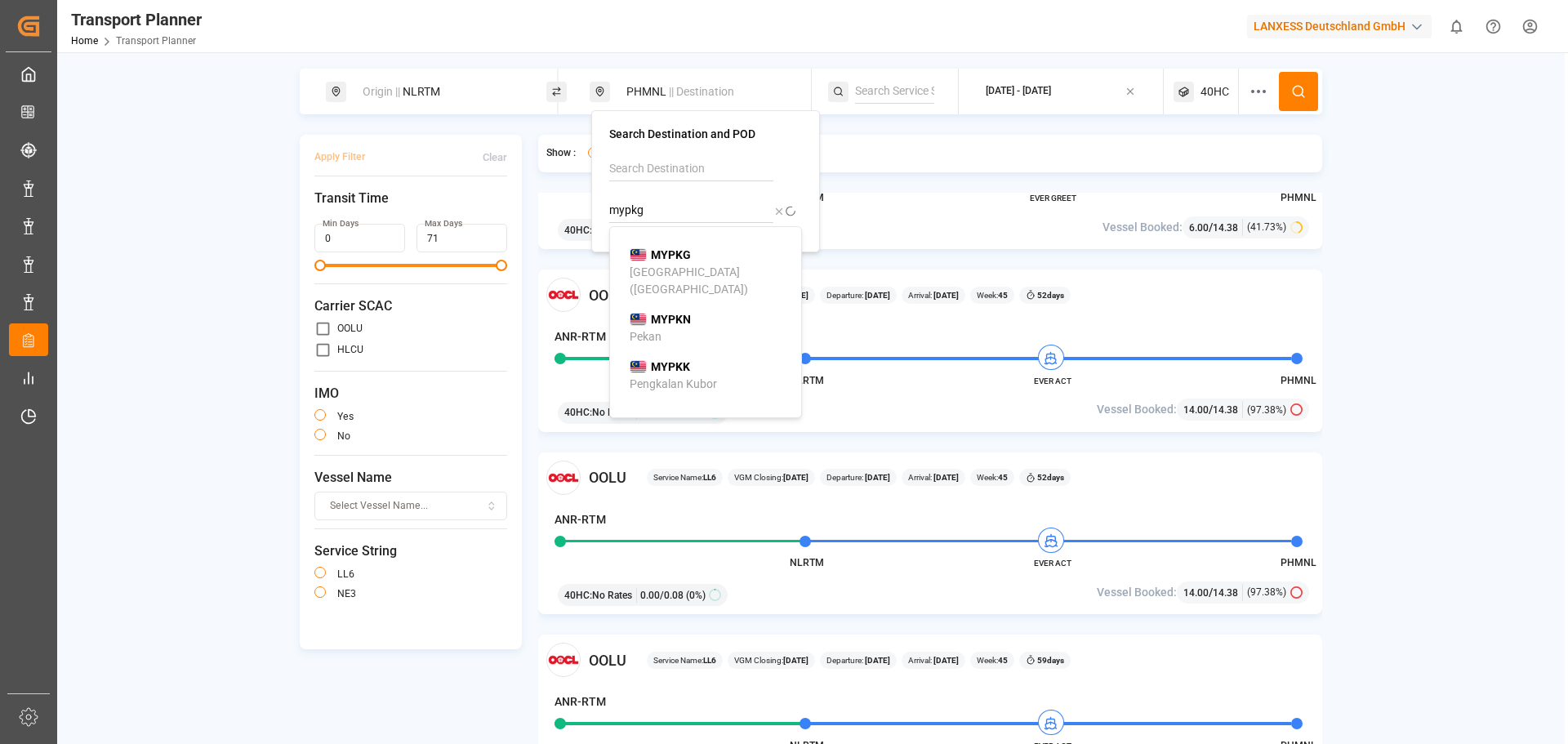
click at [685, 259] on b "MYPKG" at bounding box center [670, 255] width 40 height 13
type input "MYPKG"
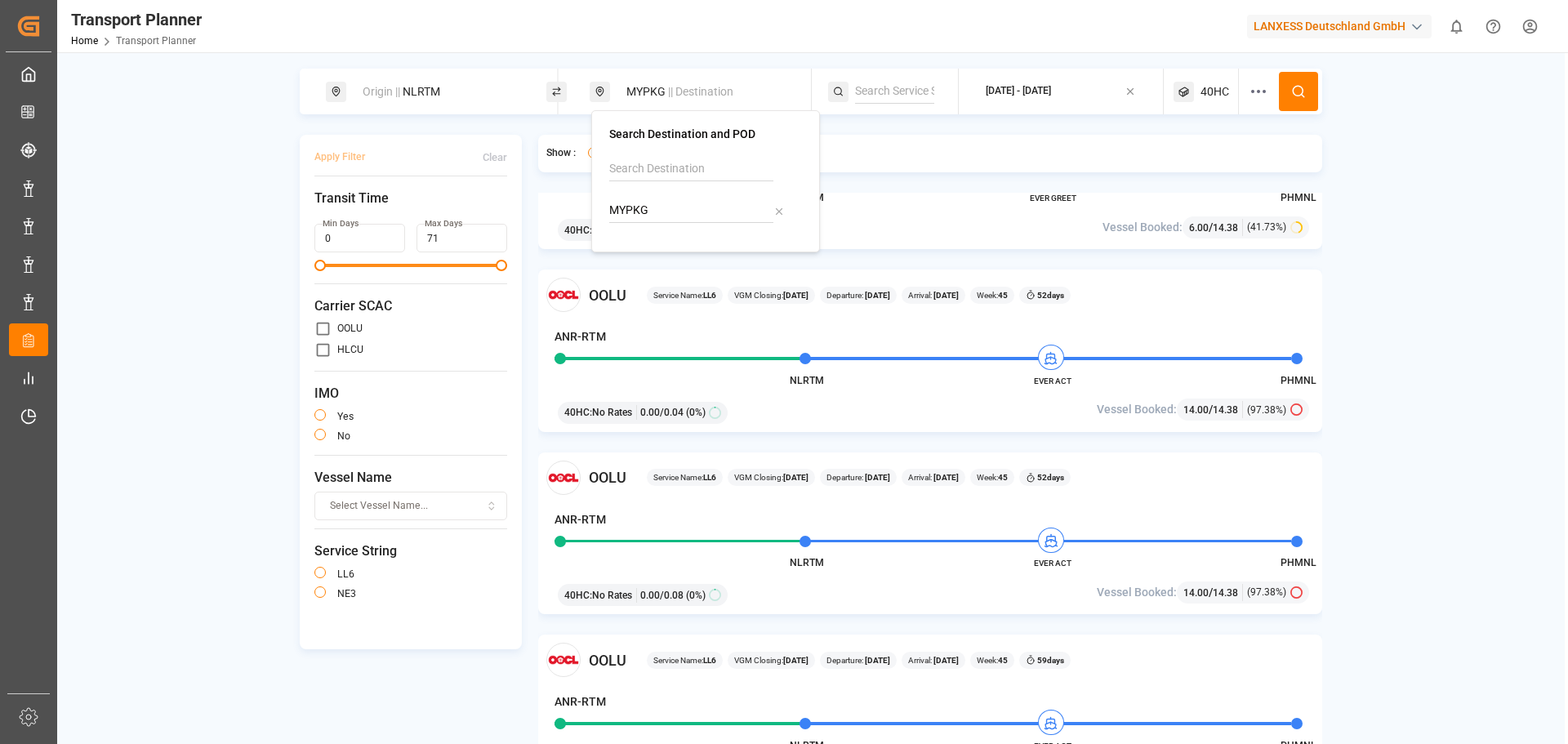
click at [1051, 92] on div "[DATE] - [DATE]" at bounding box center [1018, 92] width 66 height 15
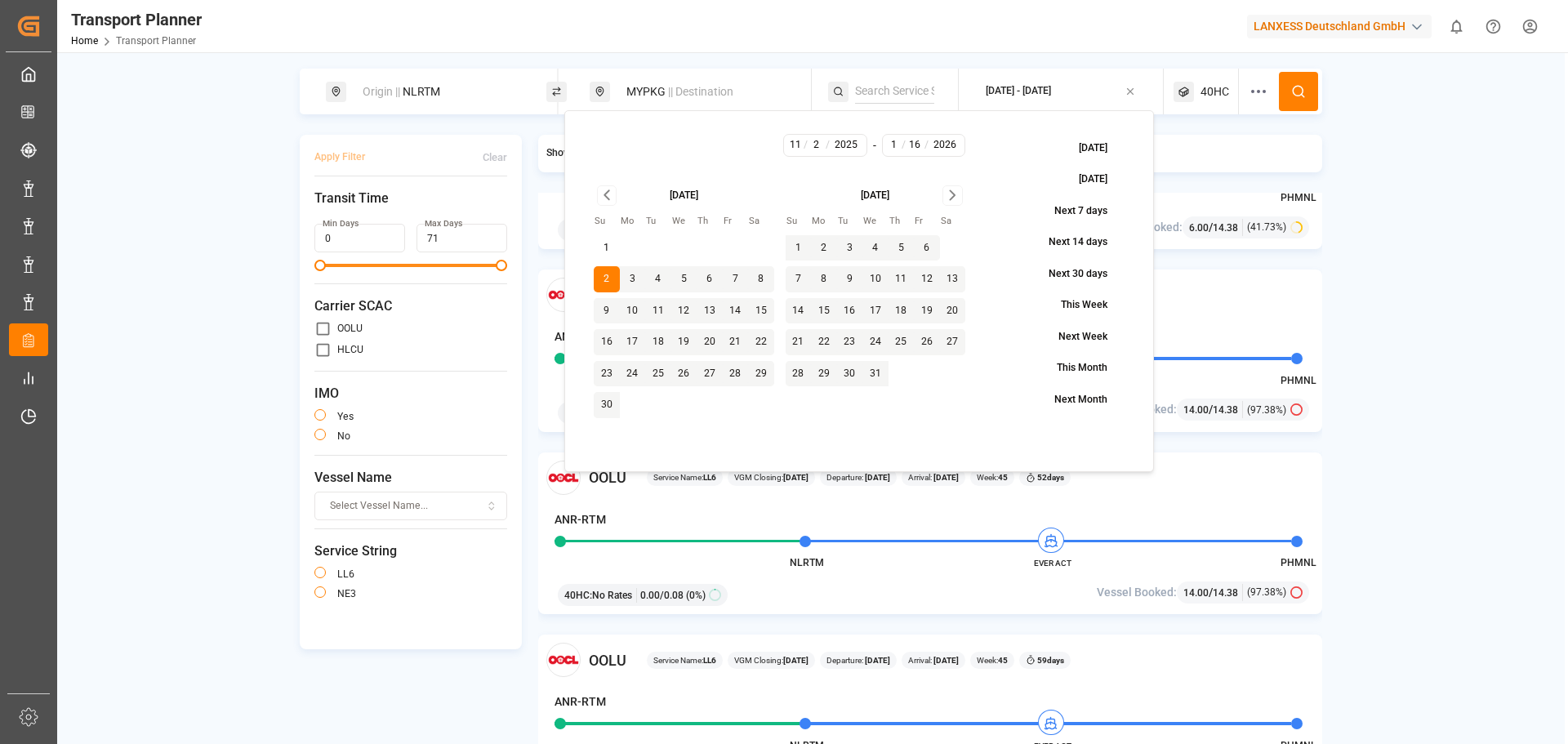
click at [732, 281] on button "7" at bounding box center [736, 279] width 26 height 26
type input "11"
type input "7"
type input "2025"
click at [725, 279] on button "7" at bounding box center [736, 279] width 26 height 26
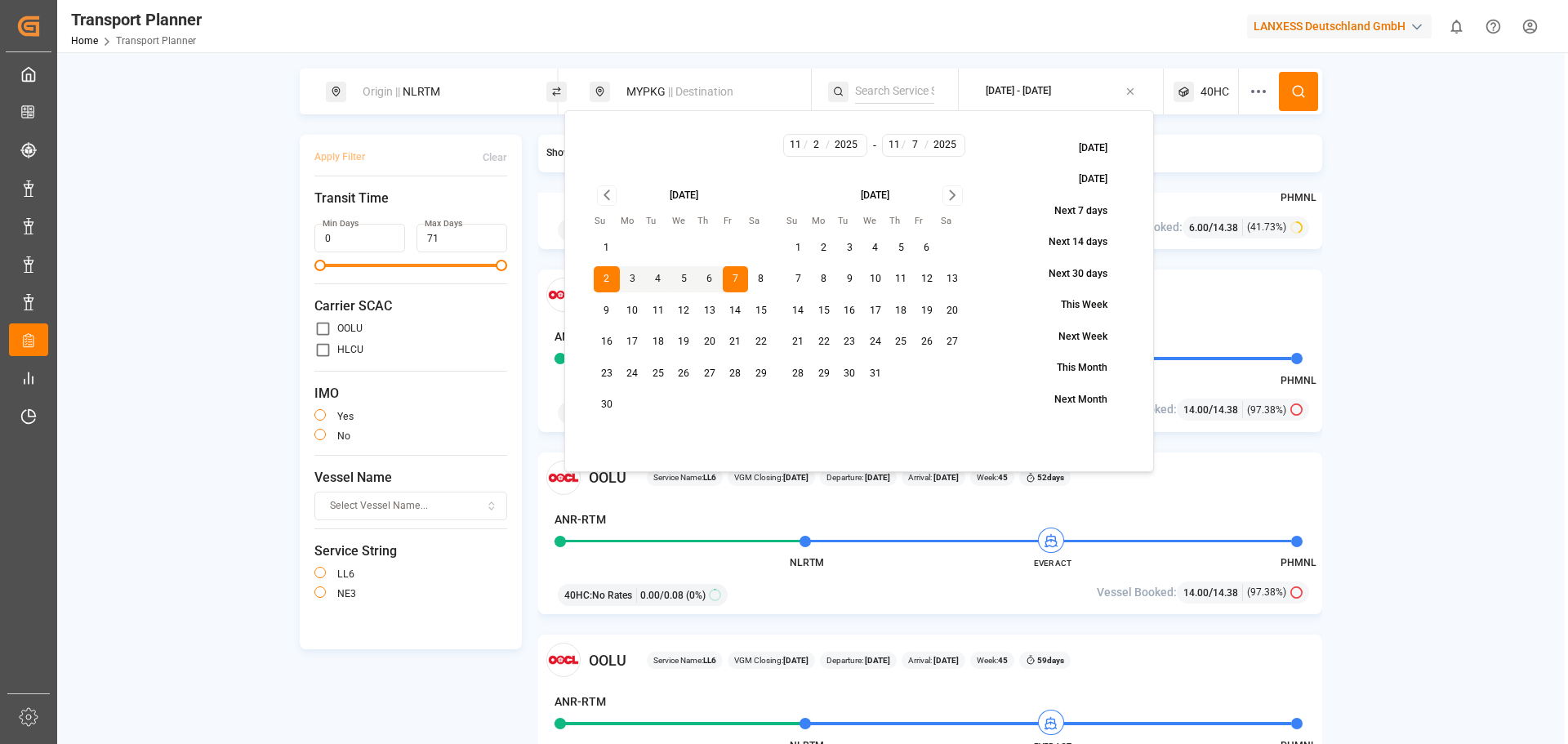
type input "7"
click at [949, 193] on icon "Go to next month" at bounding box center [952, 195] width 19 height 20
click at [660, 254] on button "3" at bounding box center [658, 248] width 26 height 26
type input "1"
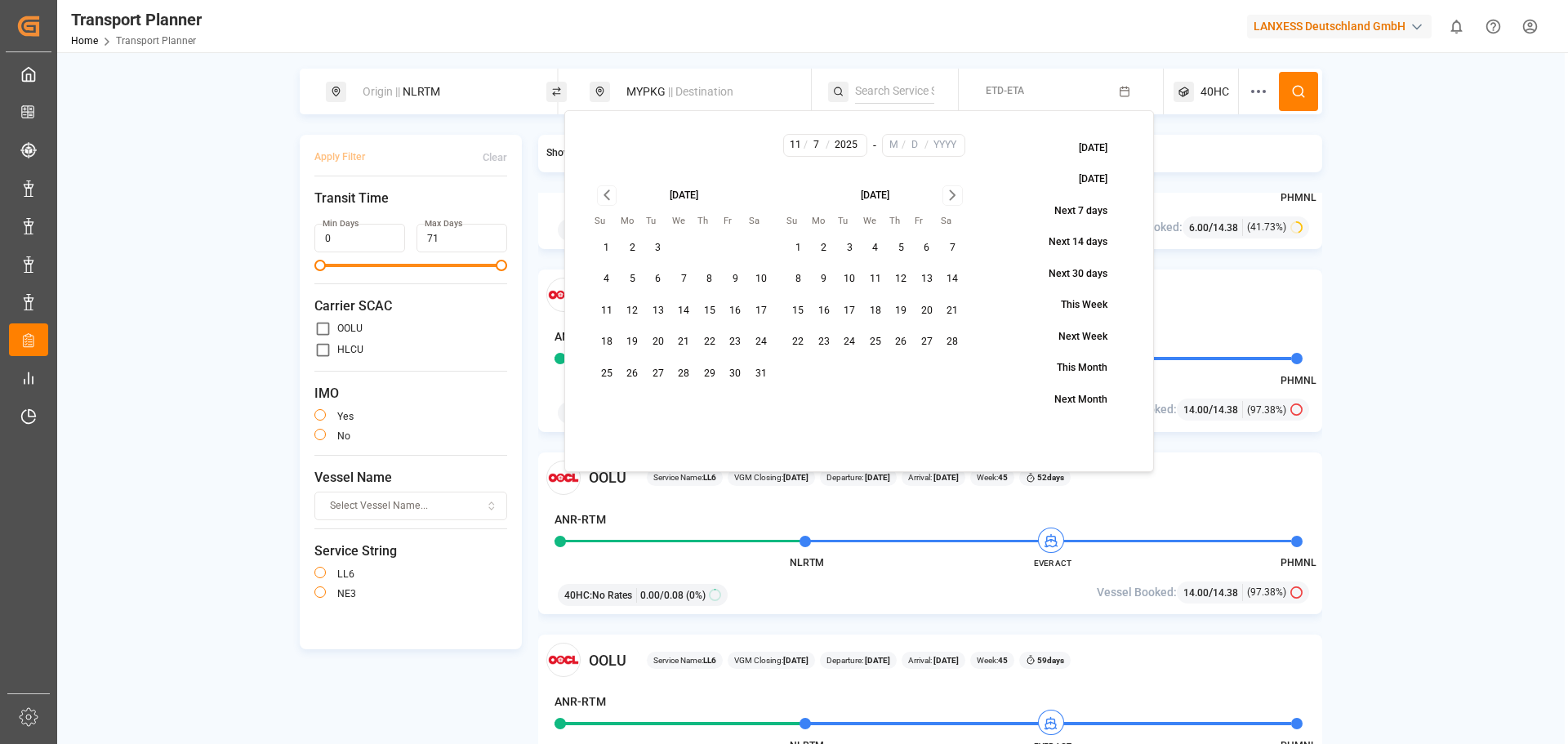
type input "3"
type input "2026"
click at [1216, 89] on span "40HC" at bounding box center [1214, 92] width 29 height 17
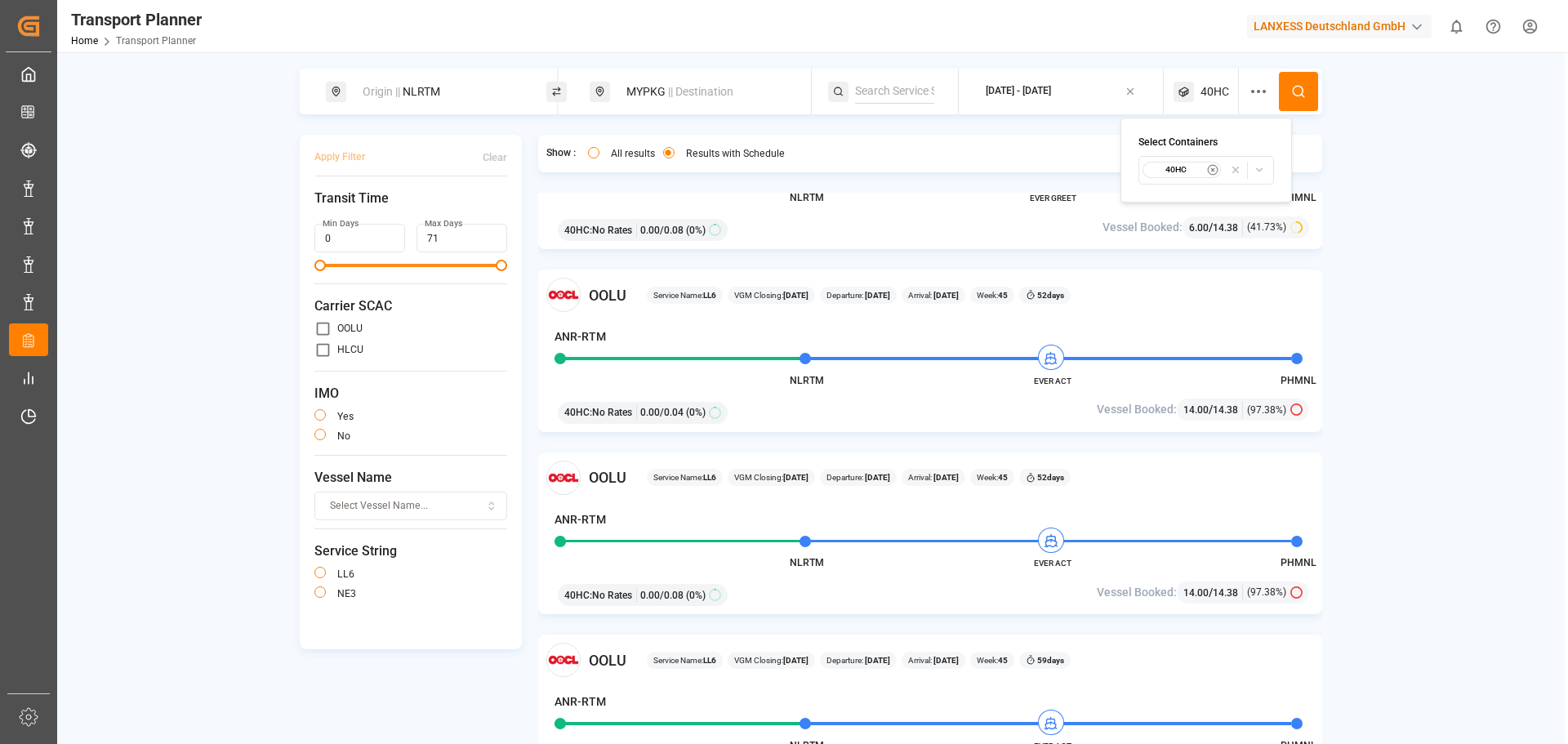
click at [1194, 172] on small "40HC" at bounding box center [1175, 169] width 57 height 11
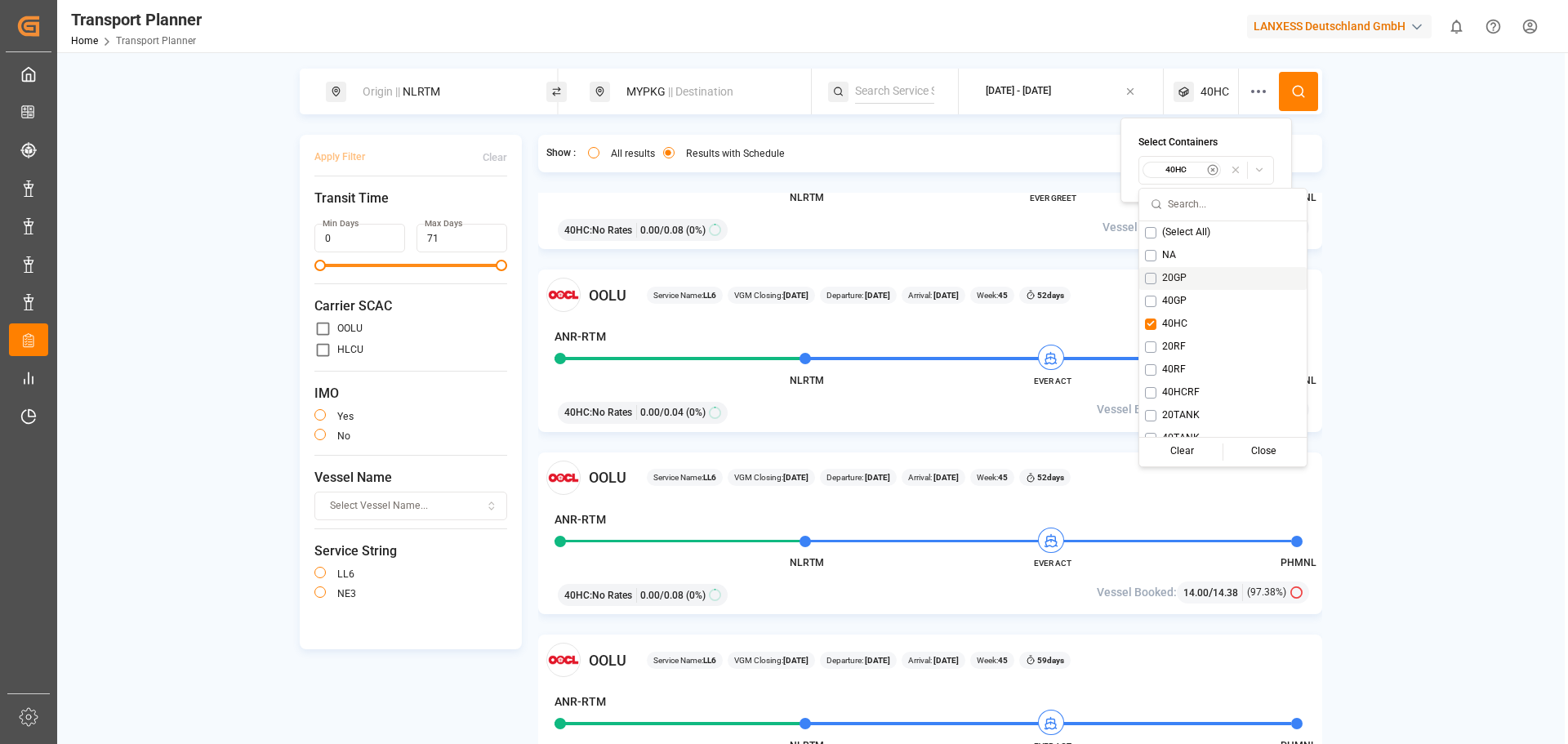
click at [1158, 277] on div "20GP" at bounding box center [1223, 278] width 168 height 22
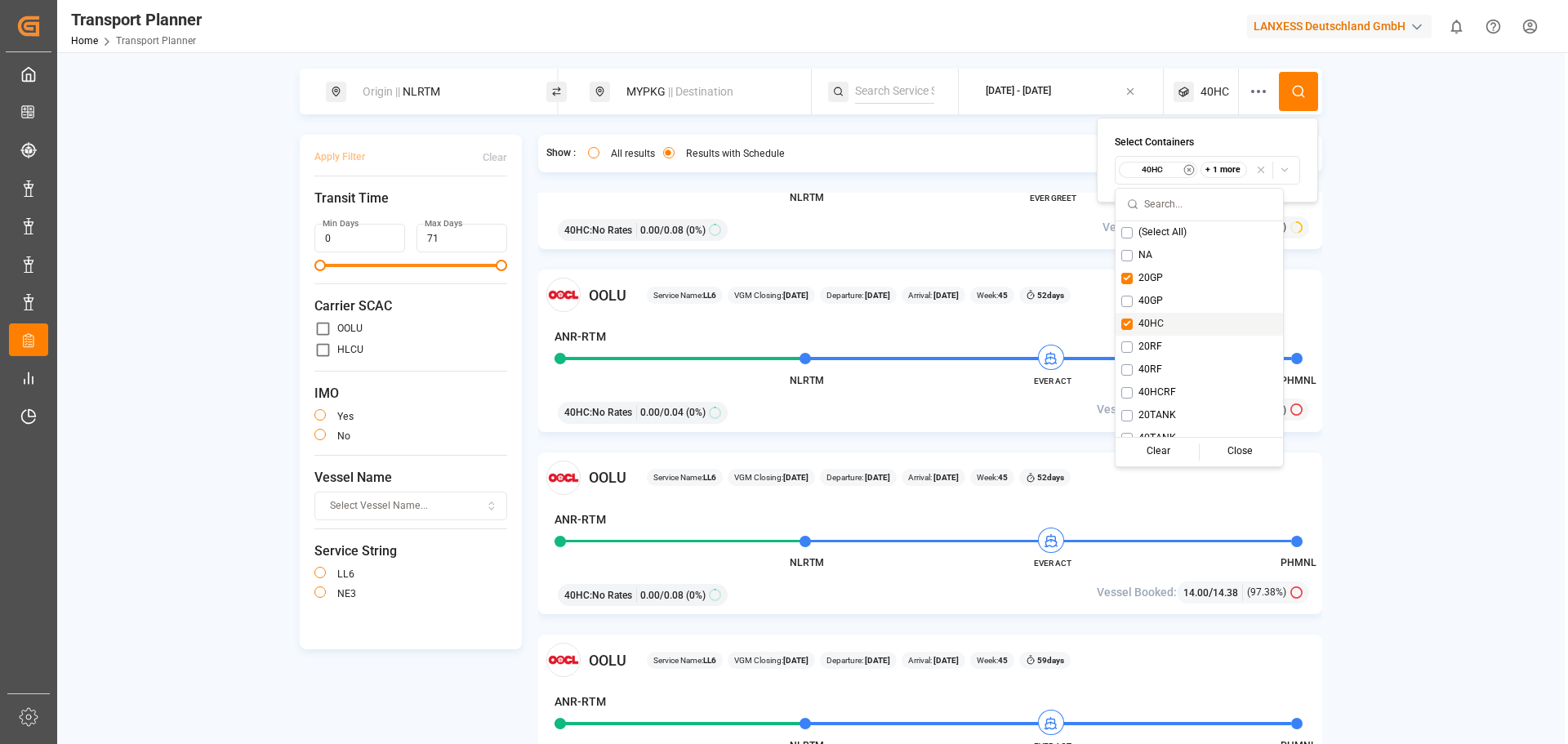
click at [1147, 317] on span "40HC" at bounding box center [1150, 324] width 25 height 15
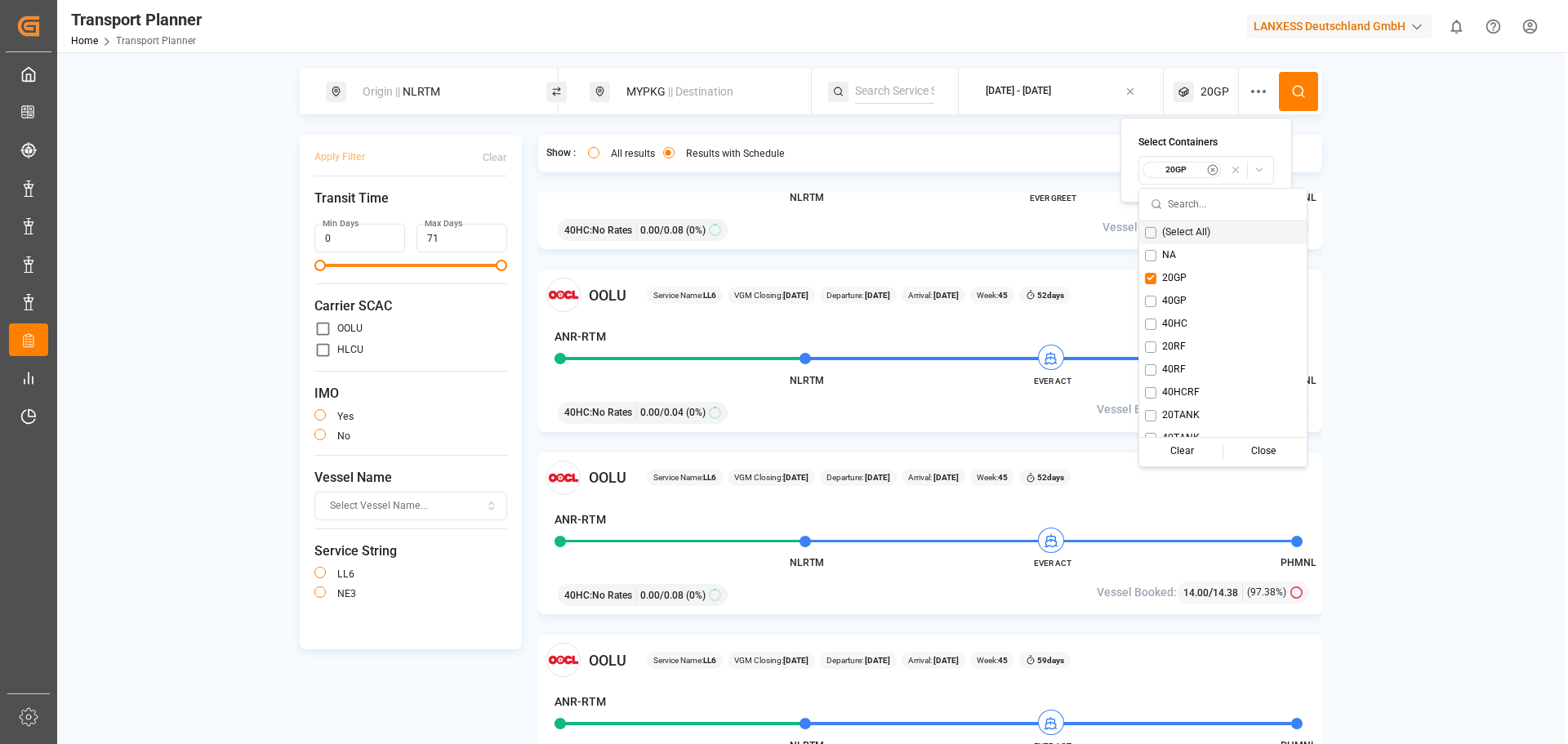
click at [1291, 95] on icon at bounding box center [1298, 92] width 15 height 15
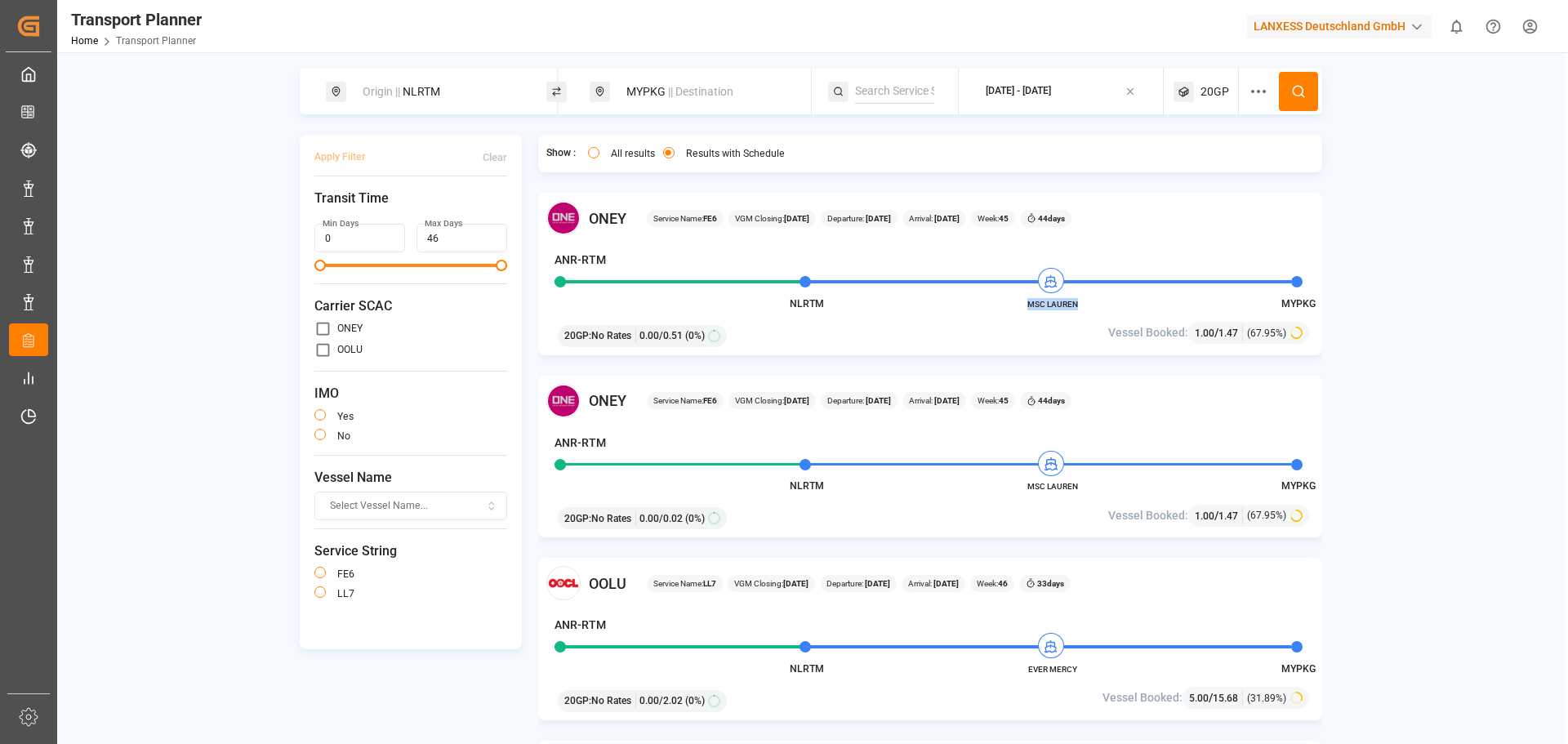
drag, startPoint x: 1028, startPoint y: 303, endPoint x: 1083, endPoint y: 305, distance: 55.0
click at [1083, 305] on span "MSC LAUREN" at bounding box center [1052, 303] width 90 height 12
copy span "MSC LAUREN"
click at [323, 433] on button "button" at bounding box center [320, 434] width 11 height 11
click at [339, 156] on button "Apply Filter" at bounding box center [340, 157] width 51 height 29
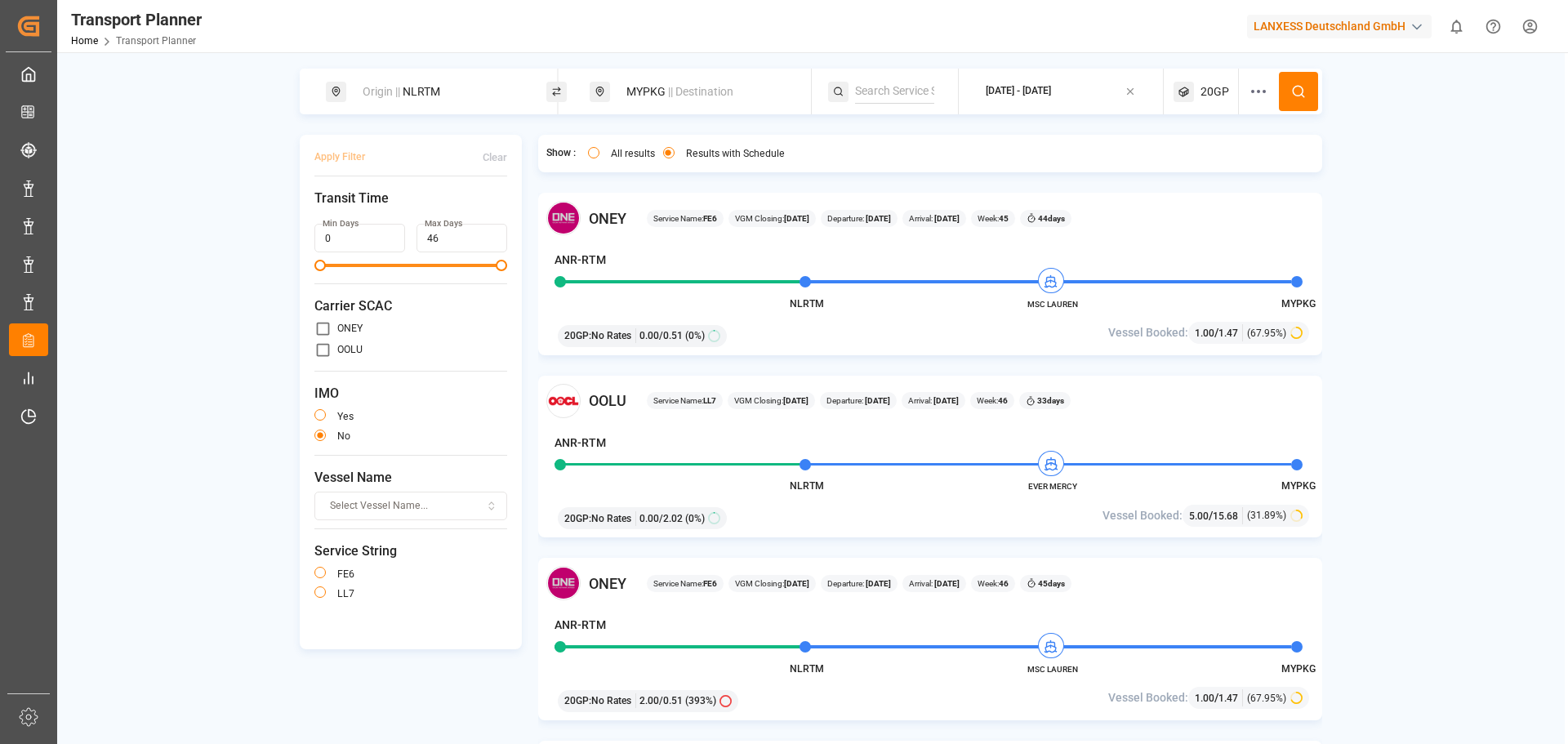
click at [674, 101] on div "MYPKG || Destination" at bounding box center [705, 92] width 176 height 30
drag, startPoint x: 664, startPoint y: 215, endPoint x: 588, endPoint y: 207, distance: 76.4
click at [588, 207] on body "Created by potrace 1.15, written by [PERSON_NAME] [DATE]-[DATE] Created by potr…" at bounding box center [784, 372] width 1568 height 744
drag, startPoint x: 654, startPoint y: 210, endPoint x: 602, endPoint y: 207, distance: 52.1
click at [602, 207] on div "Search Destination and POD MYPKG" at bounding box center [705, 182] width 228 height 142
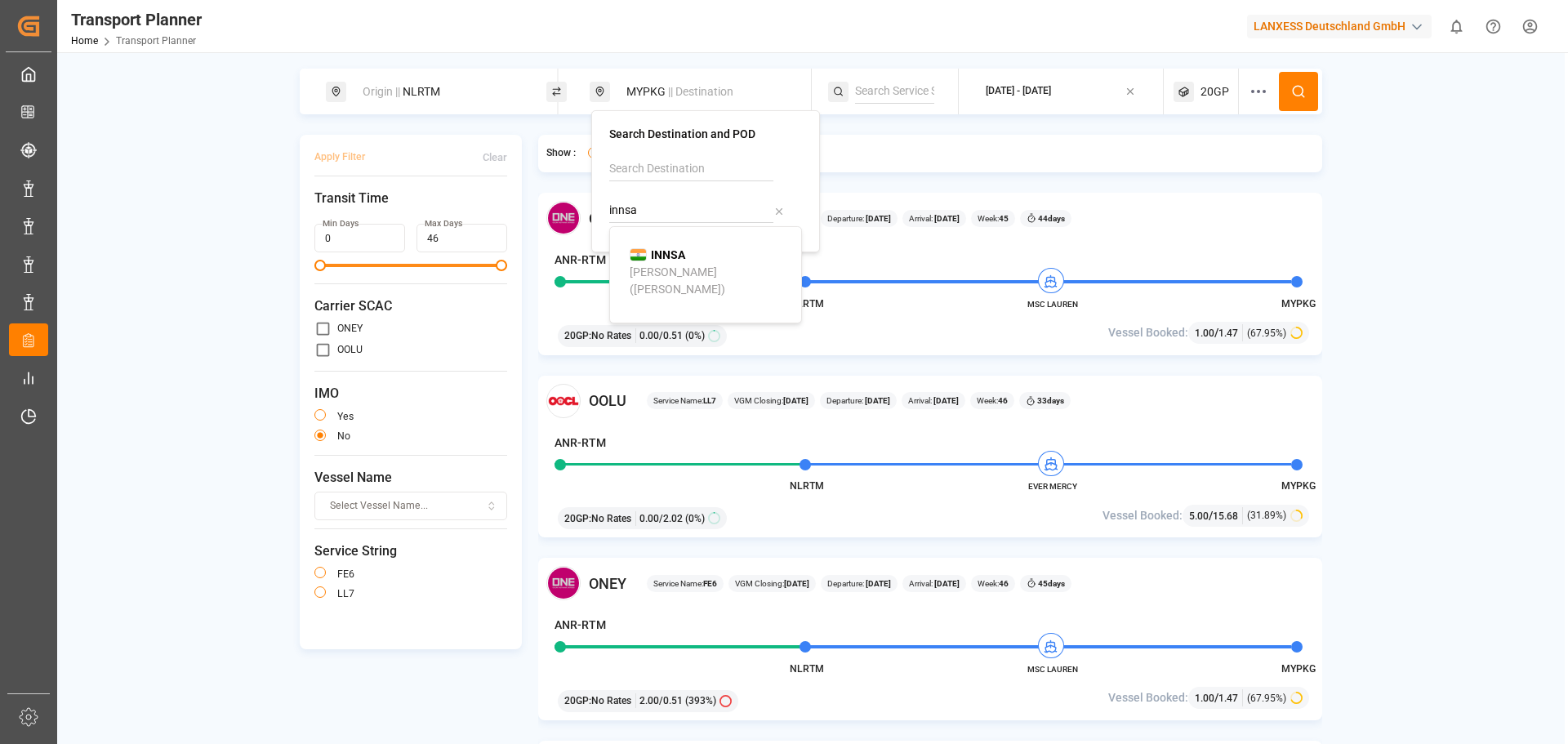
click at [694, 267] on div "[PERSON_NAME] ([PERSON_NAME])" at bounding box center [708, 281] width 158 height 35
type input "INNSA"
click at [1051, 87] on div "[DATE] - [DATE]" at bounding box center [1018, 92] width 66 height 15
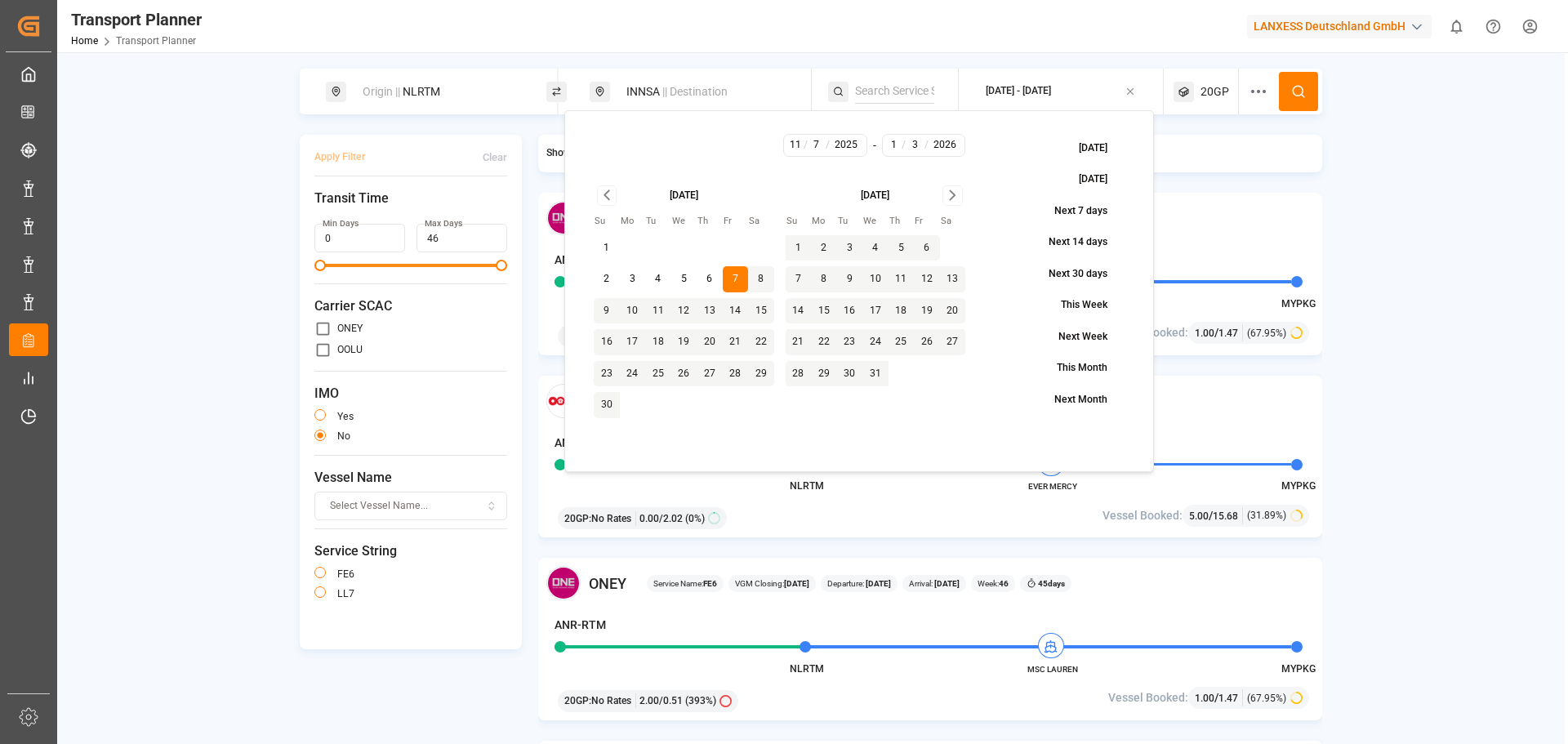
click at [1307, 100] on button at bounding box center [1298, 92] width 39 height 39
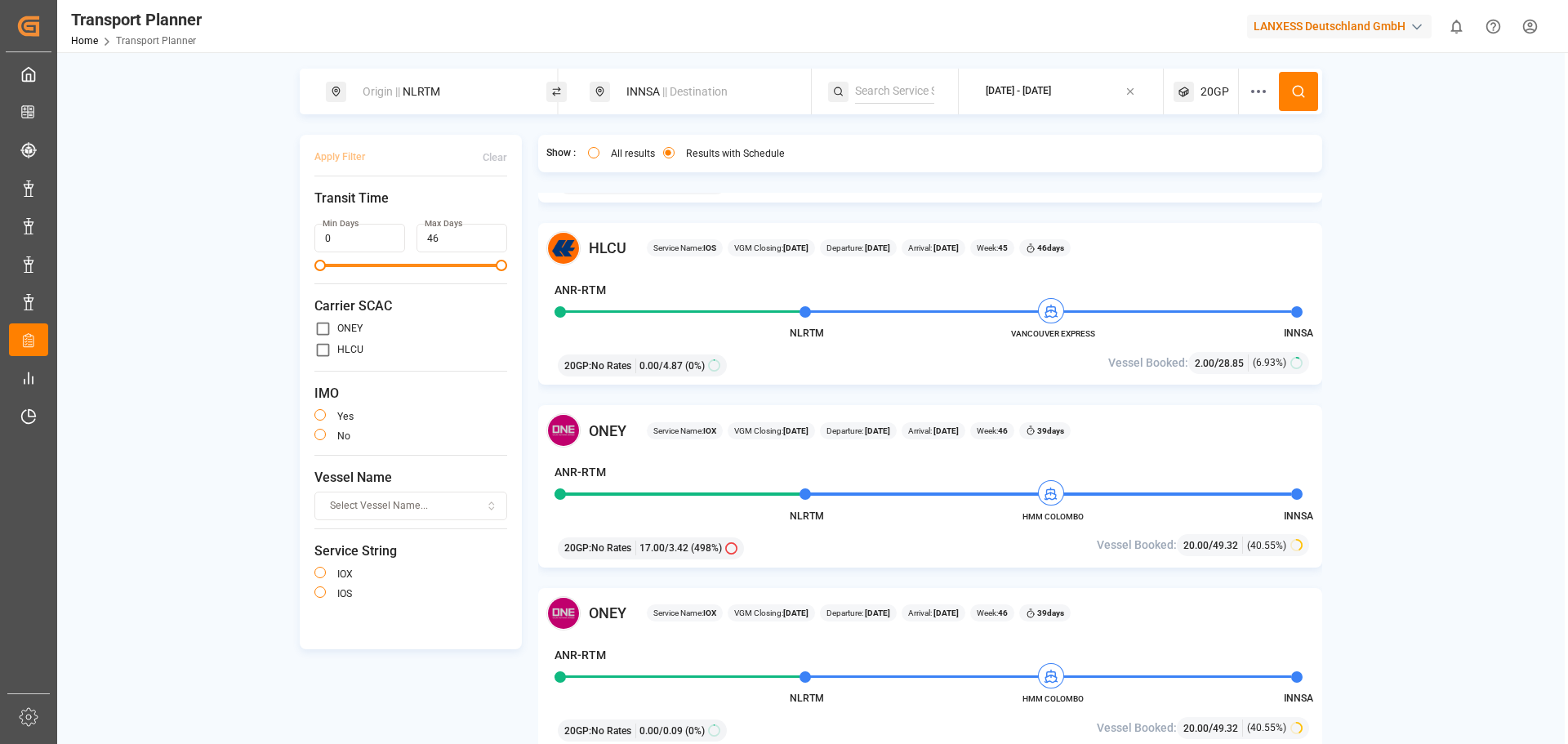
scroll to position [163, 0]
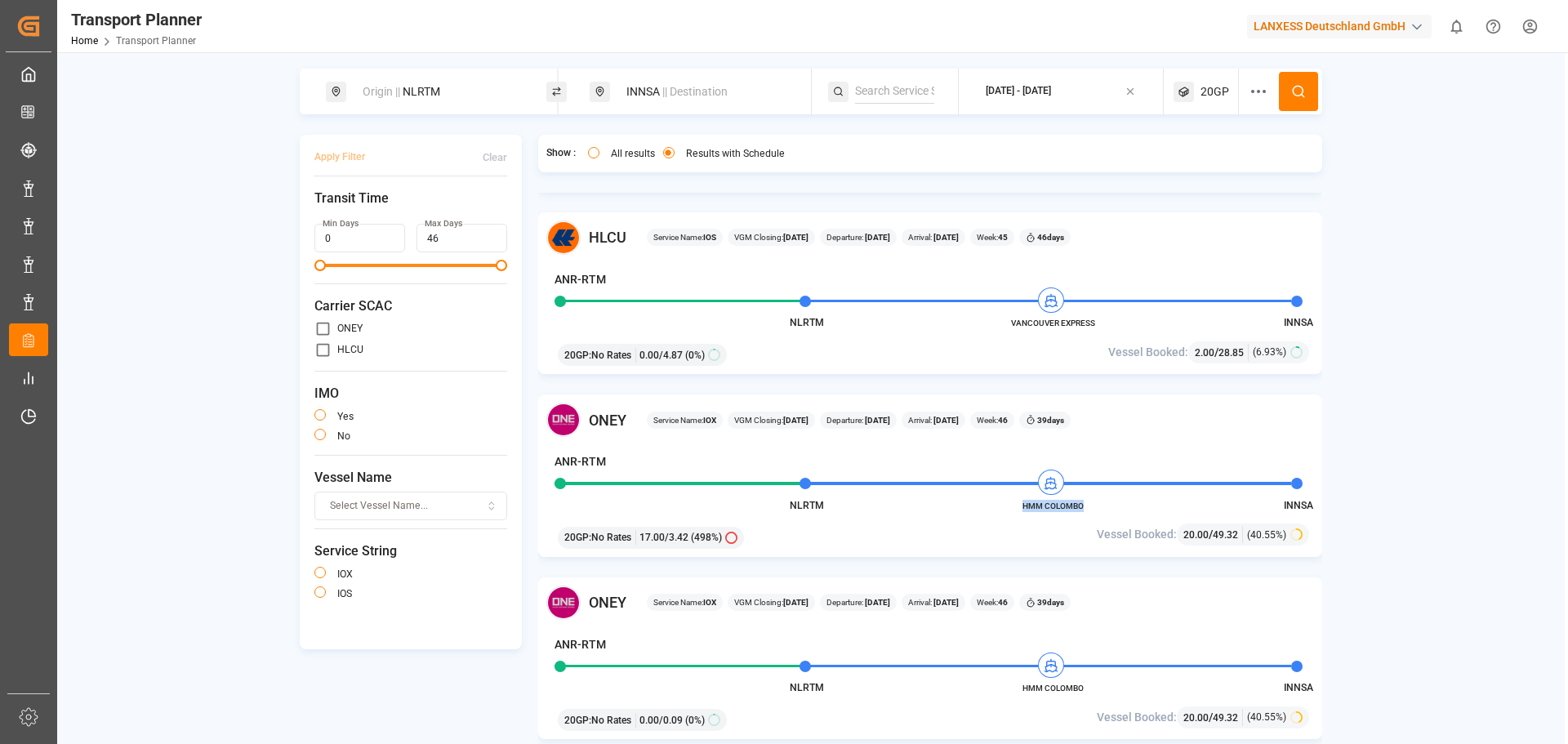
drag, startPoint x: 1091, startPoint y: 508, endPoint x: 1025, endPoint y: 509, distance: 66.0
click at [1025, 509] on span "HMM COLOMBO" at bounding box center [1052, 505] width 90 height 12
copy span "HMM COLOMBO"
click at [1103, 503] on div "[PERSON_NAME] Service Name: IOX VGM Closing: [DATE] Departure: [DATE] Arrival: …" at bounding box center [931, 475] width 784 height 163
drag, startPoint x: 1086, startPoint y: 504, endPoint x: 1018, endPoint y: 508, distance: 68.1
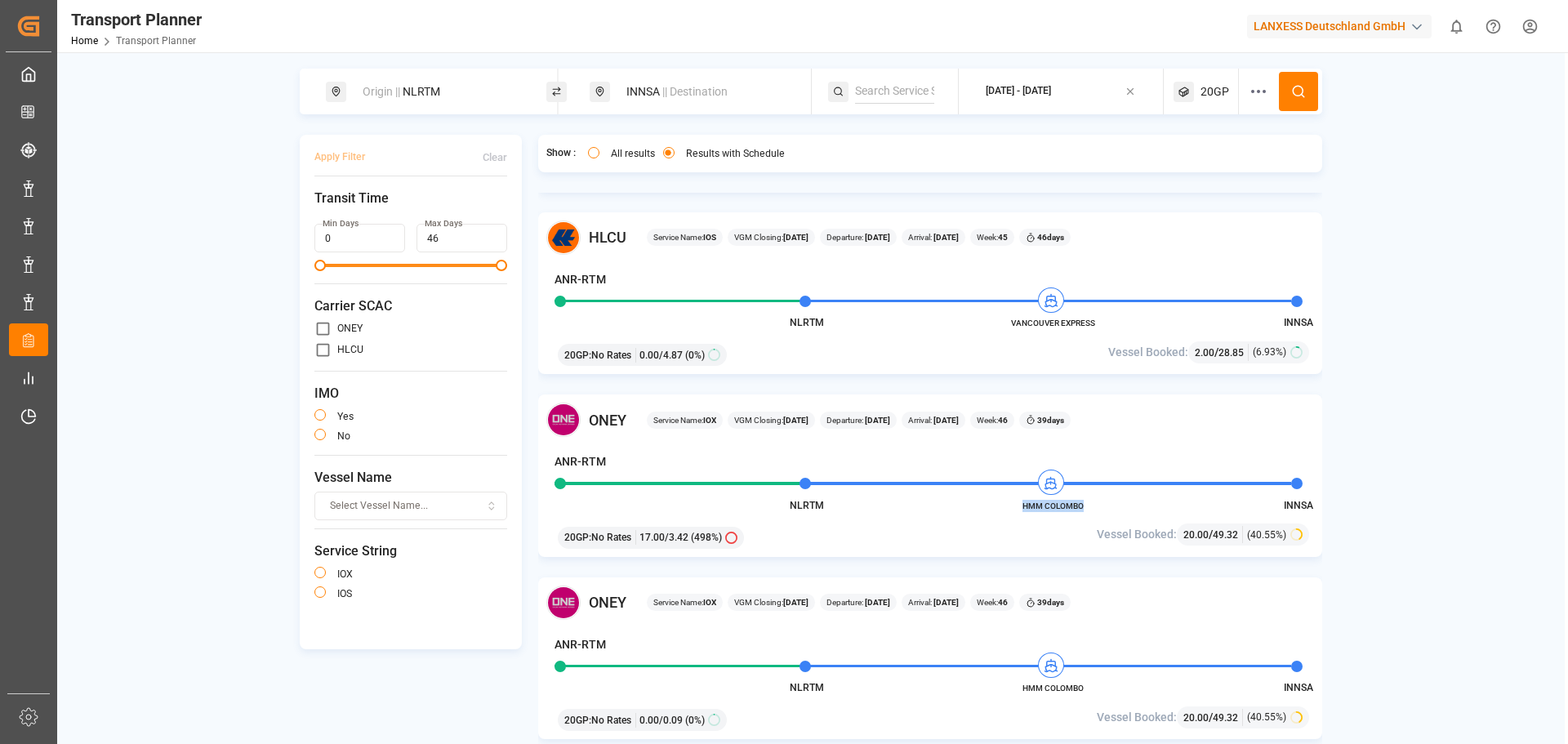
click at [1018, 508] on span "HMM COLOMBO" at bounding box center [1052, 505] width 90 height 12
copy span "HMM COLOMBO"
click at [674, 98] on span "|| Destination" at bounding box center [695, 92] width 66 height 13
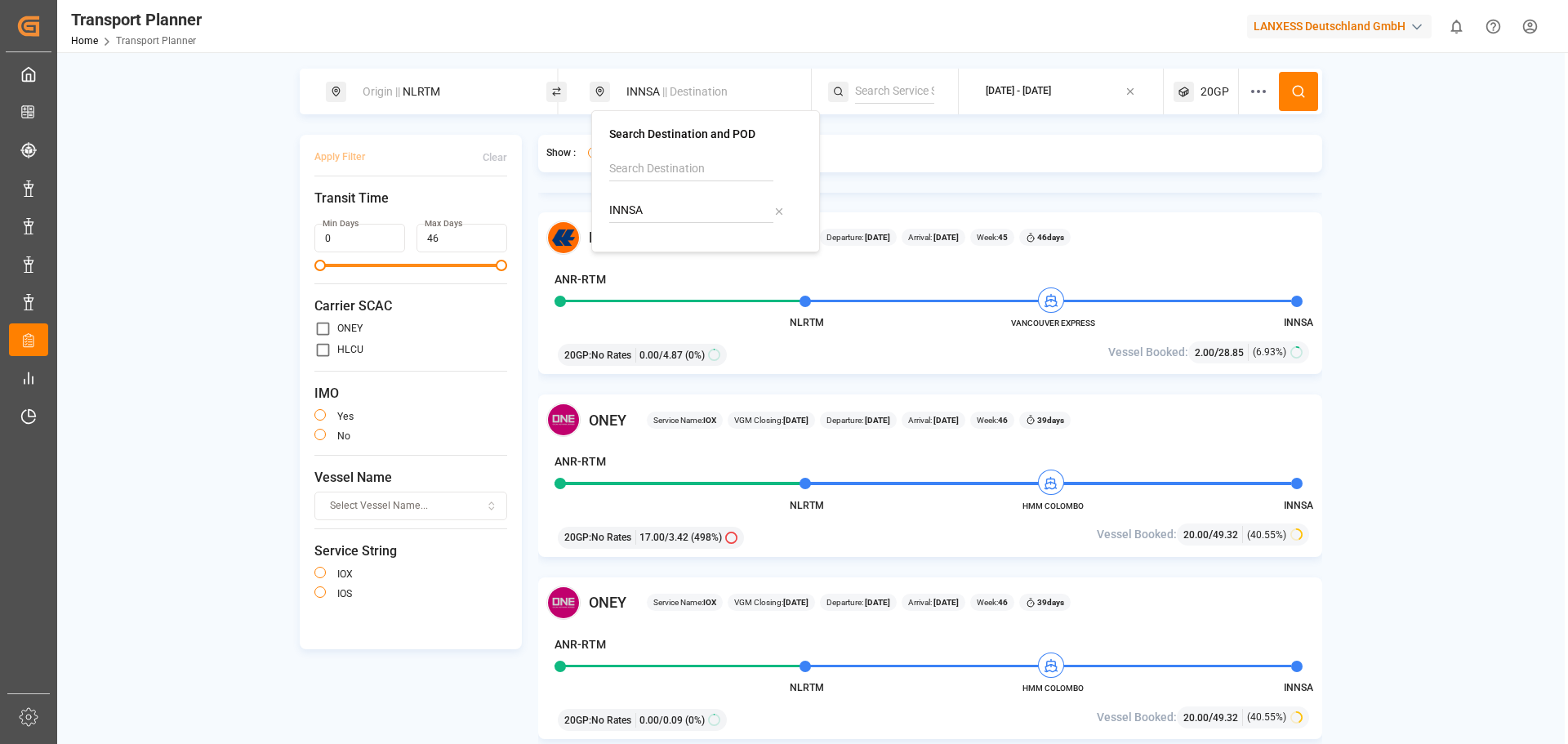
drag, startPoint x: 667, startPoint y: 223, endPoint x: 618, endPoint y: 210, distance: 50.7
click at [614, 212] on div "INNSA" at bounding box center [706, 195] width 193 height 78
drag, startPoint x: 646, startPoint y: 207, endPoint x: 571, endPoint y: 208, distance: 75.0
click at [571, 208] on body "Created by potrace 1.15, written by [PERSON_NAME] [DATE]-[DATE] Created by potr…" at bounding box center [784, 372] width 1568 height 744
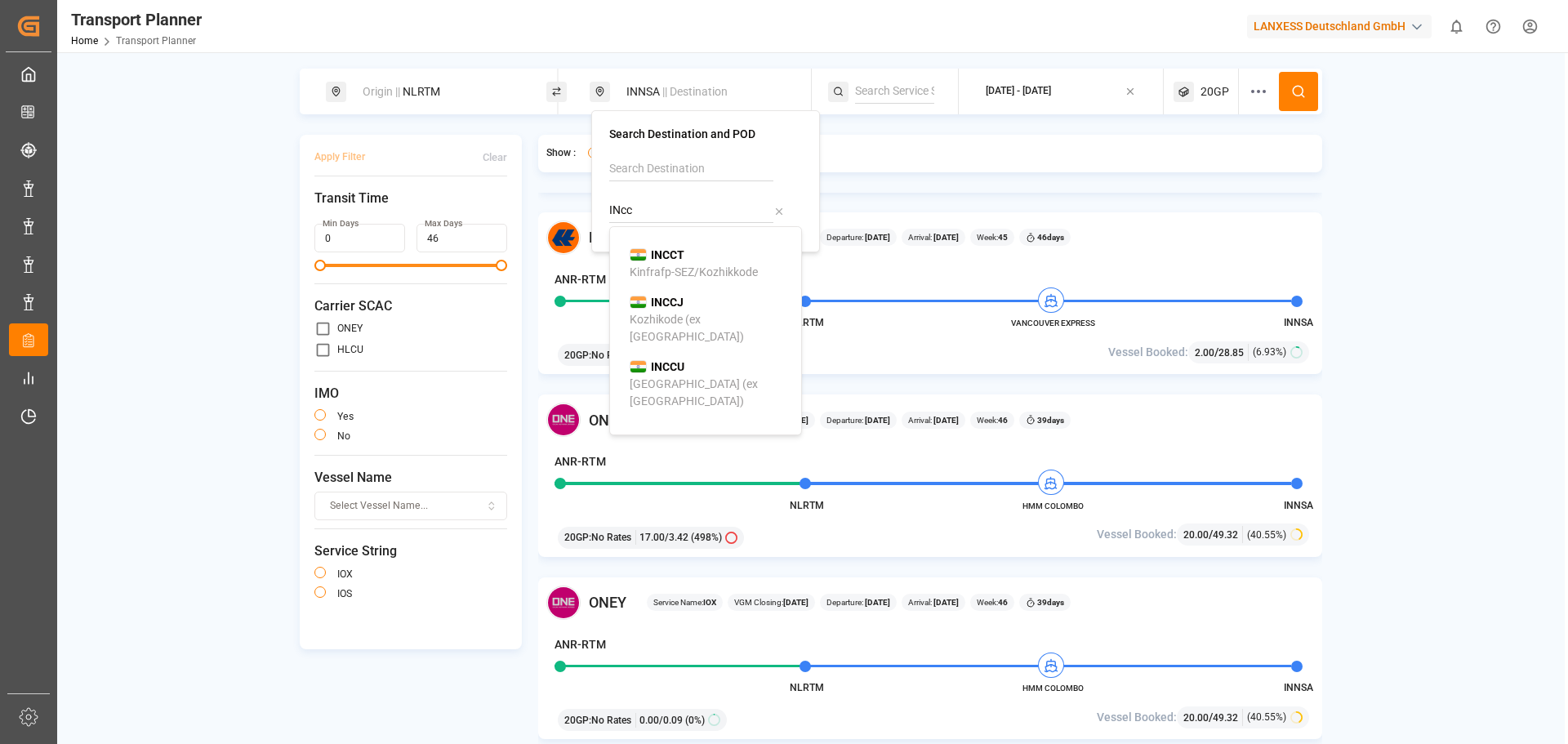
click at [693, 358] on div "INCCU [GEOGRAPHIC_DATA] (ex [GEOGRAPHIC_DATA])" at bounding box center [708, 384] width 158 height 51
type input "INCCU"
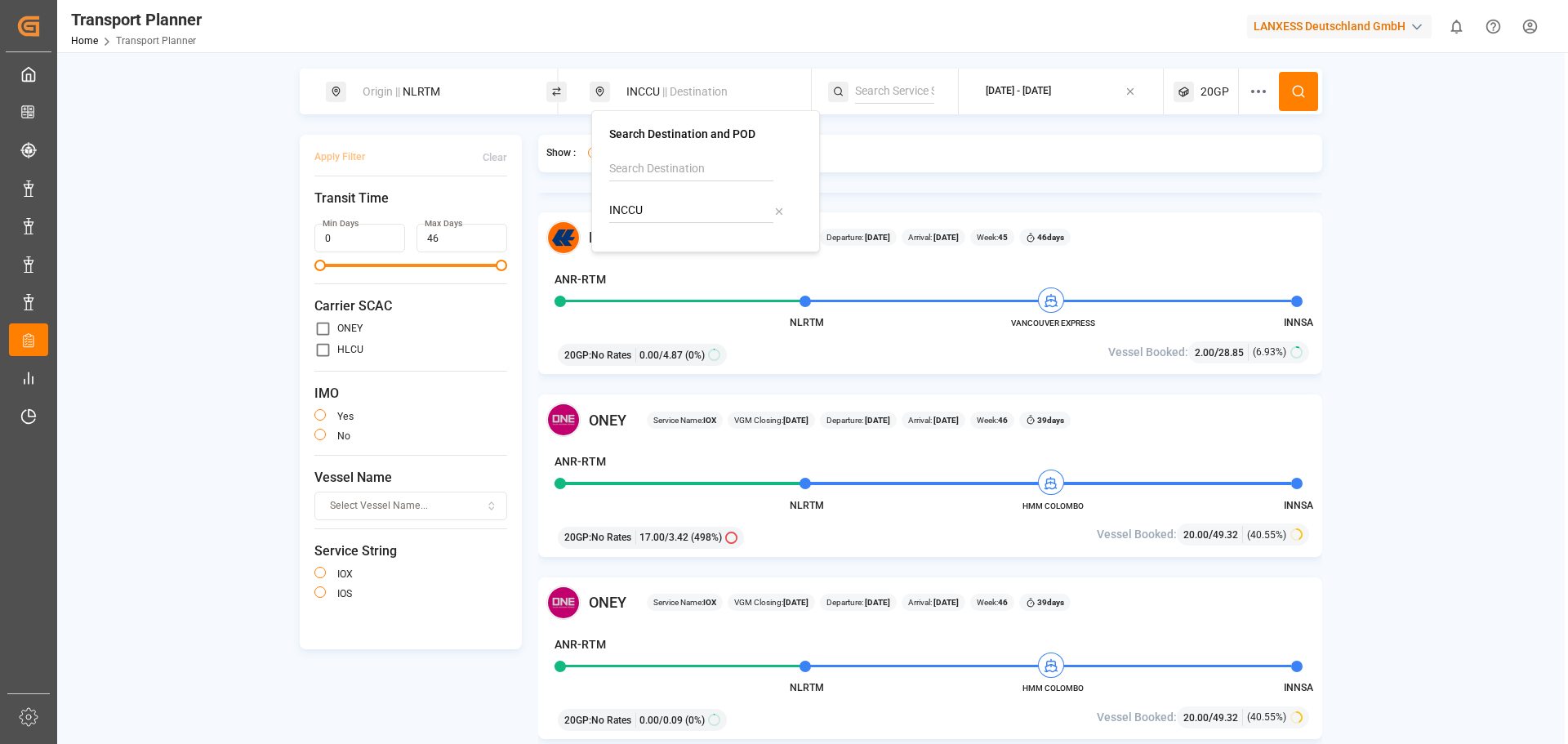
click at [1302, 80] on button at bounding box center [1298, 92] width 39 height 39
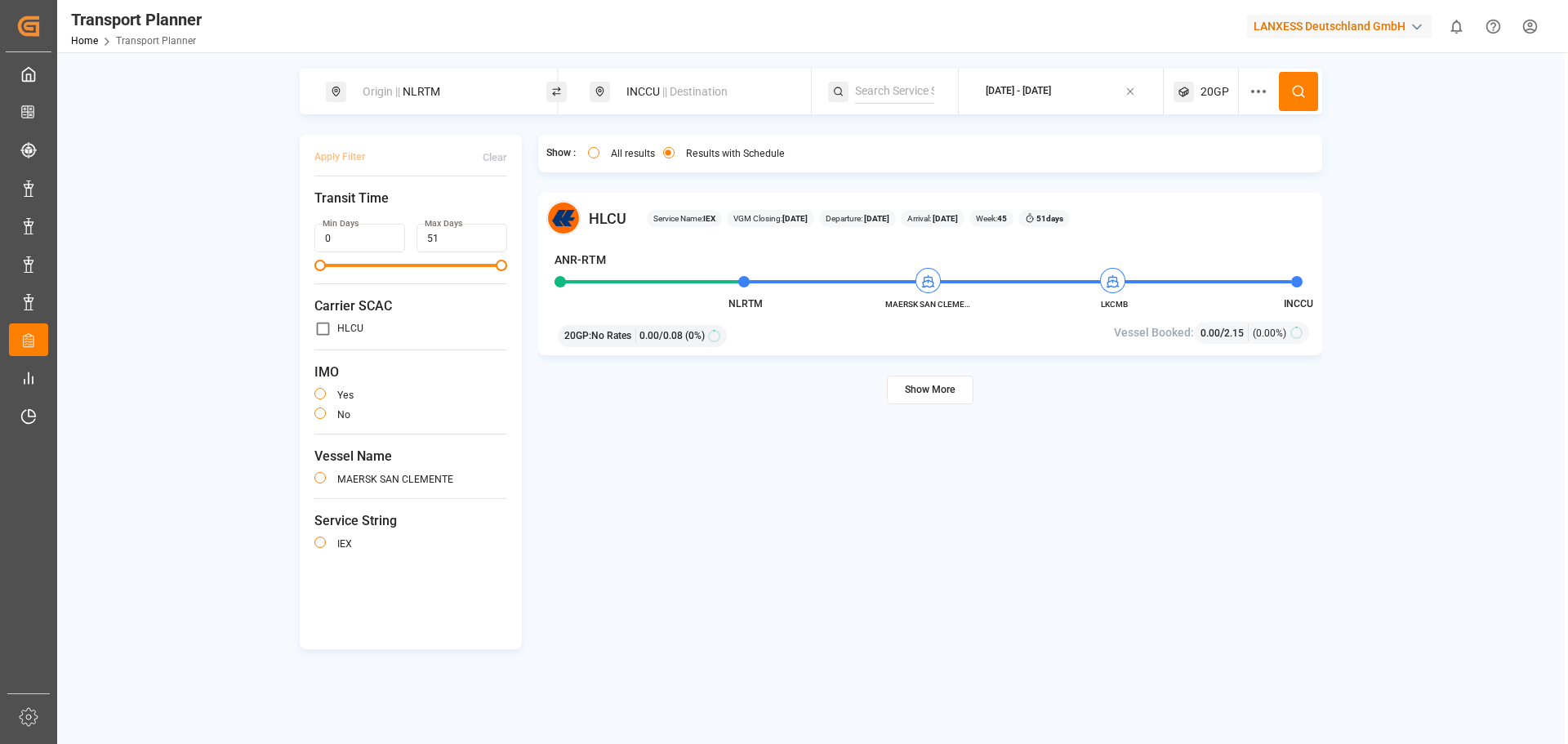
click at [419, 91] on div "Origin || NLRTM" at bounding box center [441, 92] width 176 height 30
drag, startPoint x: 409, startPoint y: 210, endPoint x: 323, endPoint y: 211, distance: 86.0
click at [323, 211] on body "Created by potrace 1.15, written by [PERSON_NAME] [DATE]-[DATE] Created by potr…" at bounding box center [784, 372] width 1568 height 744
click at [365, 212] on input "NLRTM" at bounding box center [426, 222] width 164 height 24
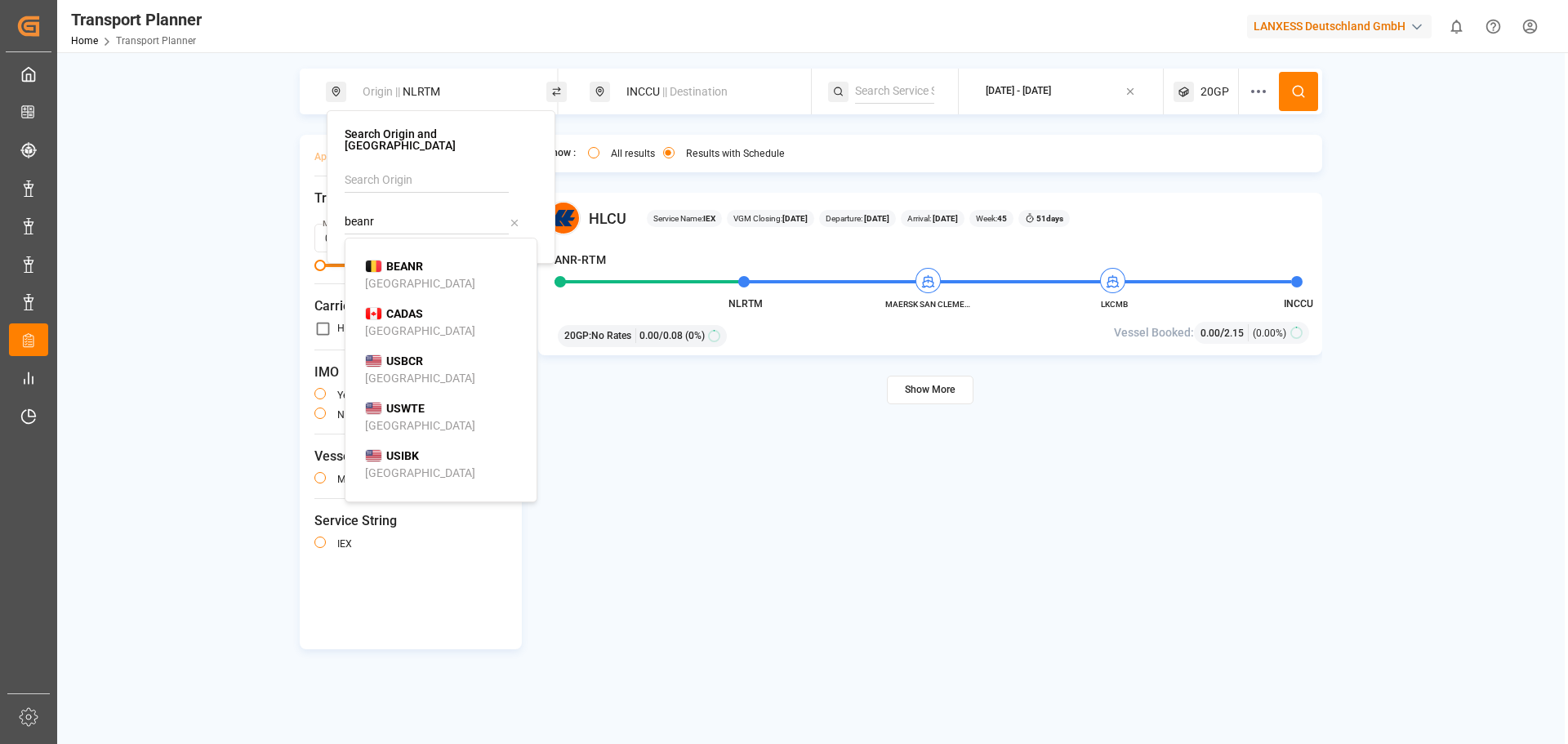
click at [405, 258] on span "BEANR" at bounding box center [404, 267] width 37 height 17
type input "BEANR"
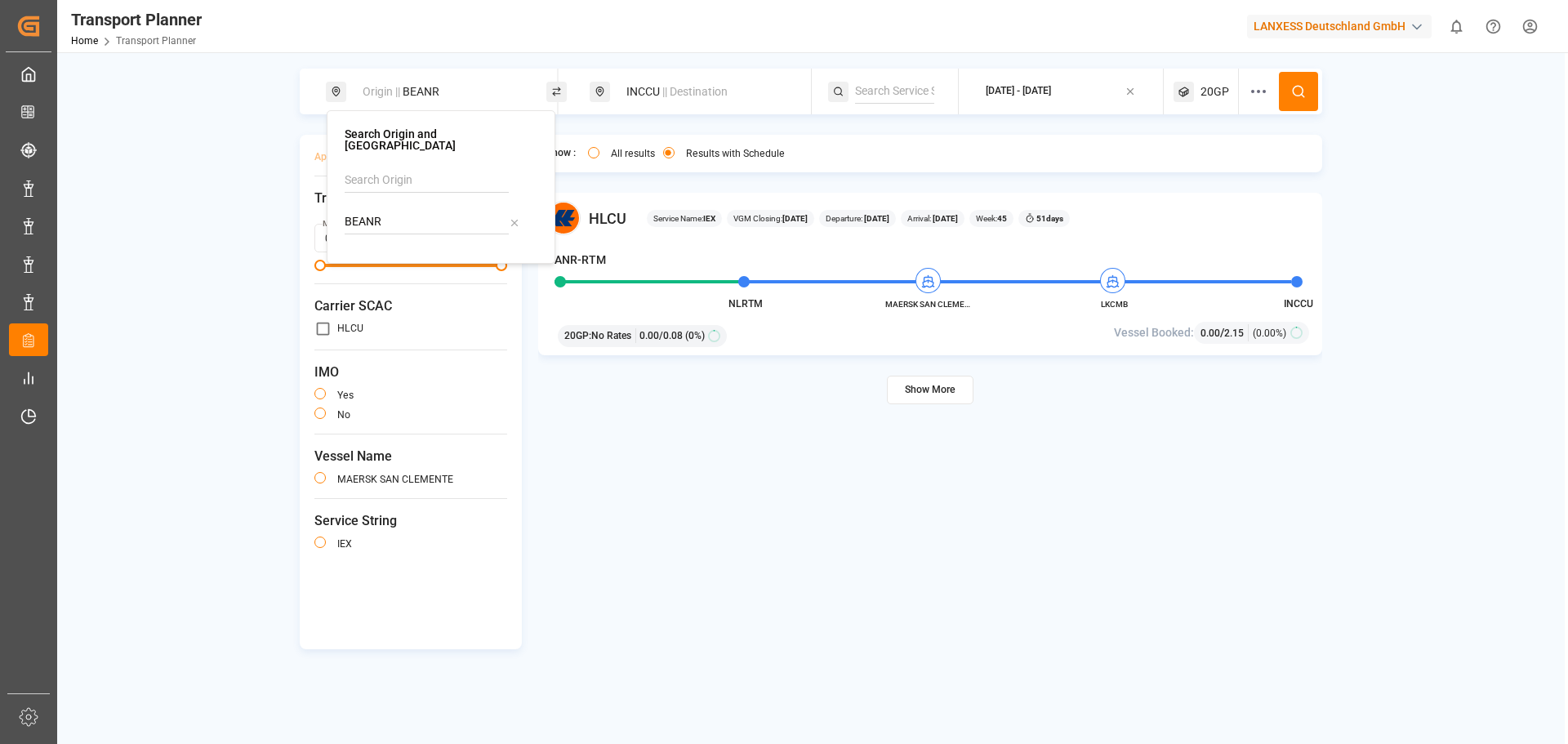
click at [1303, 86] on icon at bounding box center [1298, 92] width 15 height 15
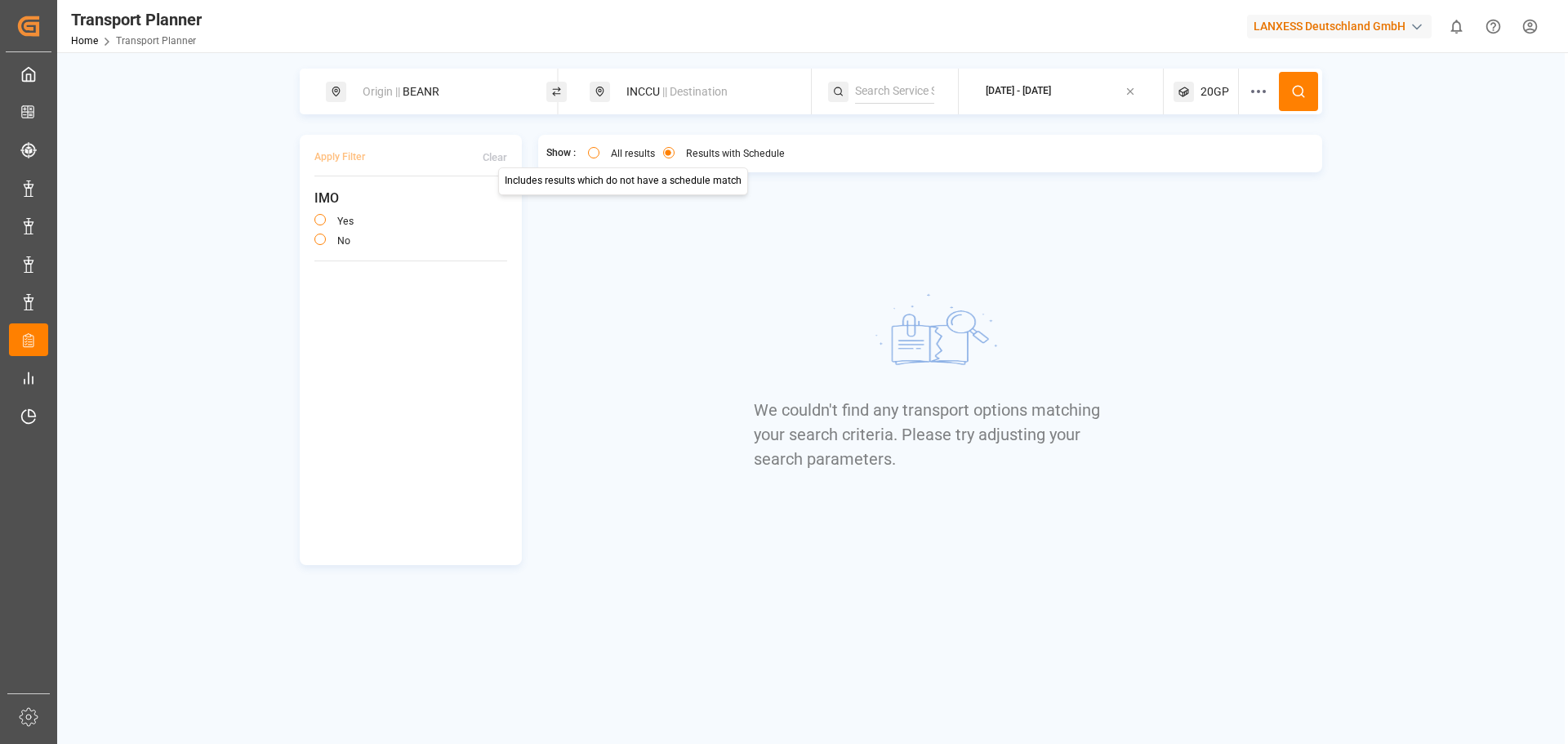
click at [614, 163] on div "All results" at bounding box center [622, 155] width 67 height 17
click at [603, 151] on div "All results" at bounding box center [622, 155] width 67 height 17
click at [583, 152] on div "All results Results with Schedule" at bounding box center [684, 153] width 217 height 22
click at [589, 151] on button "All results" at bounding box center [593, 153] width 11 height 11
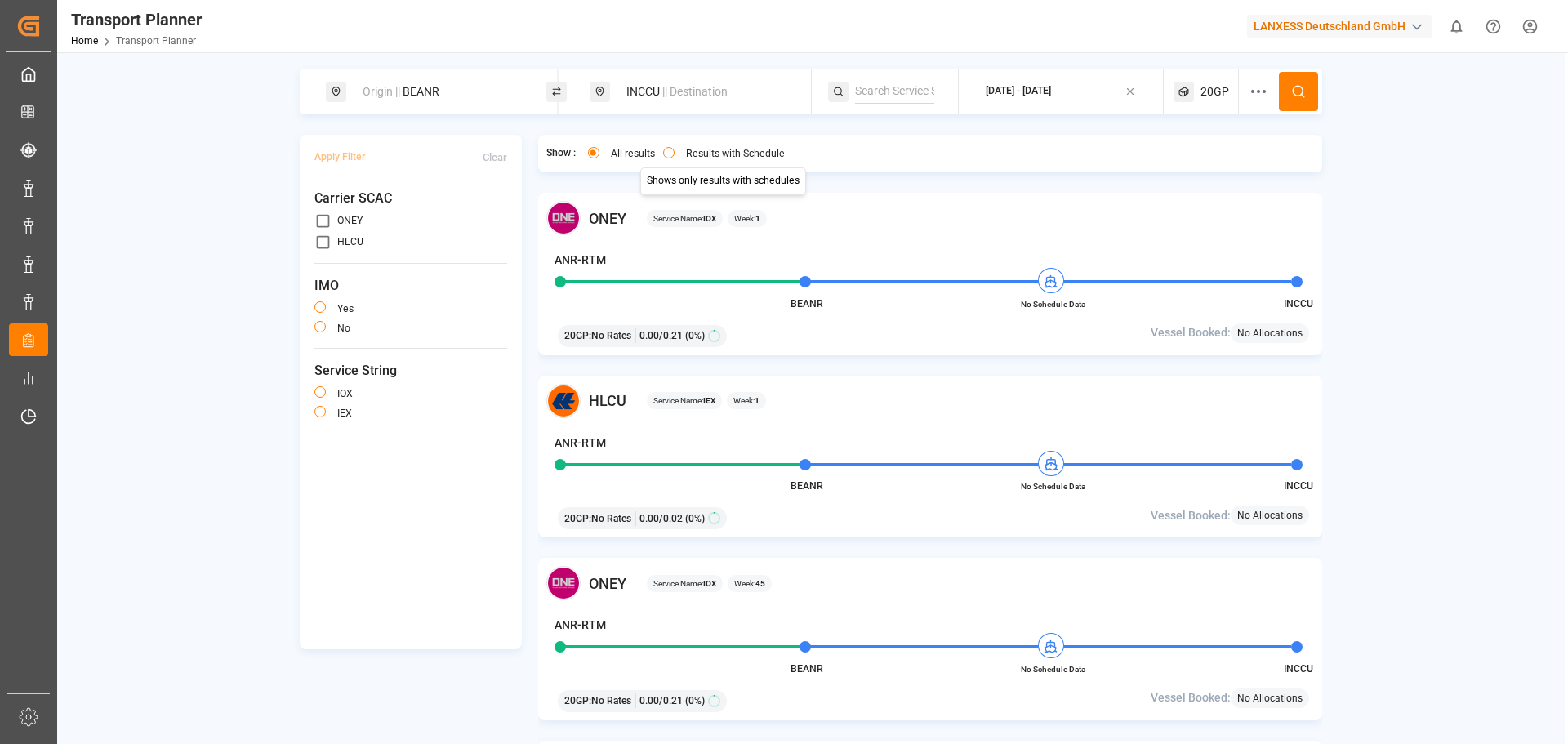
click at [674, 153] on button "Results with Schedule" at bounding box center [668, 153] width 11 height 11
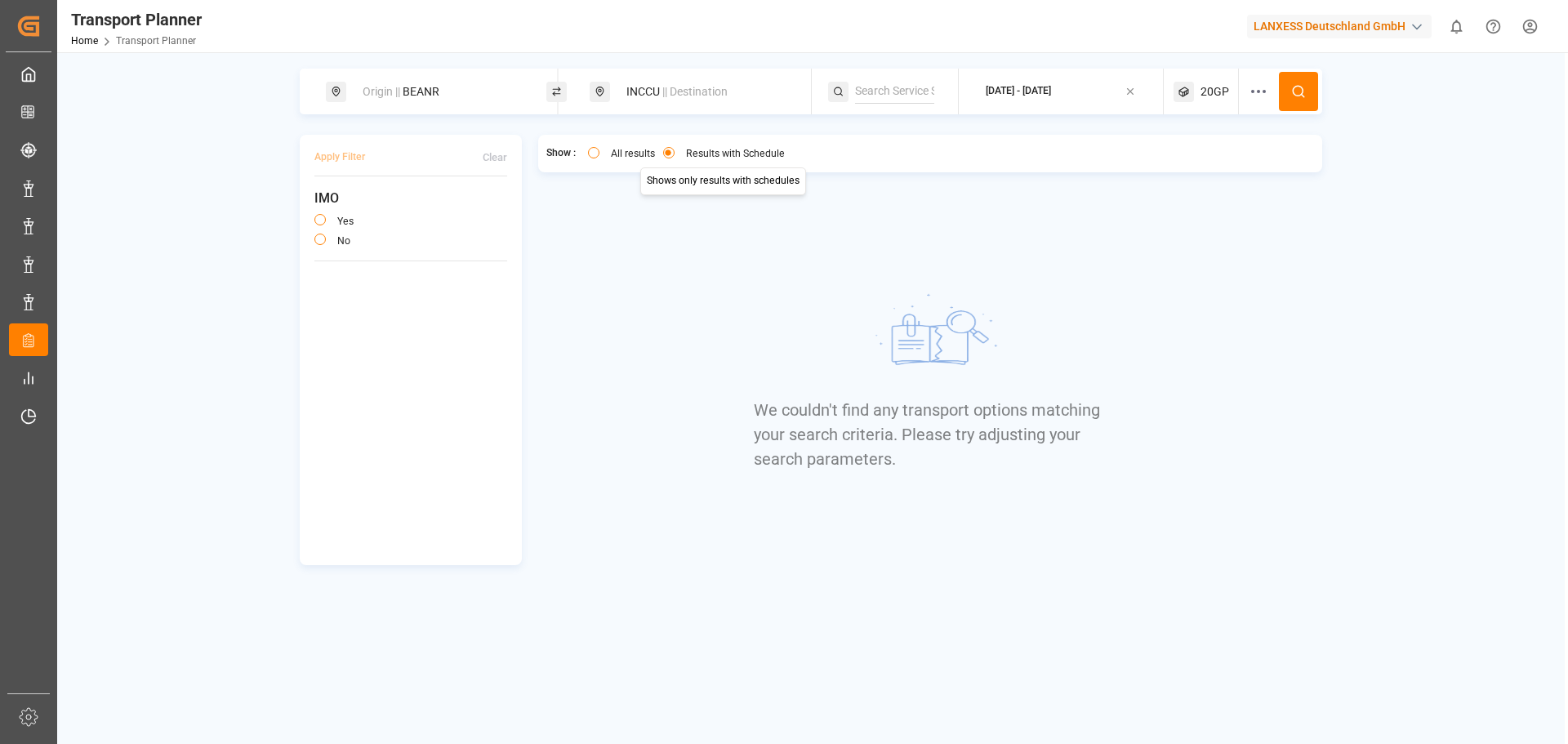
click at [681, 98] on span "|| Destination" at bounding box center [695, 92] width 66 height 13
drag, startPoint x: 641, startPoint y: 214, endPoint x: 605, endPoint y: 213, distance: 36.0
click at [605, 213] on div "Search Destination and POD INCCU" at bounding box center [705, 182] width 228 height 142
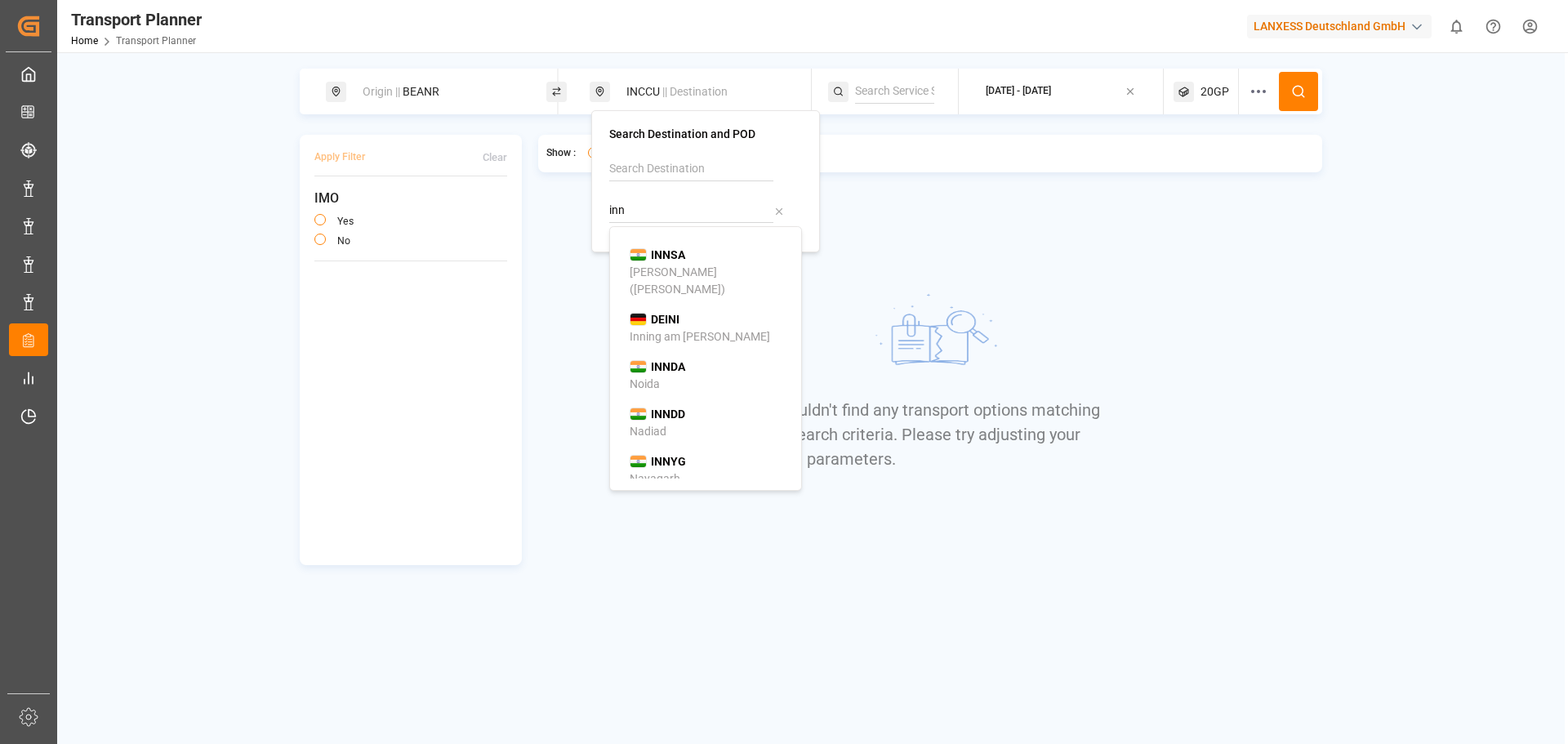
click at [667, 284] on div "[PERSON_NAME] ([PERSON_NAME])" at bounding box center [708, 281] width 158 height 35
type input "INNSA"
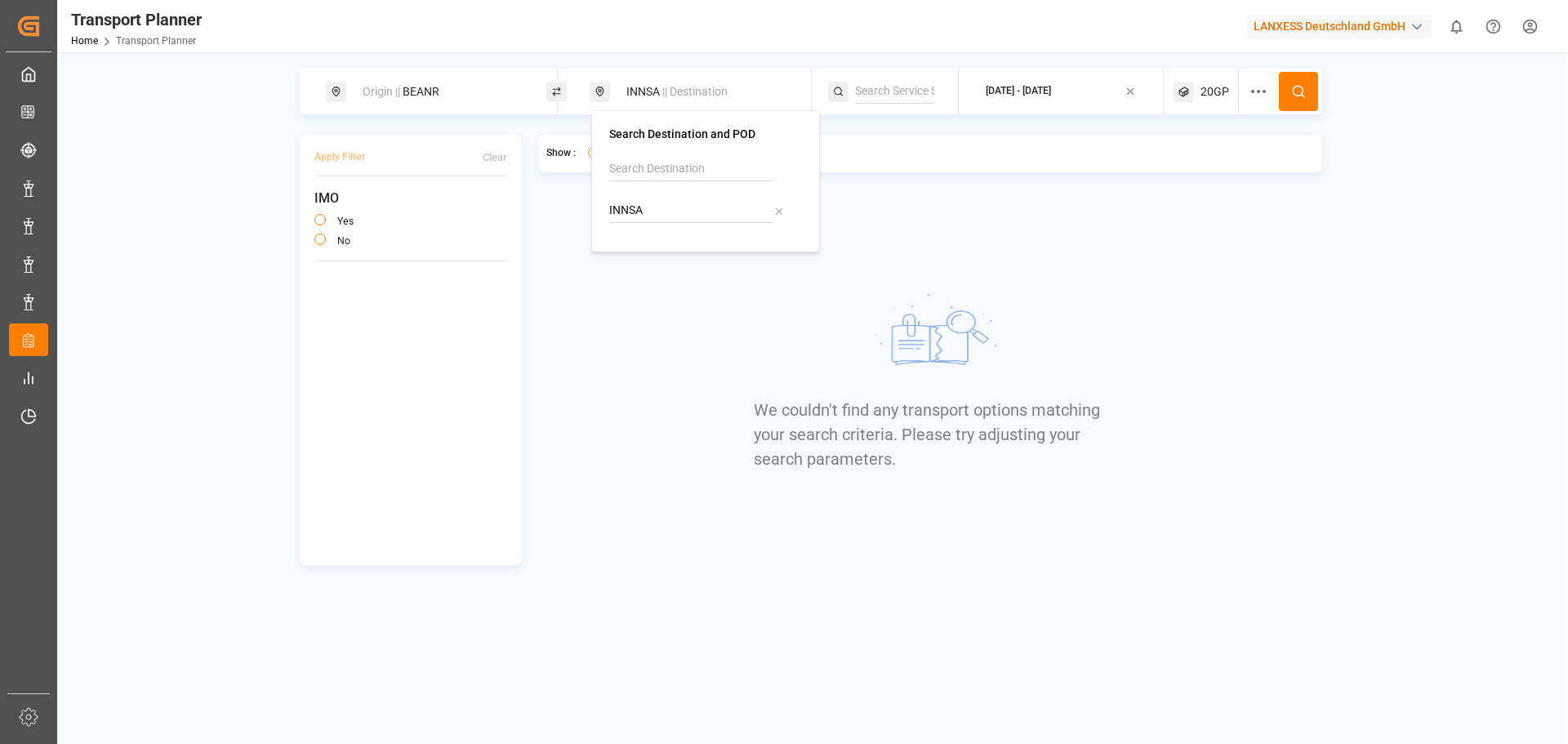
click at [1302, 95] on icon at bounding box center [1302, 95] width 3 height 3
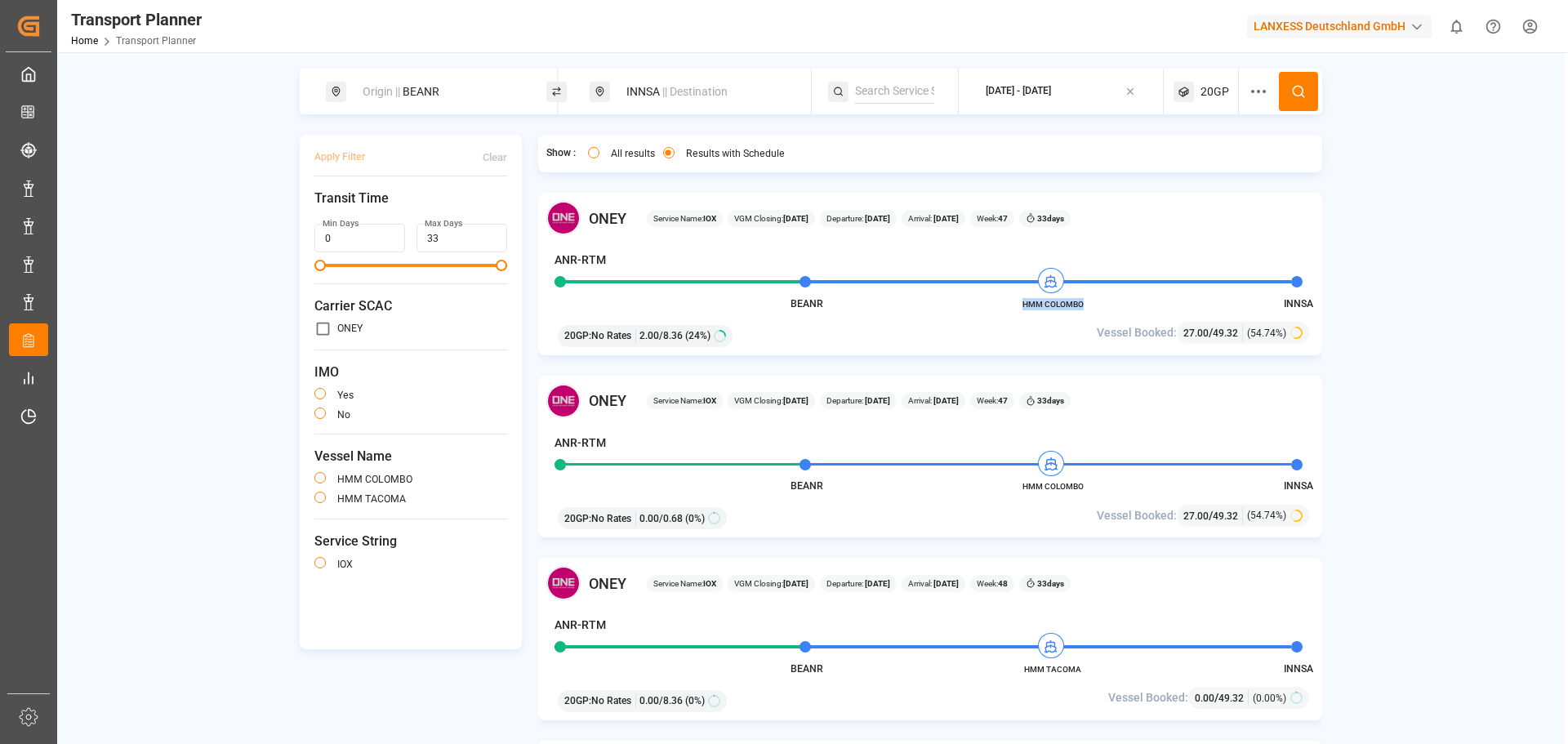
drag, startPoint x: 1092, startPoint y: 303, endPoint x: 1025, endPoint y: 310, distance: 67.4
click at [1025, 310] on span "HMM COLOMBO" at bounding box center [1052, 303] width 90 height 12
click at [659, 100] on div "INNSA || Destination" at bounding box center [705, 92] width 176 height 30
drag, startPoint x: 682, startPoint y: 203, endPoint x: 567, endPoint y: 204, distance: 115.0
click at [567, 204] on body "Created by potrace 1.15, written by [PERSON_NAME] [DATE]-[DATE] Created by potr…" at bounding box center [784, 372] width 1568 height 744
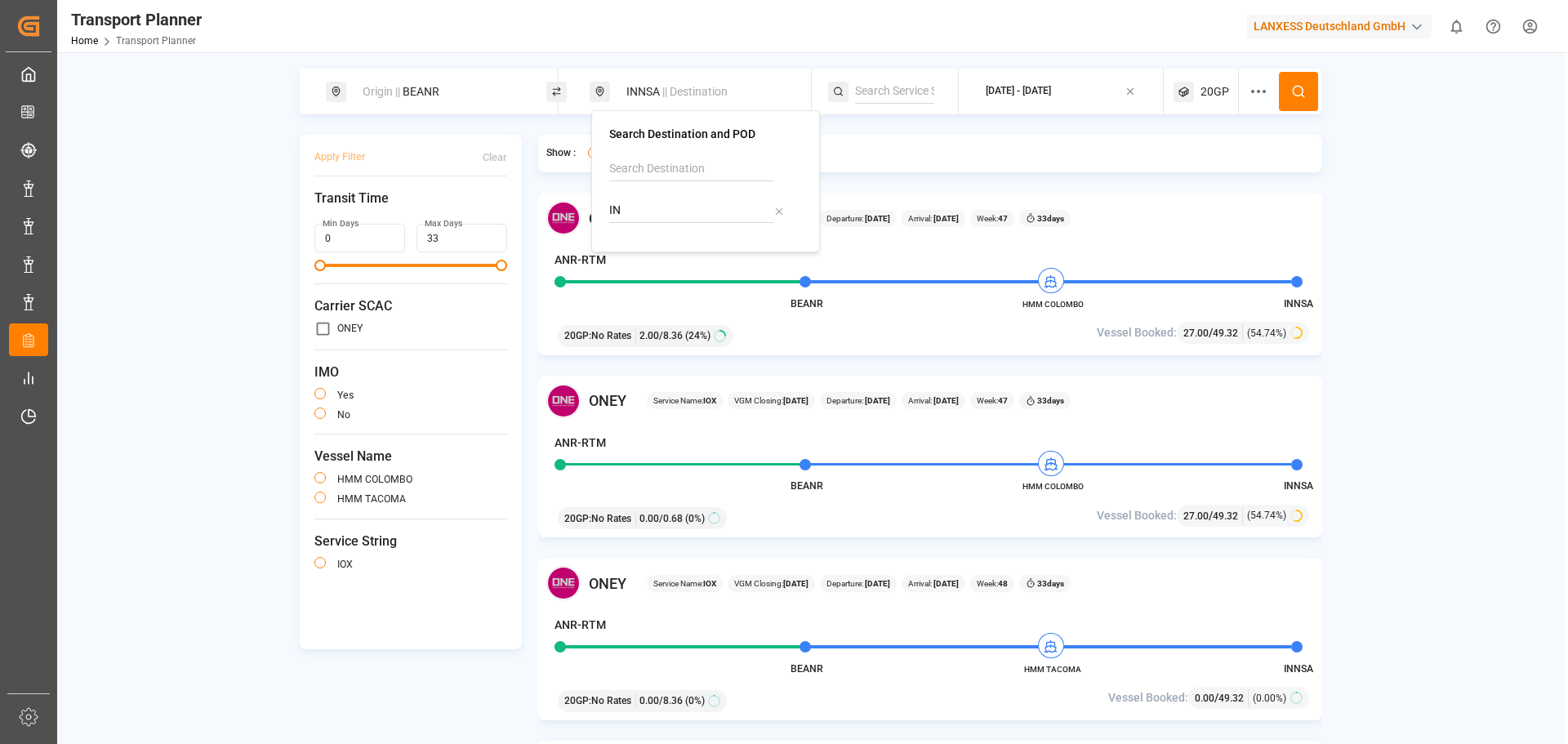
type input "I"
click at [652, 170] on input at bounding box center [691, 168] width 164 height 24
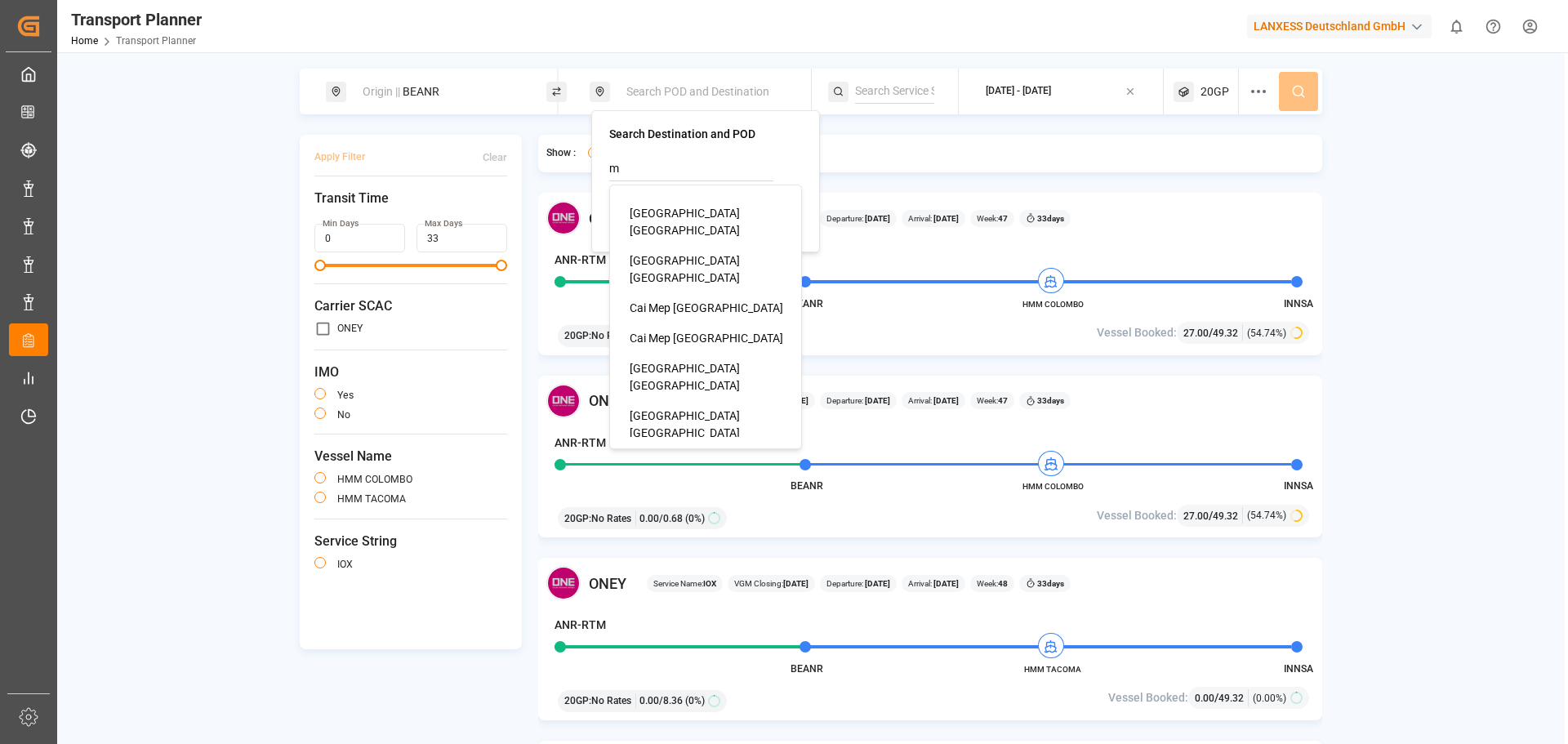
click at [710, 409] on span "[GEOGRAPHIC_DATA] [GEOGRAPHIC_DATA]" at bounding box center [684, 424] width 110 height 30
type input "[GEOGRAPHIC_DATA] [GEOGRAPHIC_DATA]"
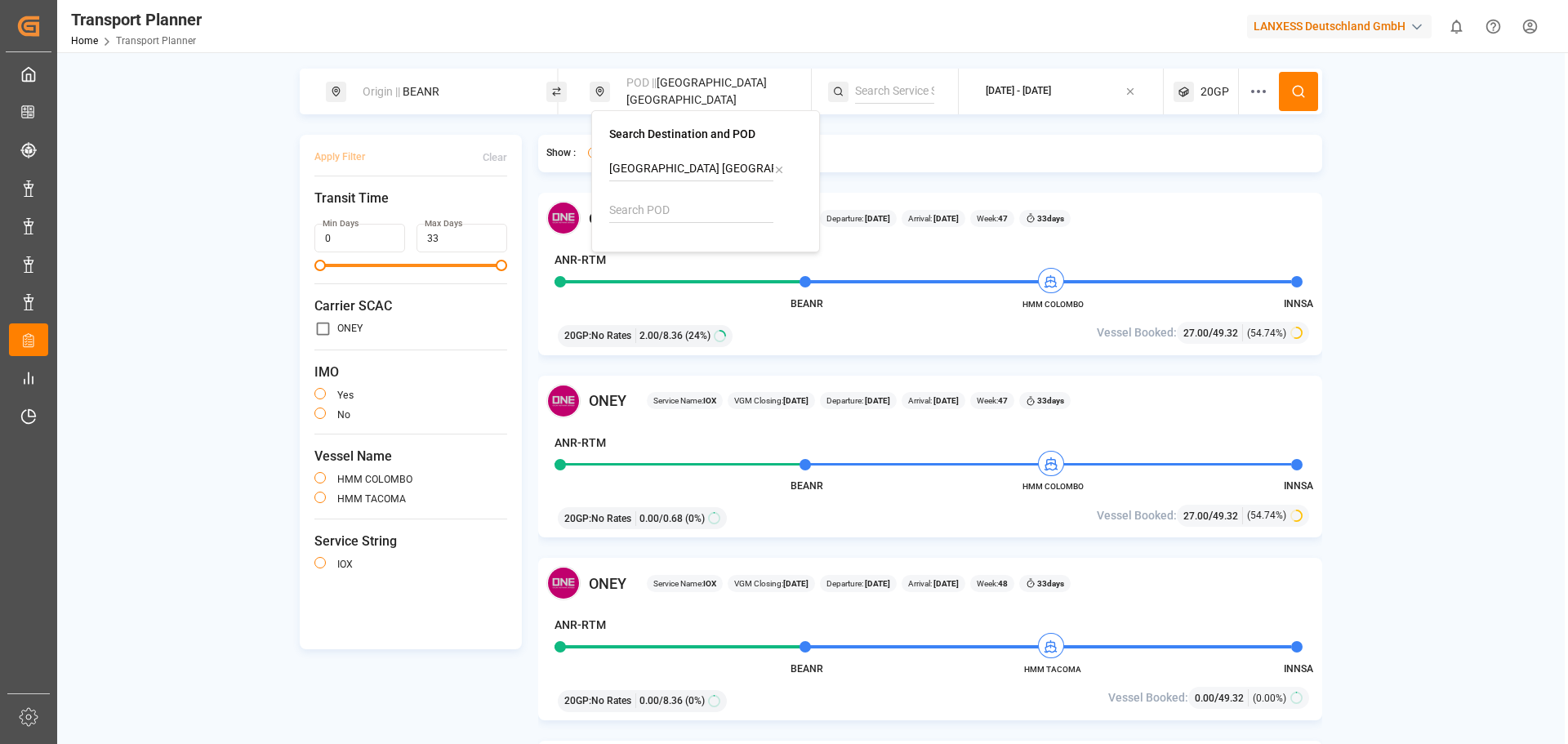
drag, startPoint x: 1295, startPoint y: 96, endPoint x: 1281, endPoint y: 99, distance: 14.3
click at [1295, 96] on icon at bounding box center [1298, 92] width 15 height 15
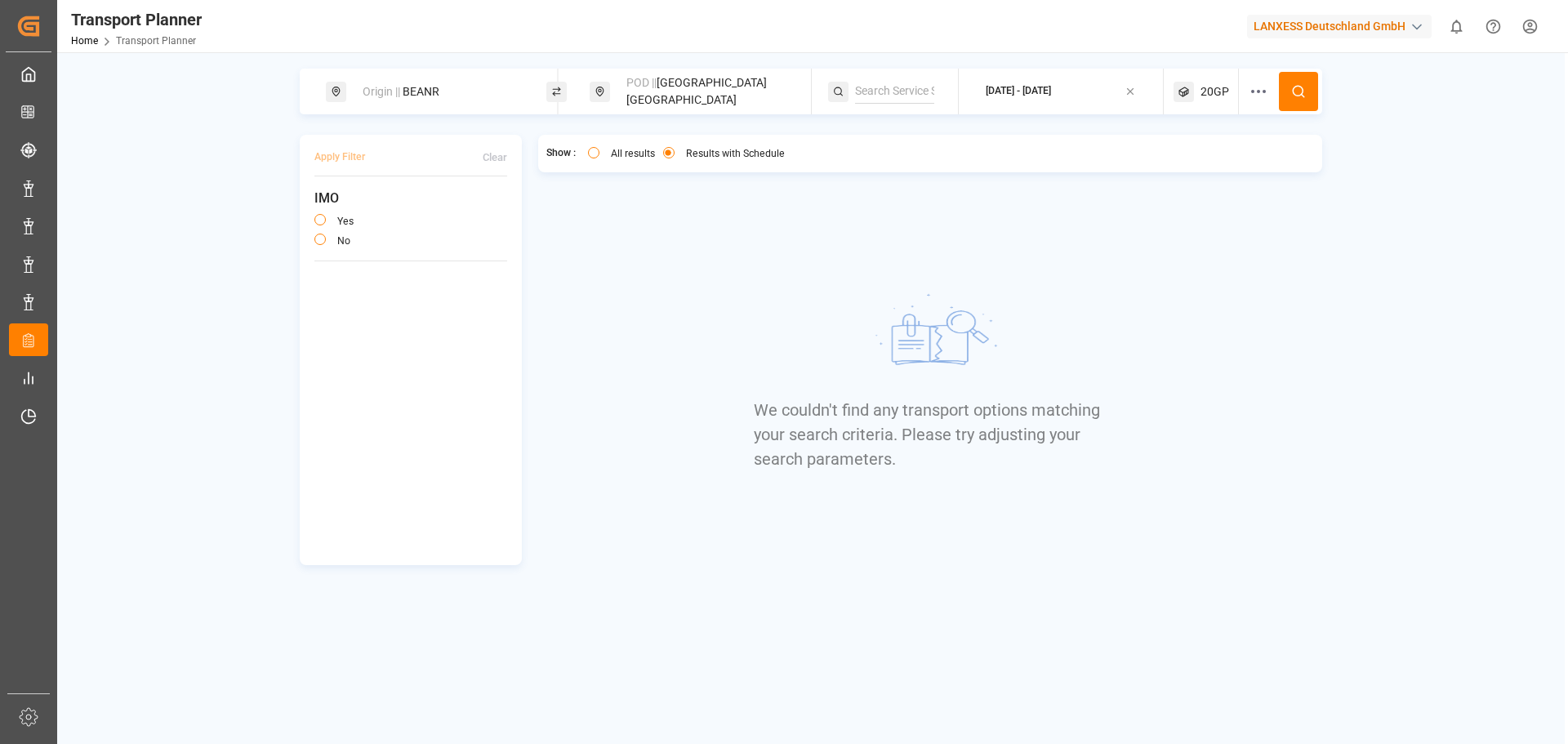
click at [726, 99] on div "POD || [GEOGRAPHIC_DATA]" at bounding box center [705, 91] width 176 height 48
